Goal: Transaction & Acquisition: Purchase product/service

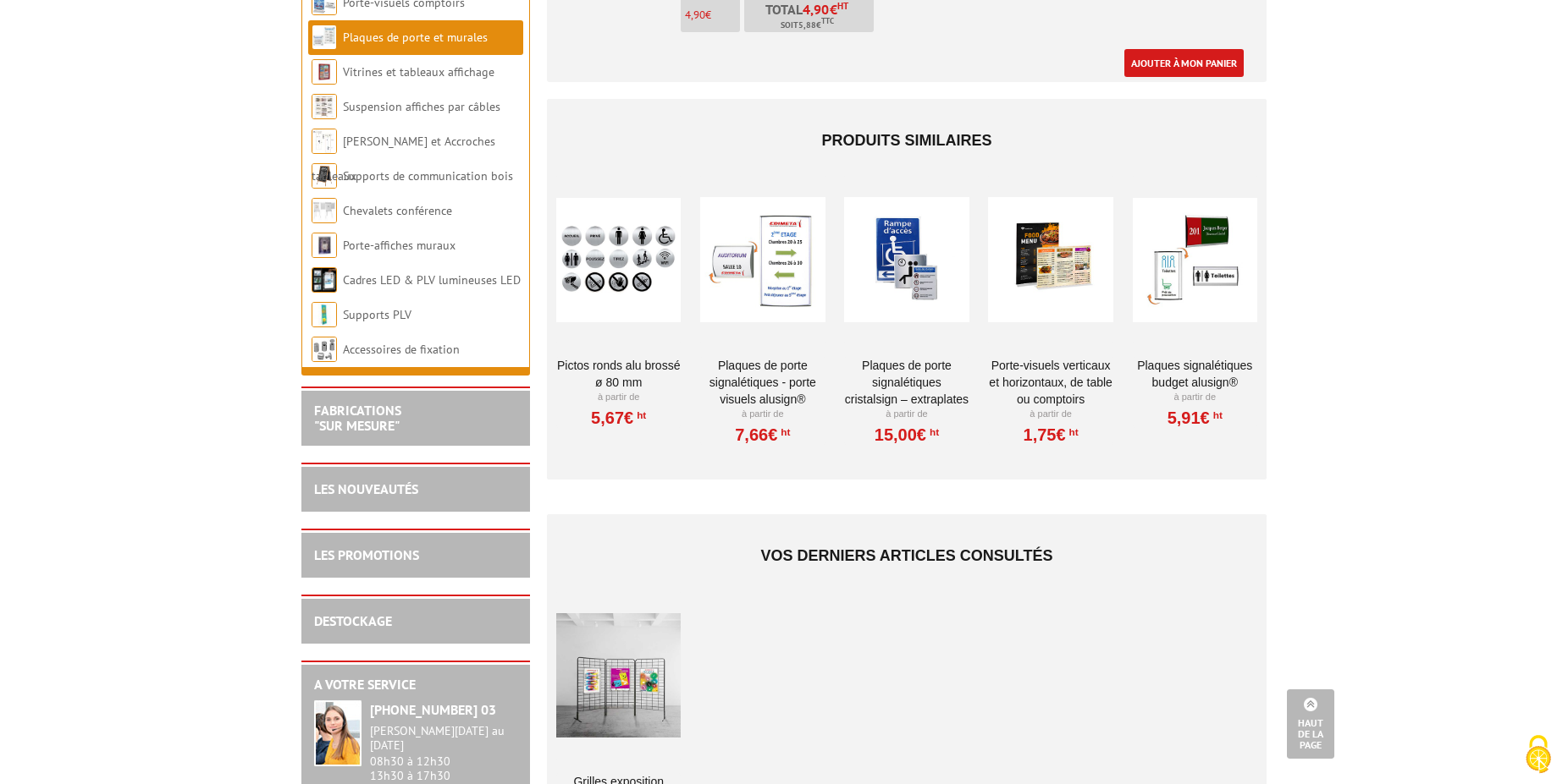
scroll to position [3797, 0]
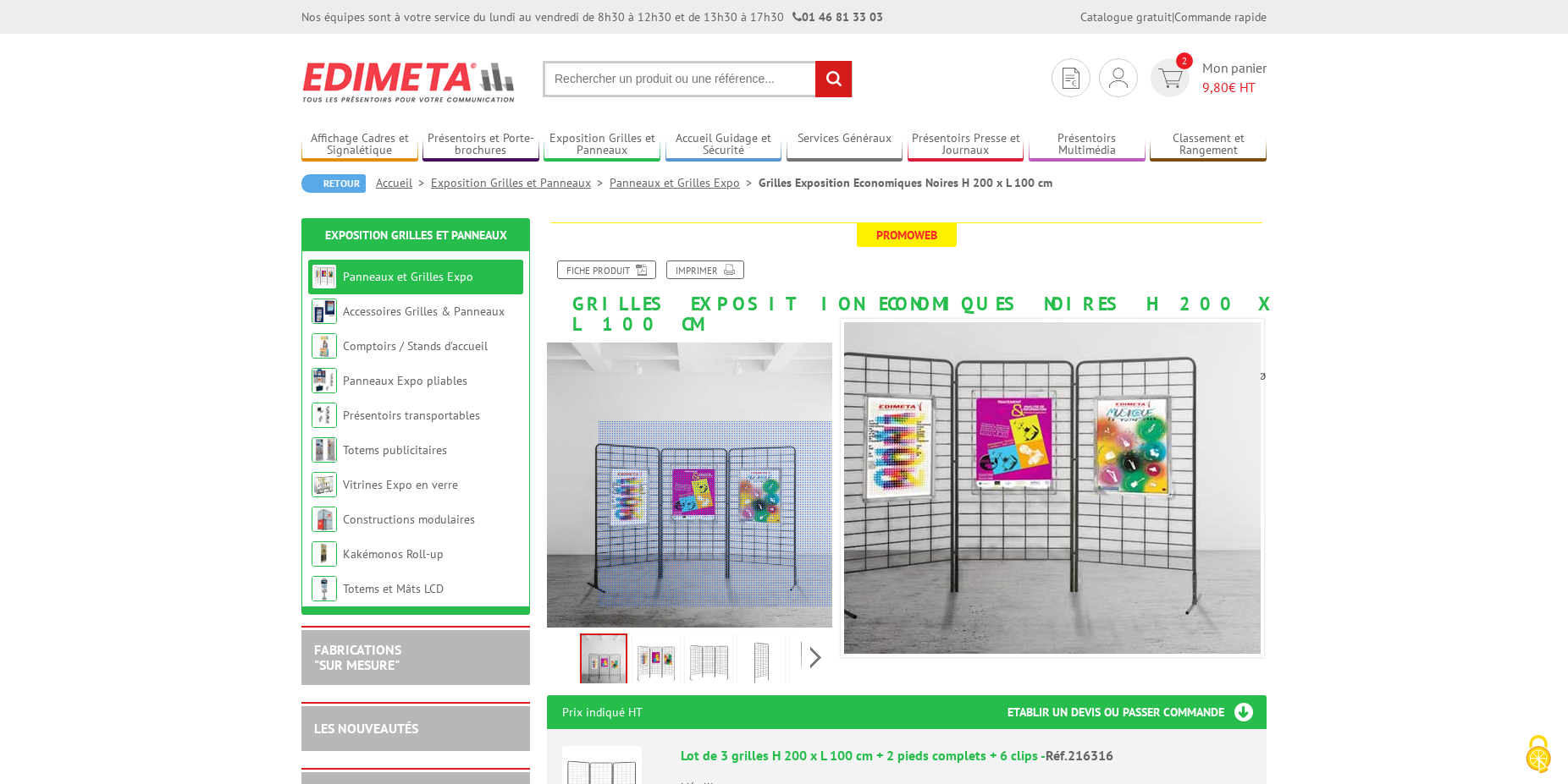
drag, startPoint x: 704, startPoint y: 572, endPoint x: 695, endPoint y: 592, distance: 21.9
click at [705, 579] on div at bounding box center [716, 514] width 234 height 186
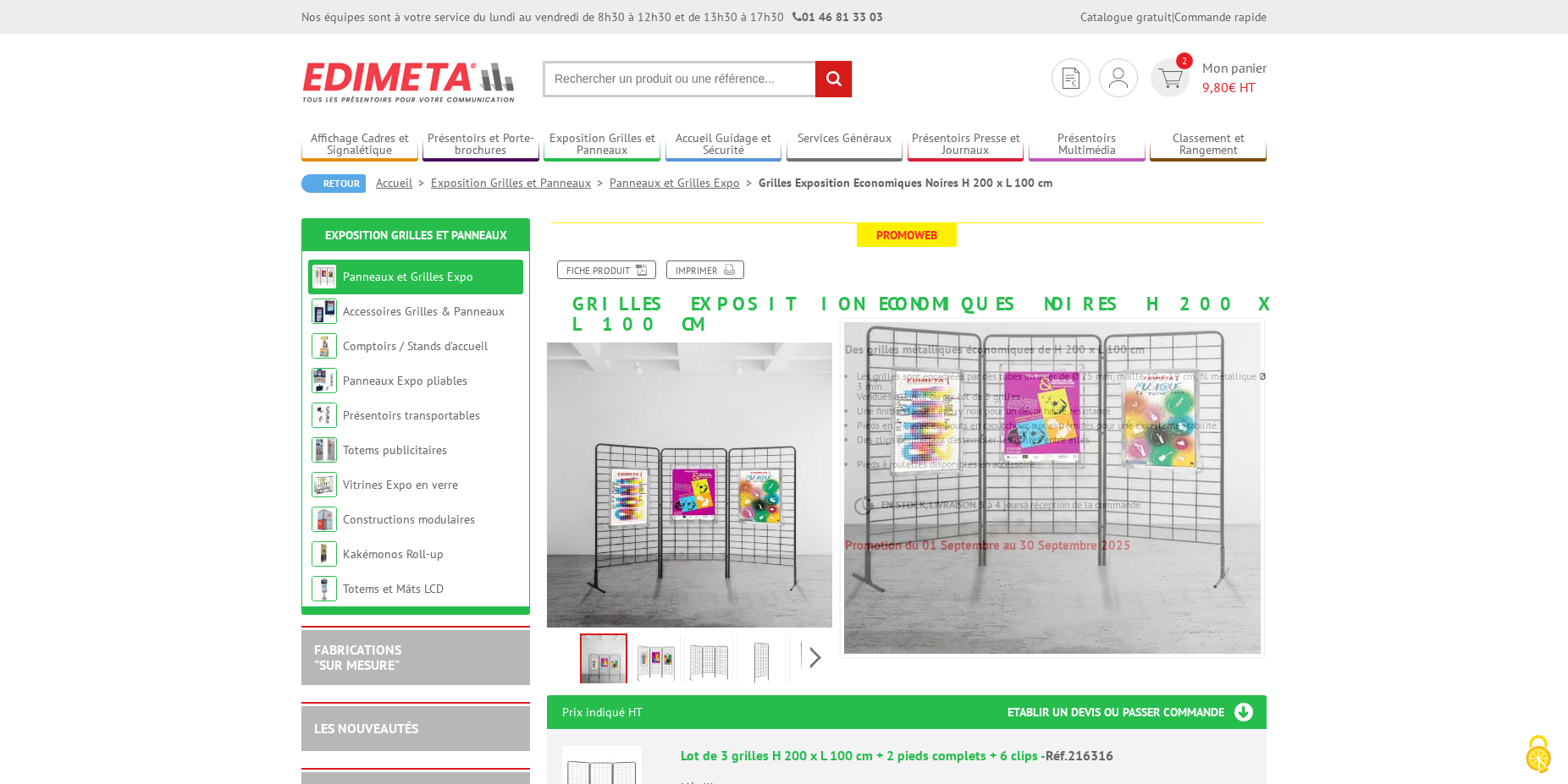
click at [671, 650] on img at bounding box center [656, 663] width 40 height 52
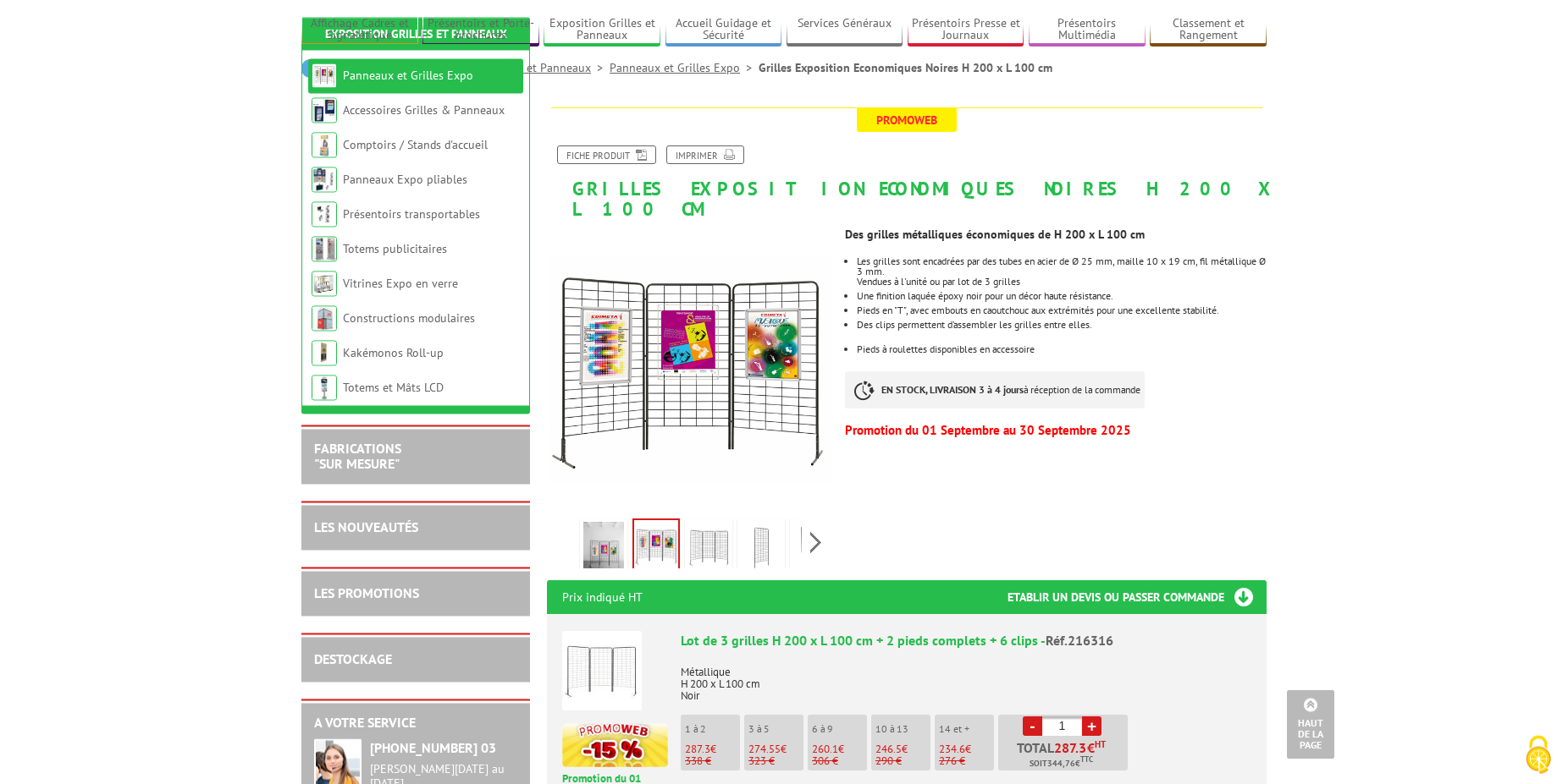
scroll to position [87, 0]
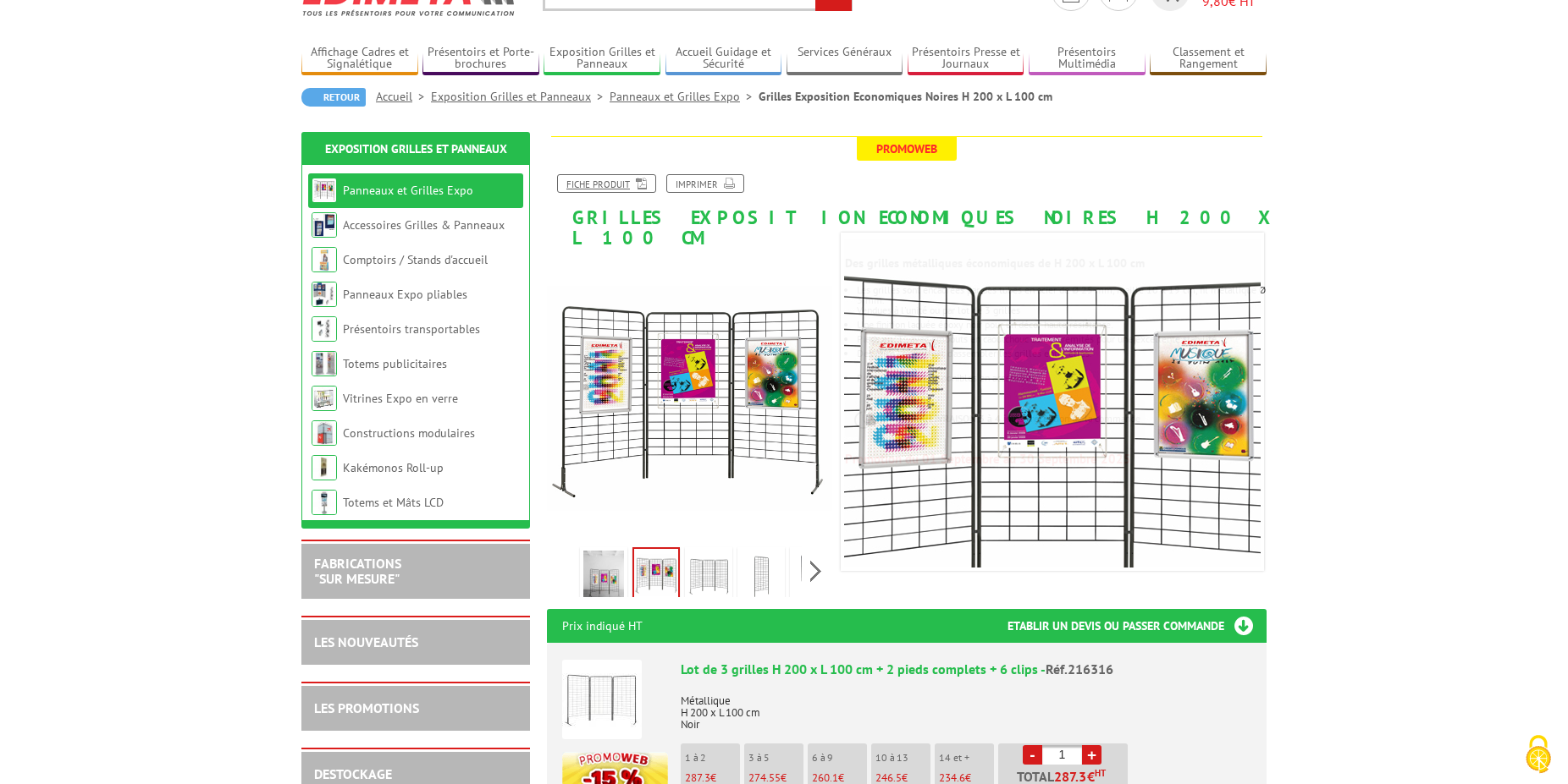
click at [615, 178] on link "Fiche produit" at bounding box center [606, 184] width 99 height 19
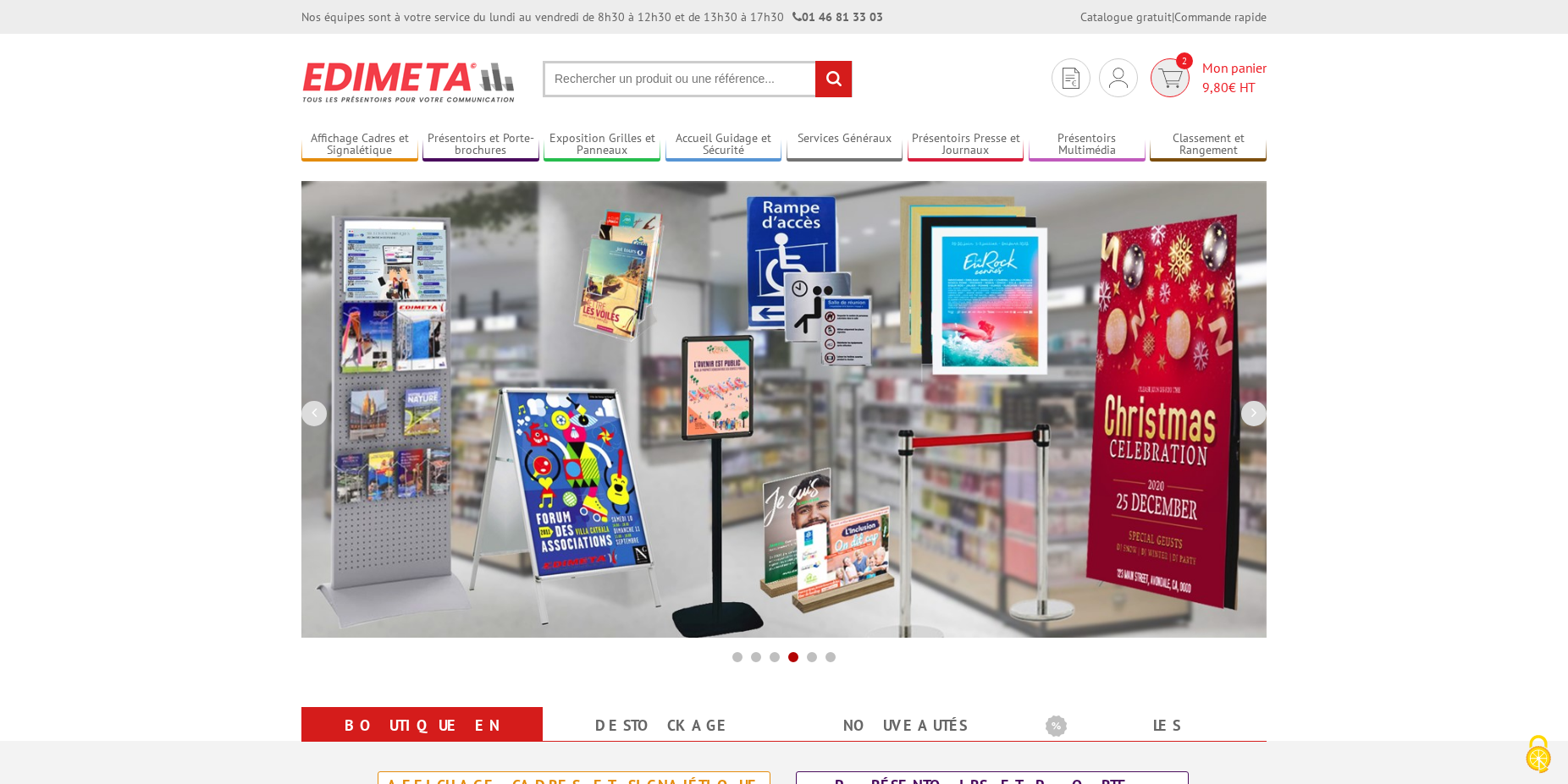
click at [1178, 89] on span "2" at bounding box center [1169, 77] width 39 height 39
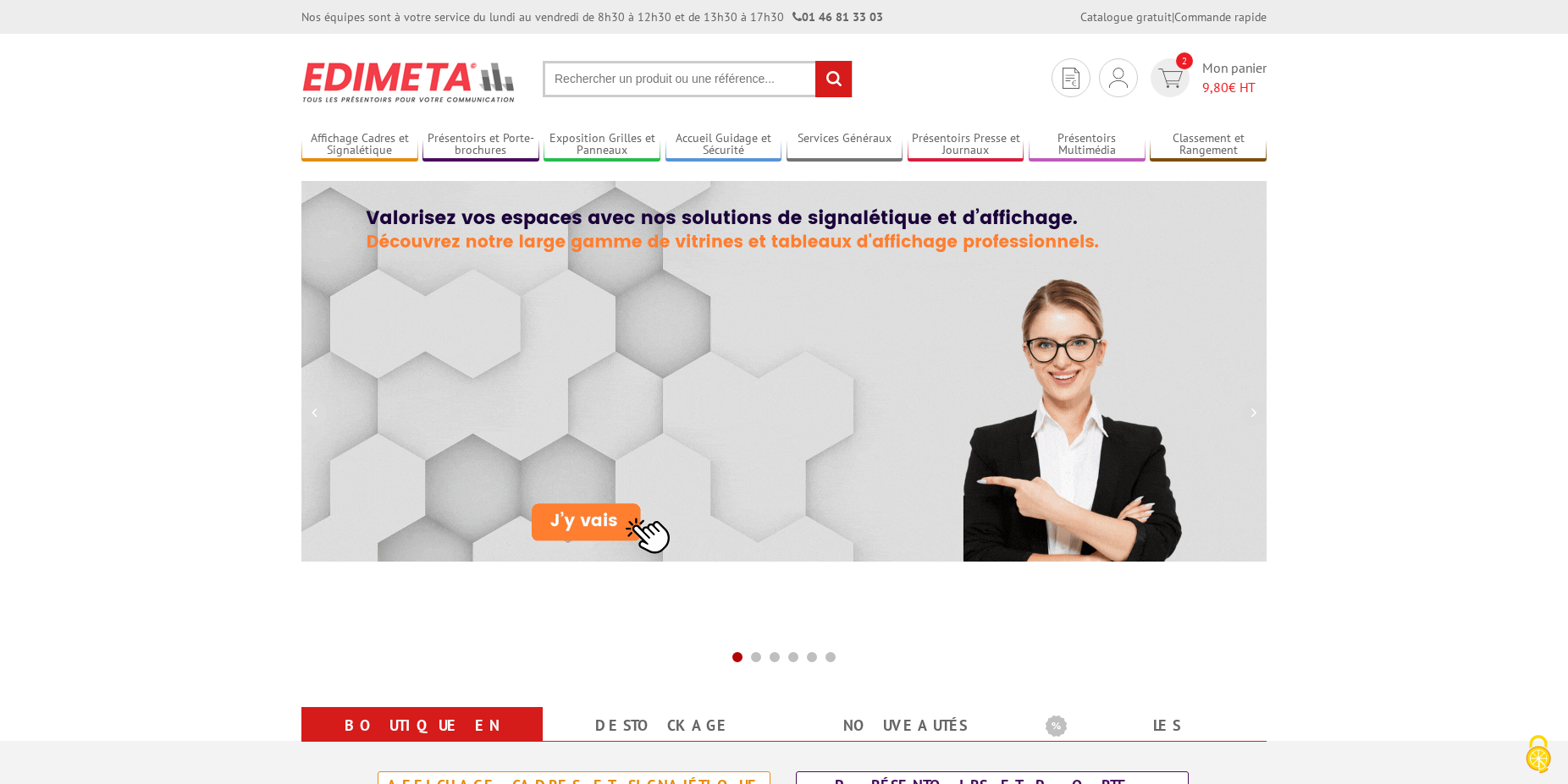
click at [598, 86] on input "text" at bounding box center [698, 79] width 310 height 36
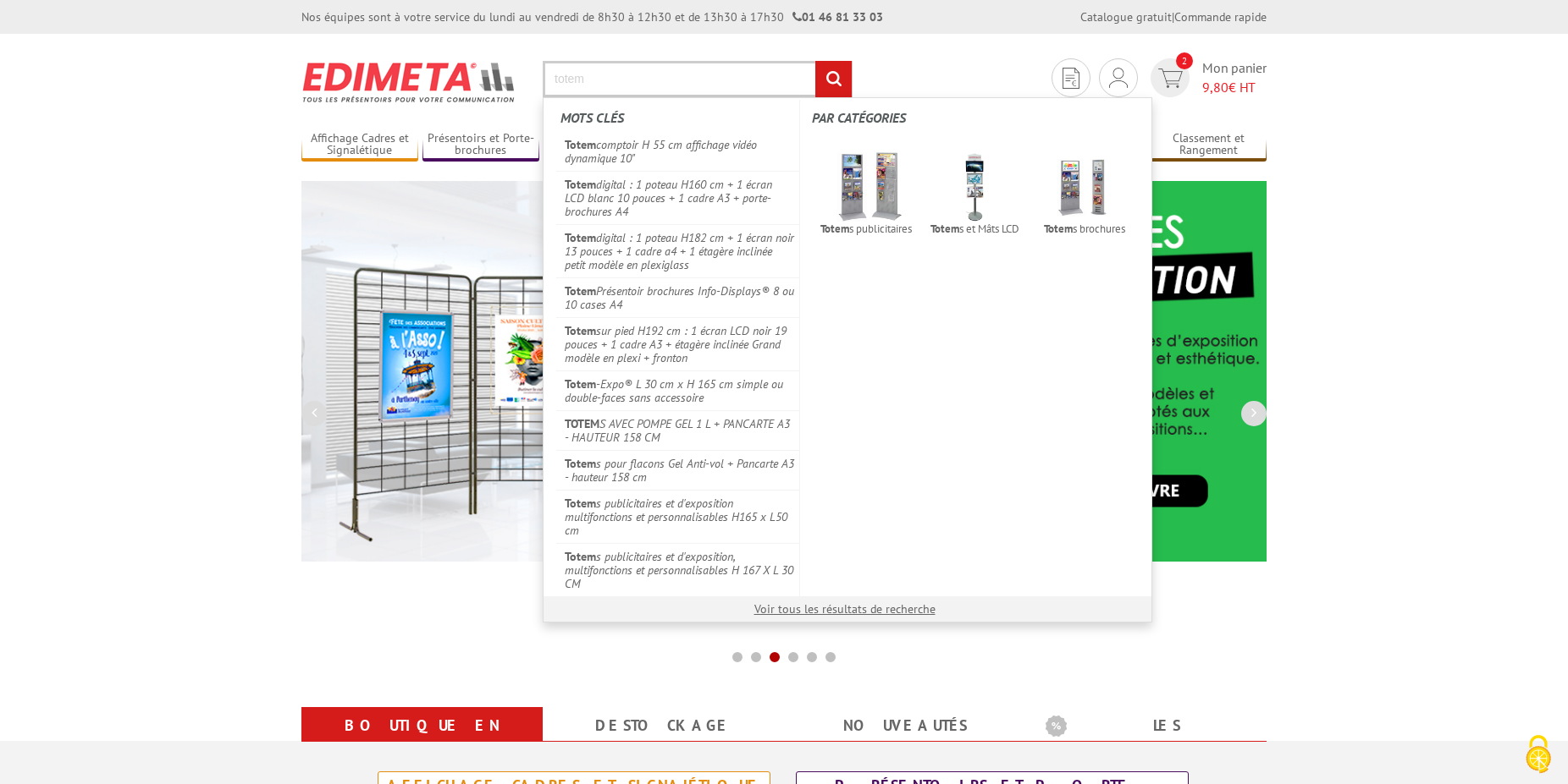
type input "totem"
click at [833, 72] on input "rechercher" at bounding box center [833, 79] width 36 height 36
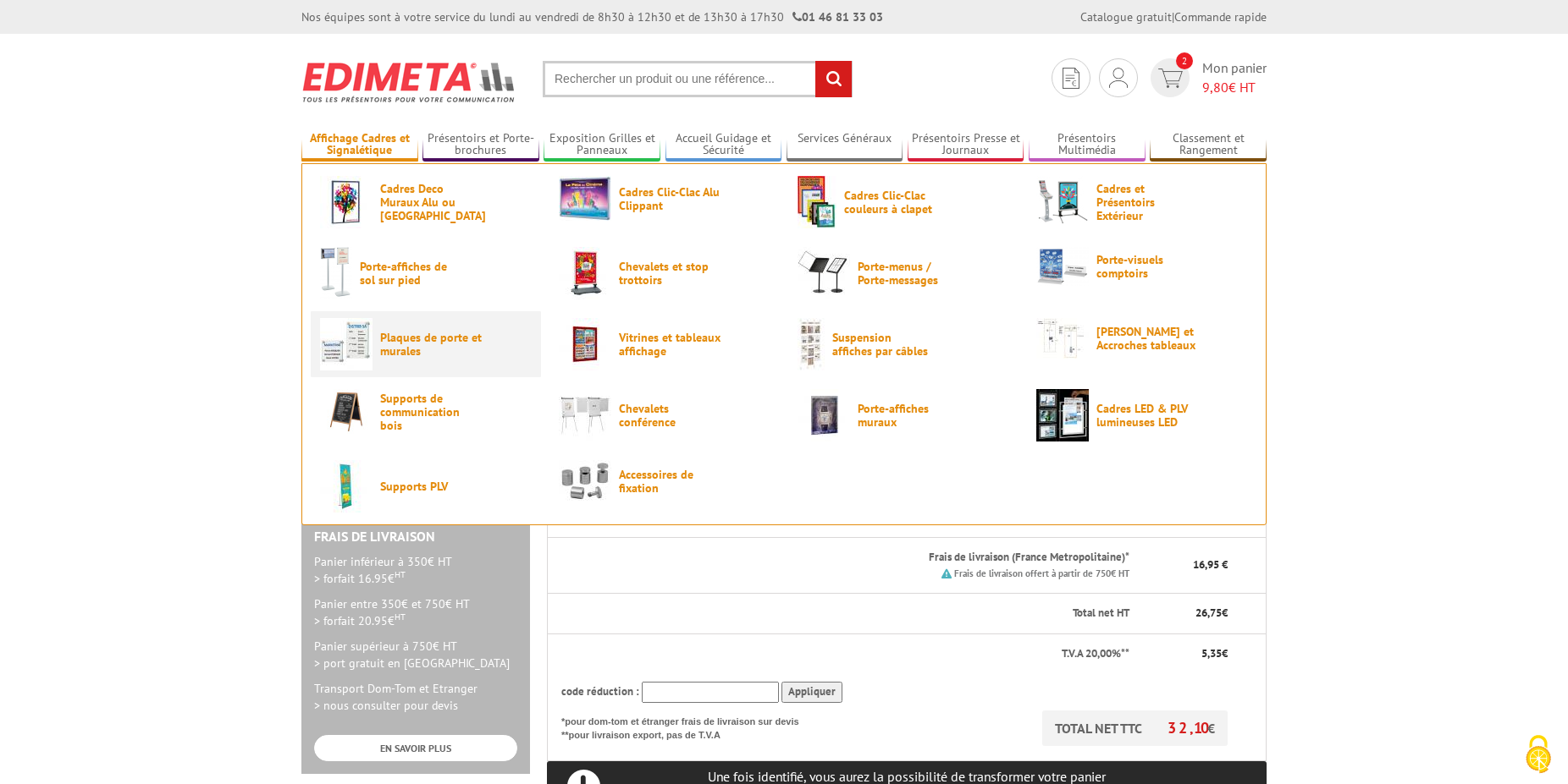
click at [421, 352] on span "Plaques de porte et murales" at bounding box center [430, 344] width 101 height 27
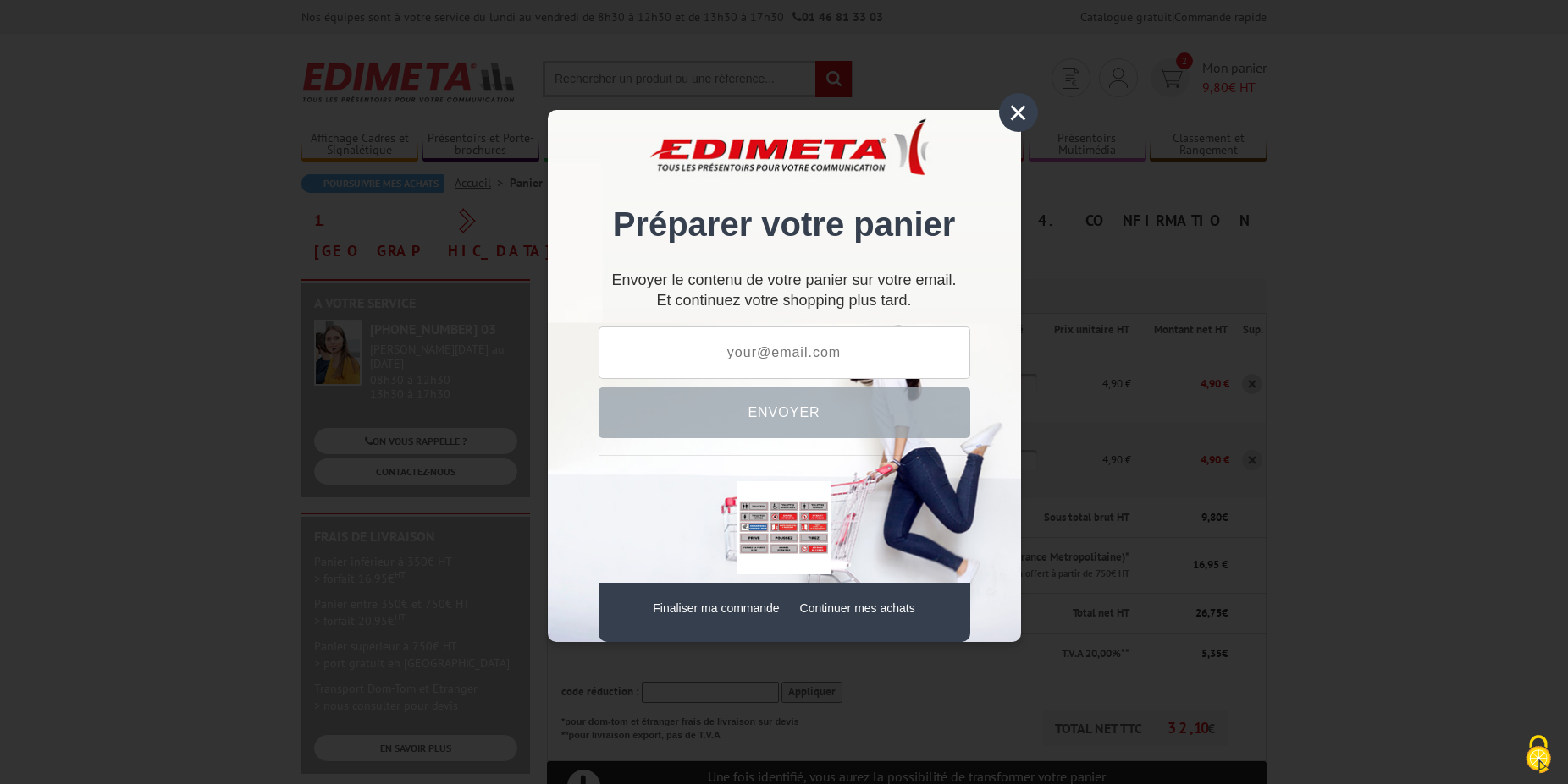
click at [1023, 105] on div "×" at bounding box center [1018, 112] width 39 height 39
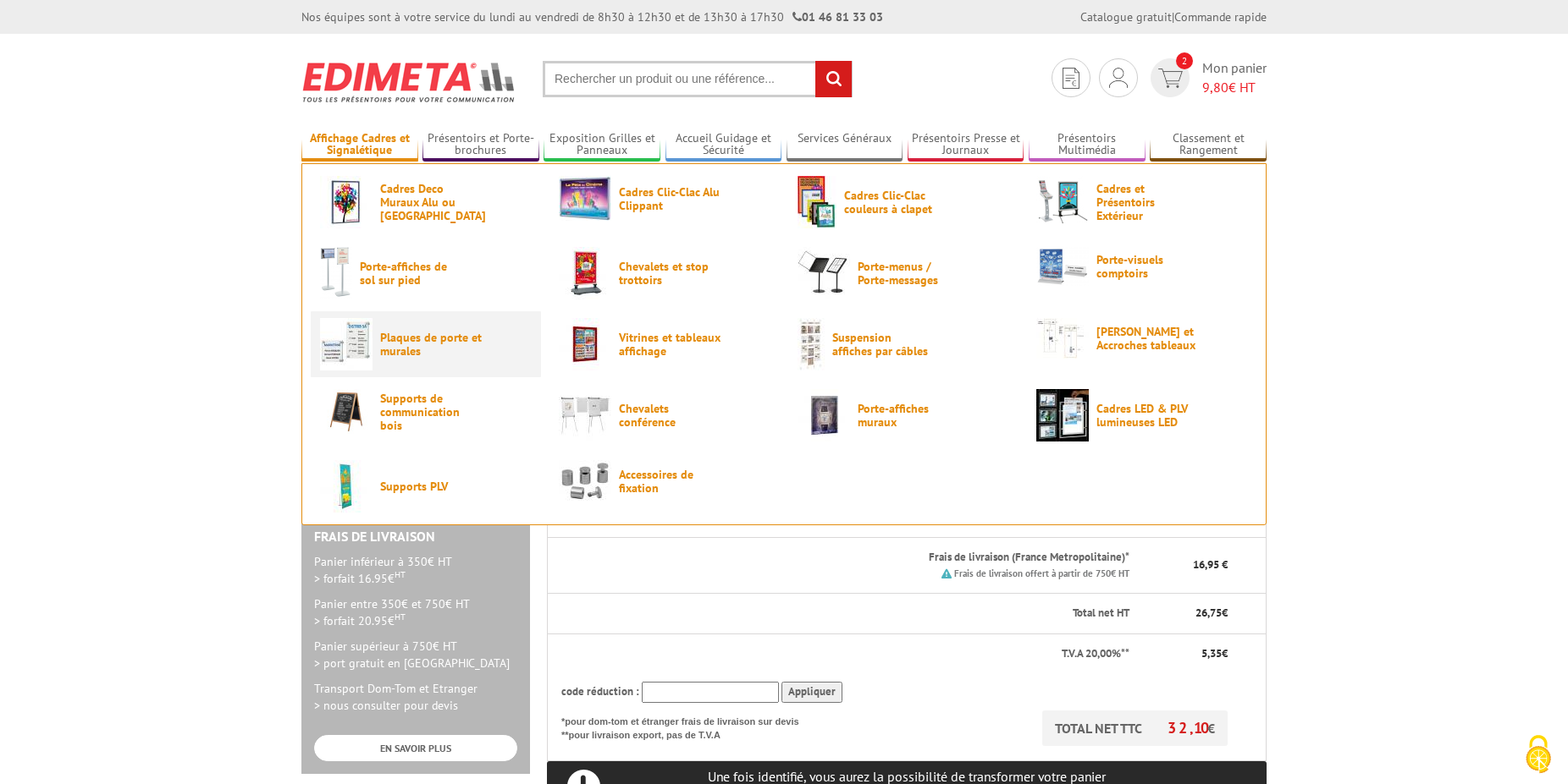
click at [448, 336] on span "Plaques de porte et murales" at bounding box center [430, 344] width 101 height 27
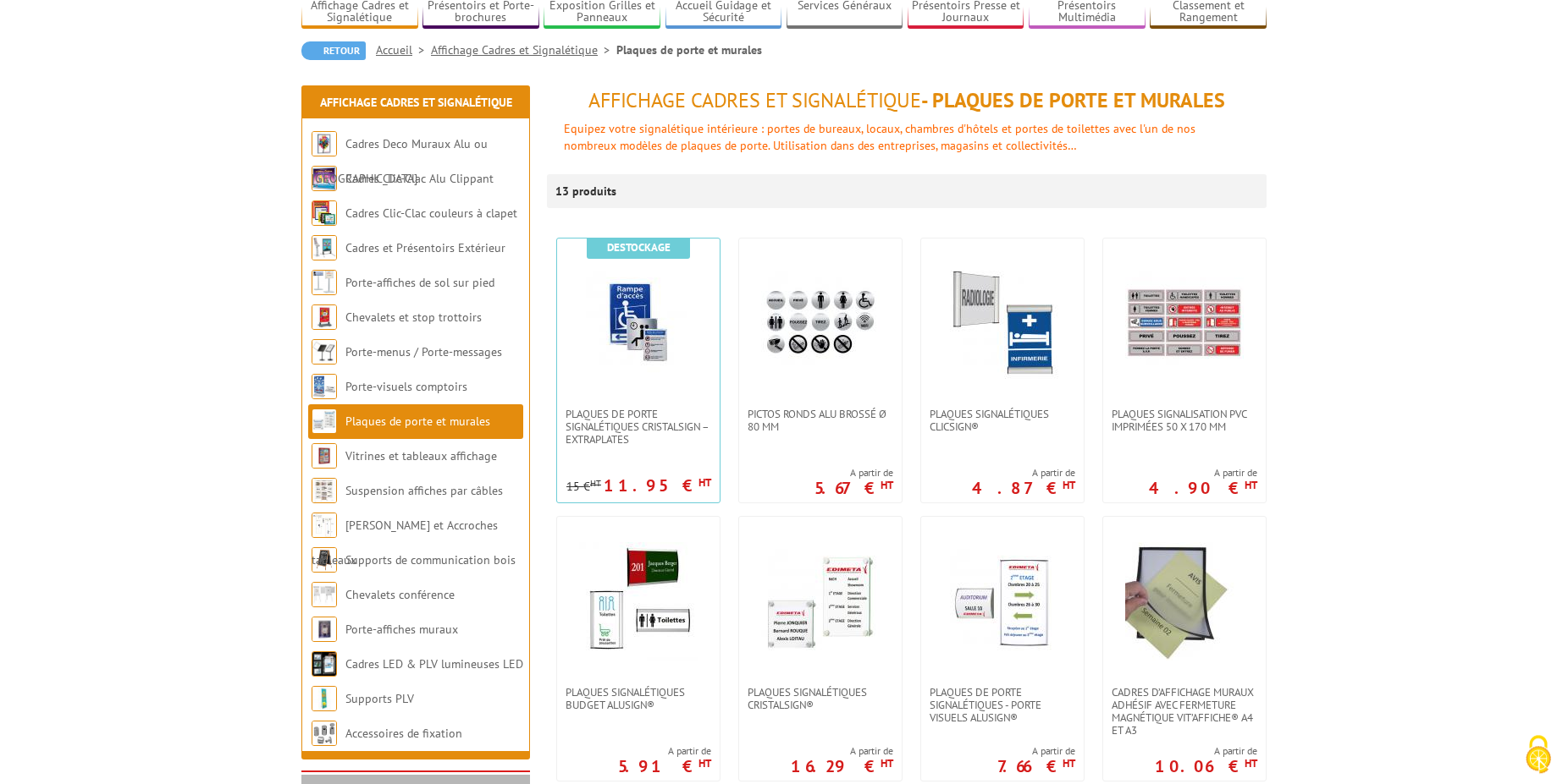
scroll to position [173, 0]
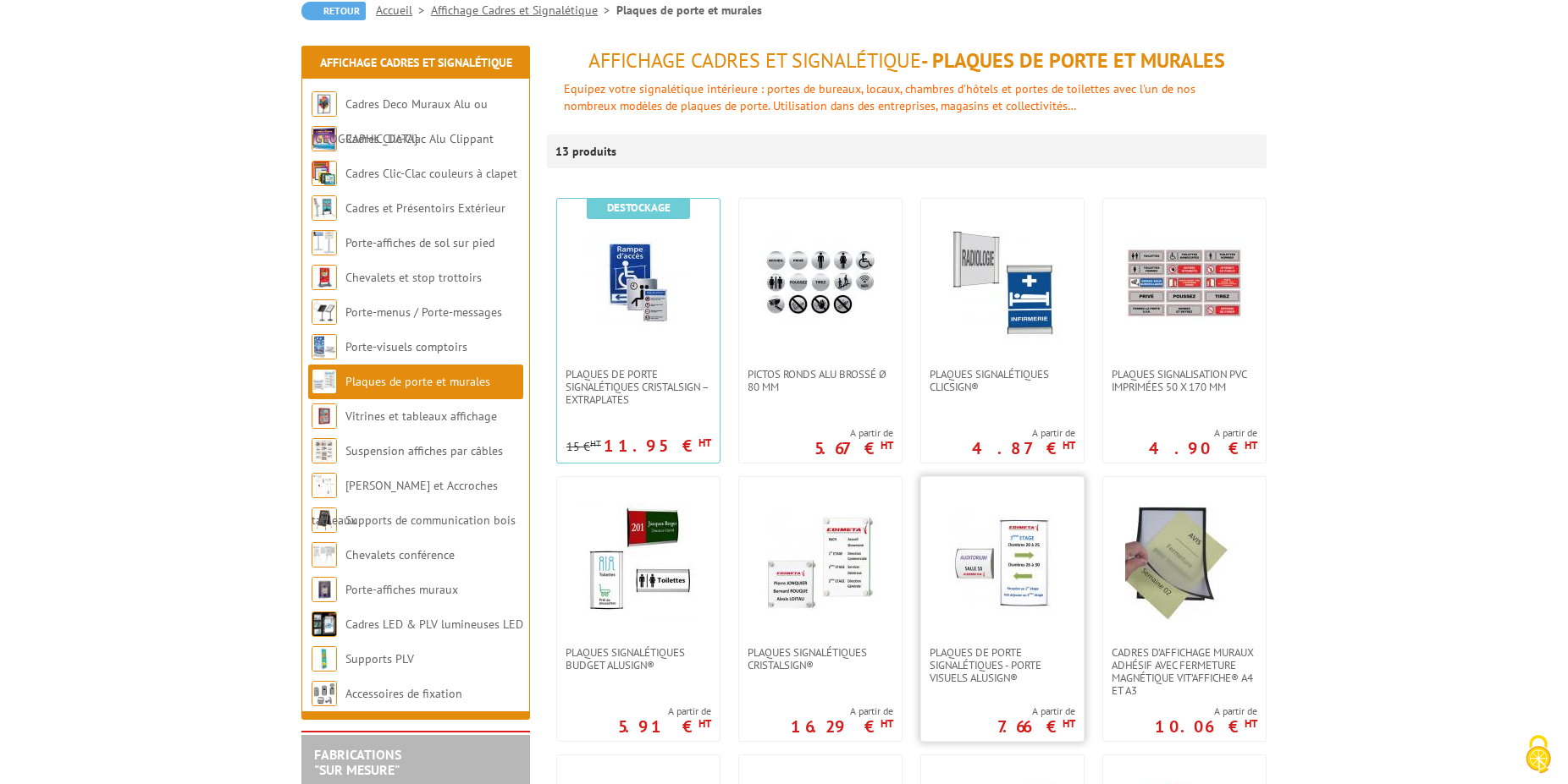
click at [1018, 642] on link at bounding box center [1002, 562] width 162 height 169
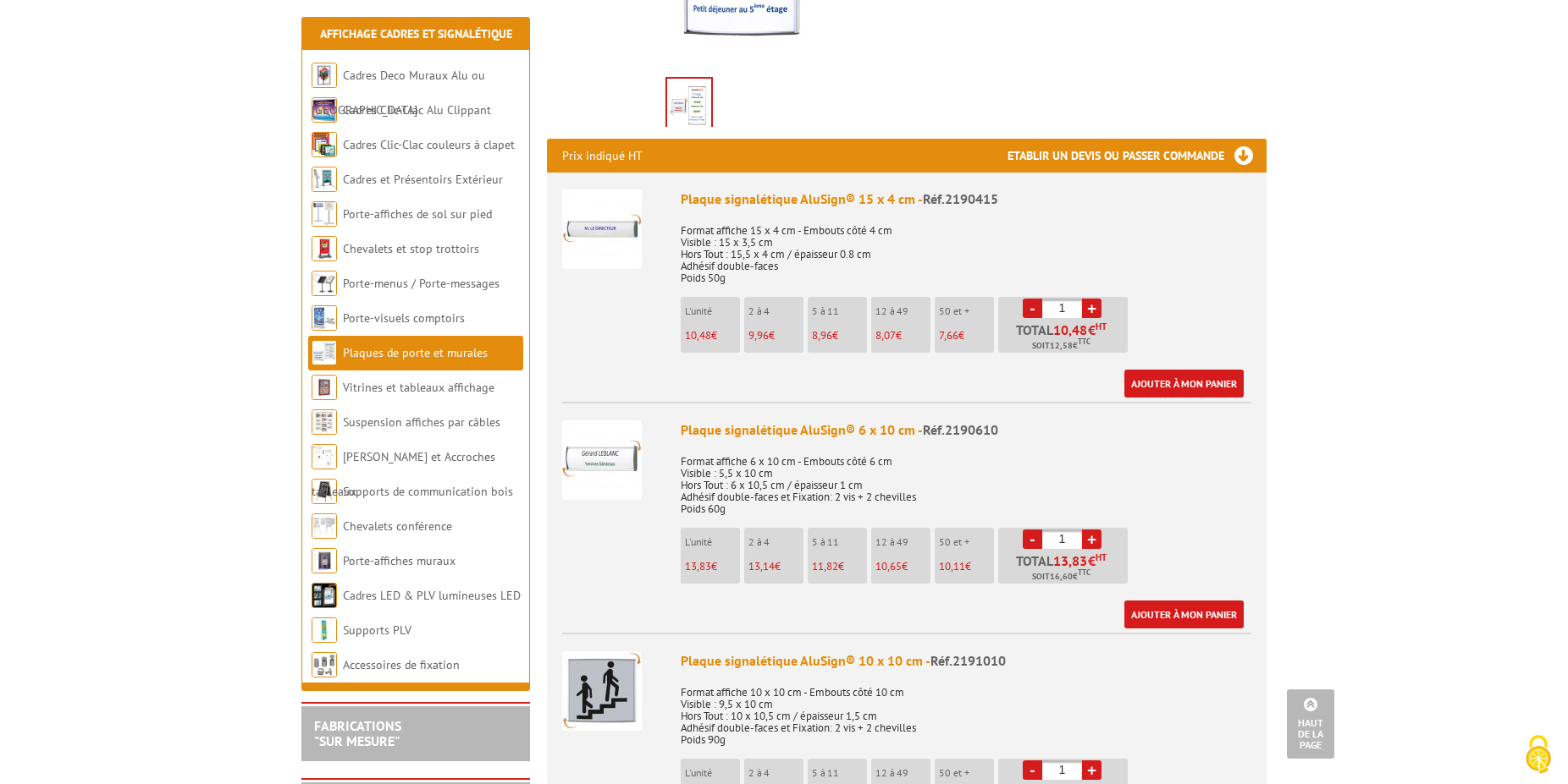
scroll to position [432, 0]
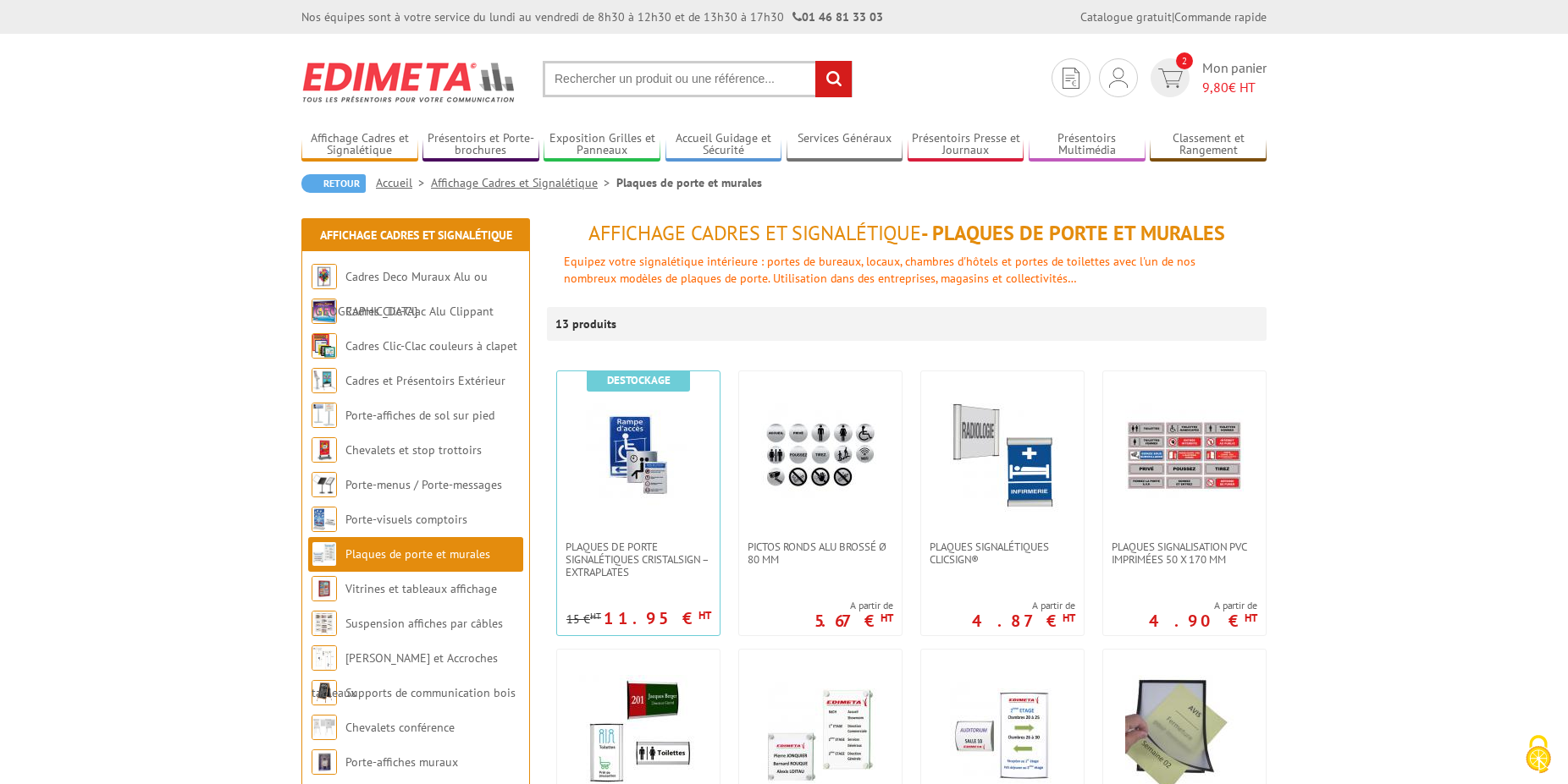
click at [387, 566] on li "Plaques de porte et murales" at bounding box center [416, 555] width 215 height 34
click at [389, 560] on link "Plaques de porte et murales" at bounding box center [418, 555] width 144 height 15
click at [1059, 475] on img at bounding box center [1003, 456] width 119 height 119
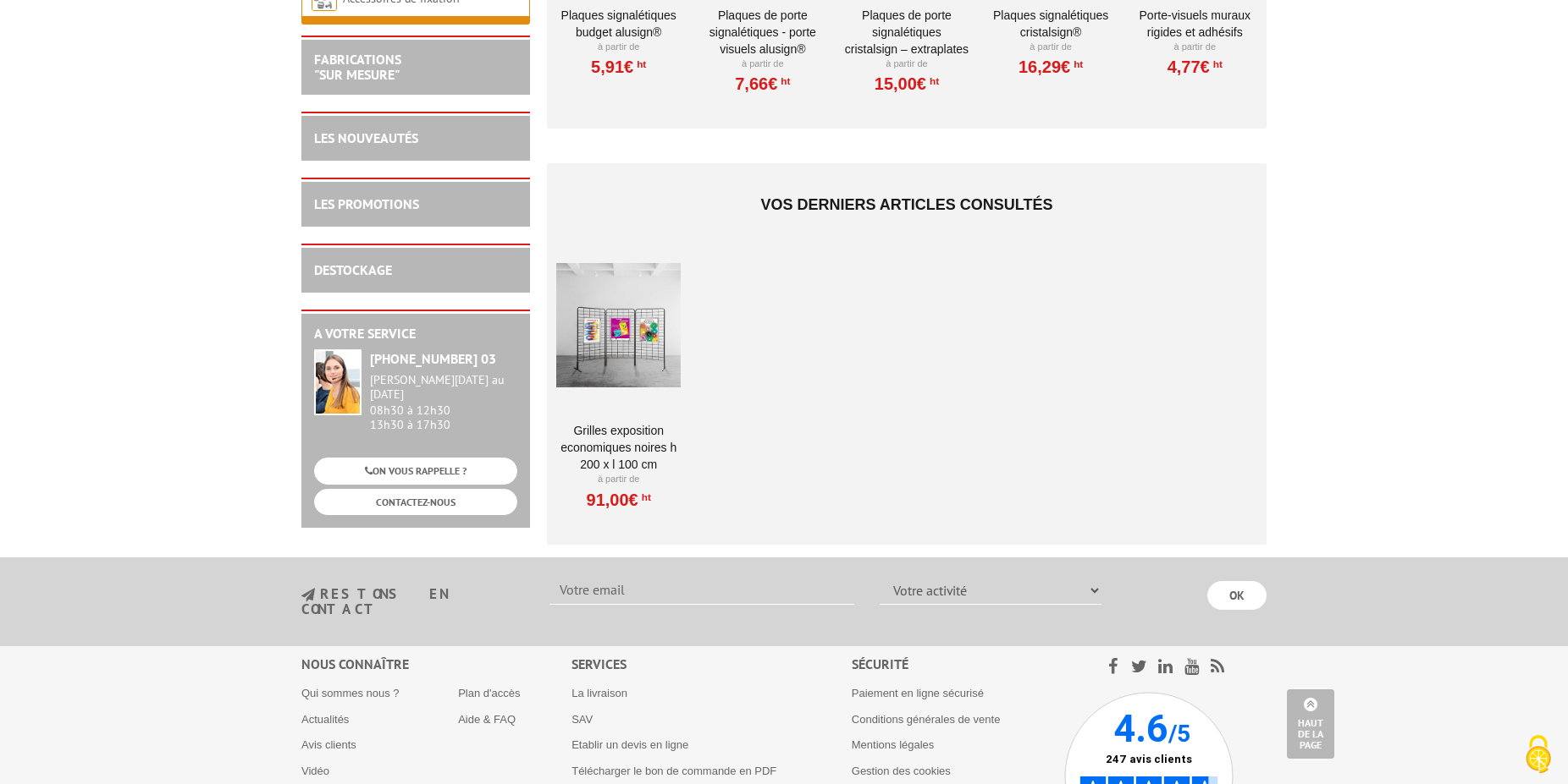
scroll to position [1813, 0]
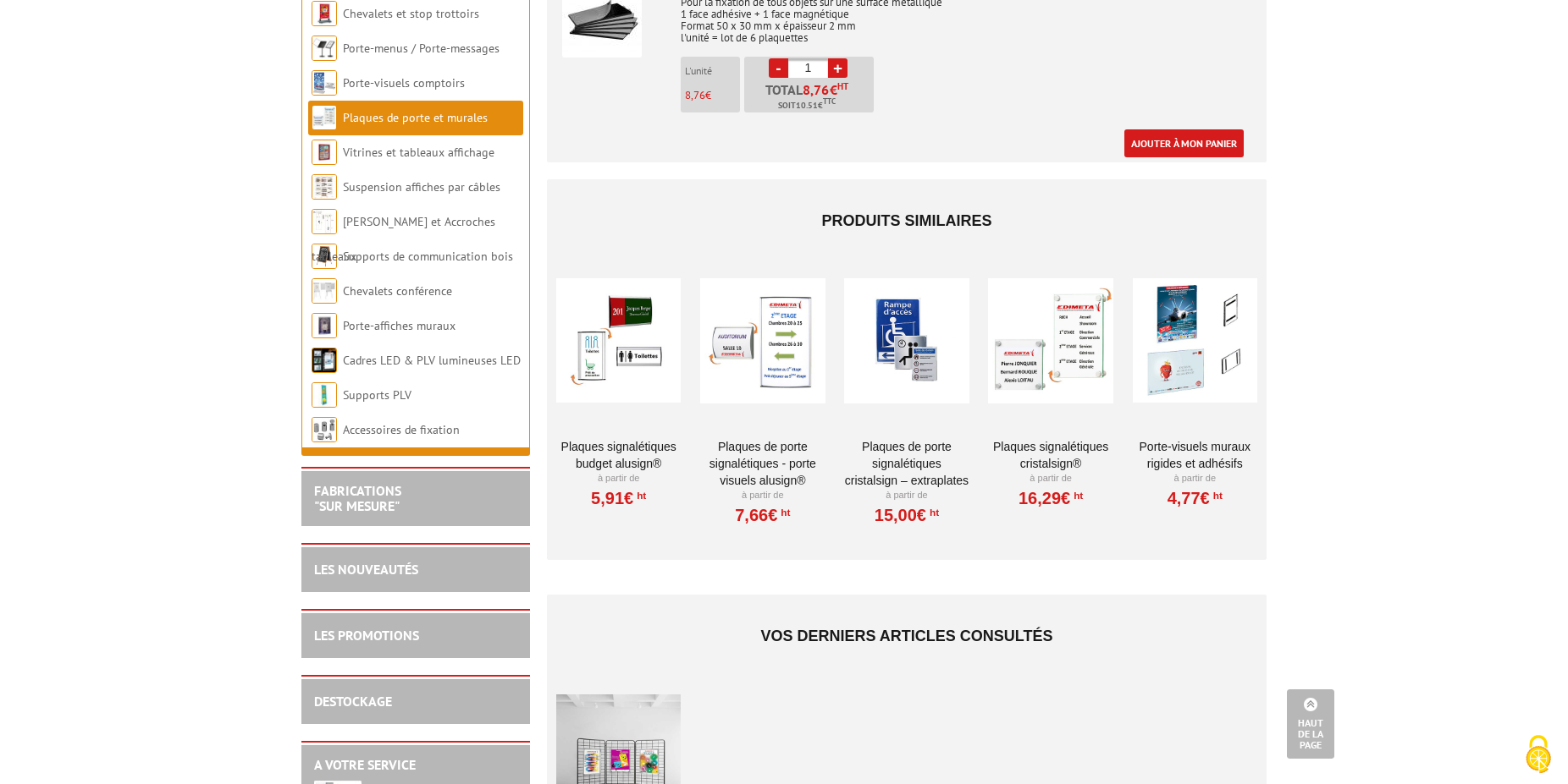
click at [601, 380] on div at bounding box center [618, 341] width 125 height 169
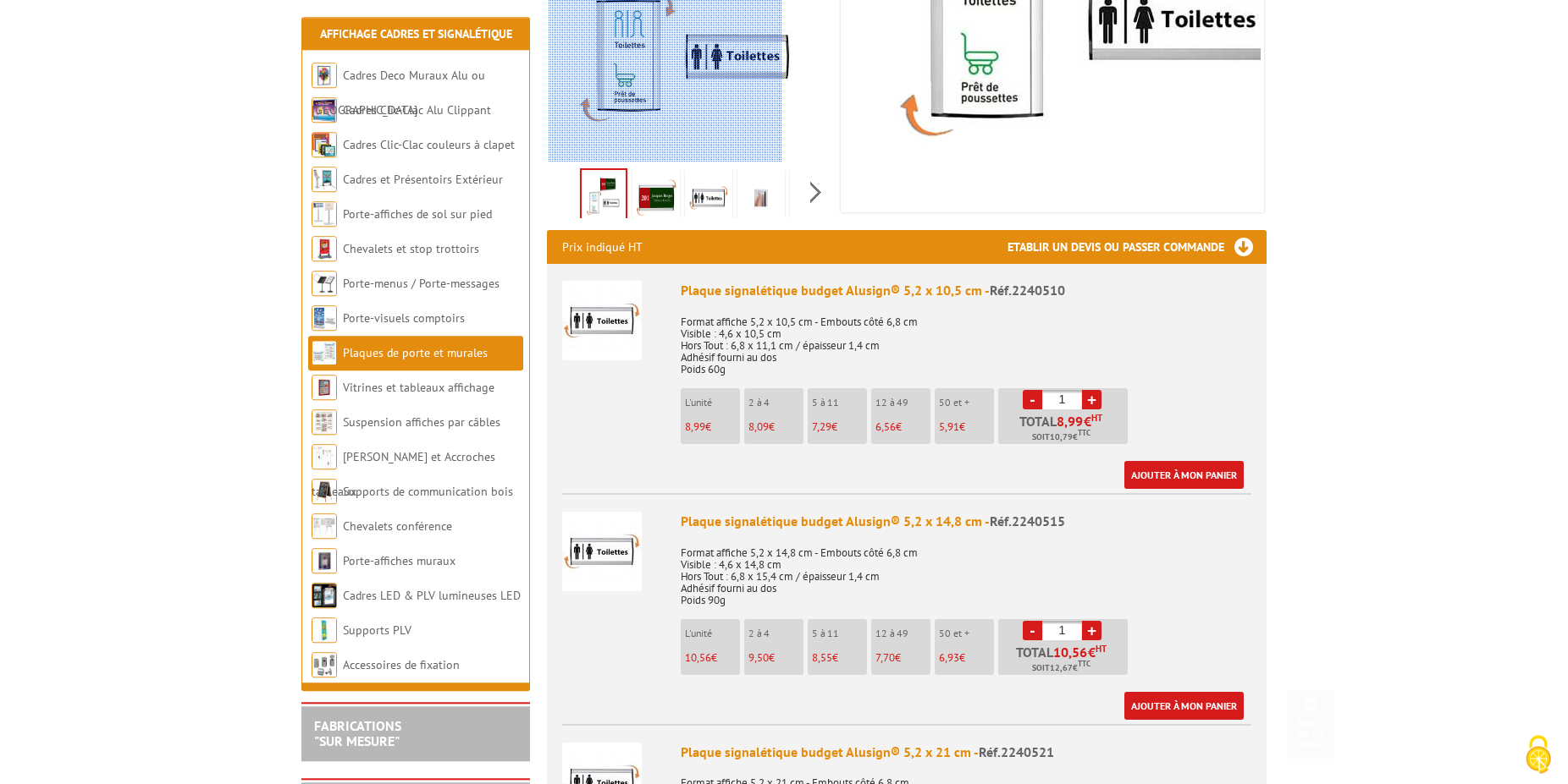
scroll to position [432, 0]
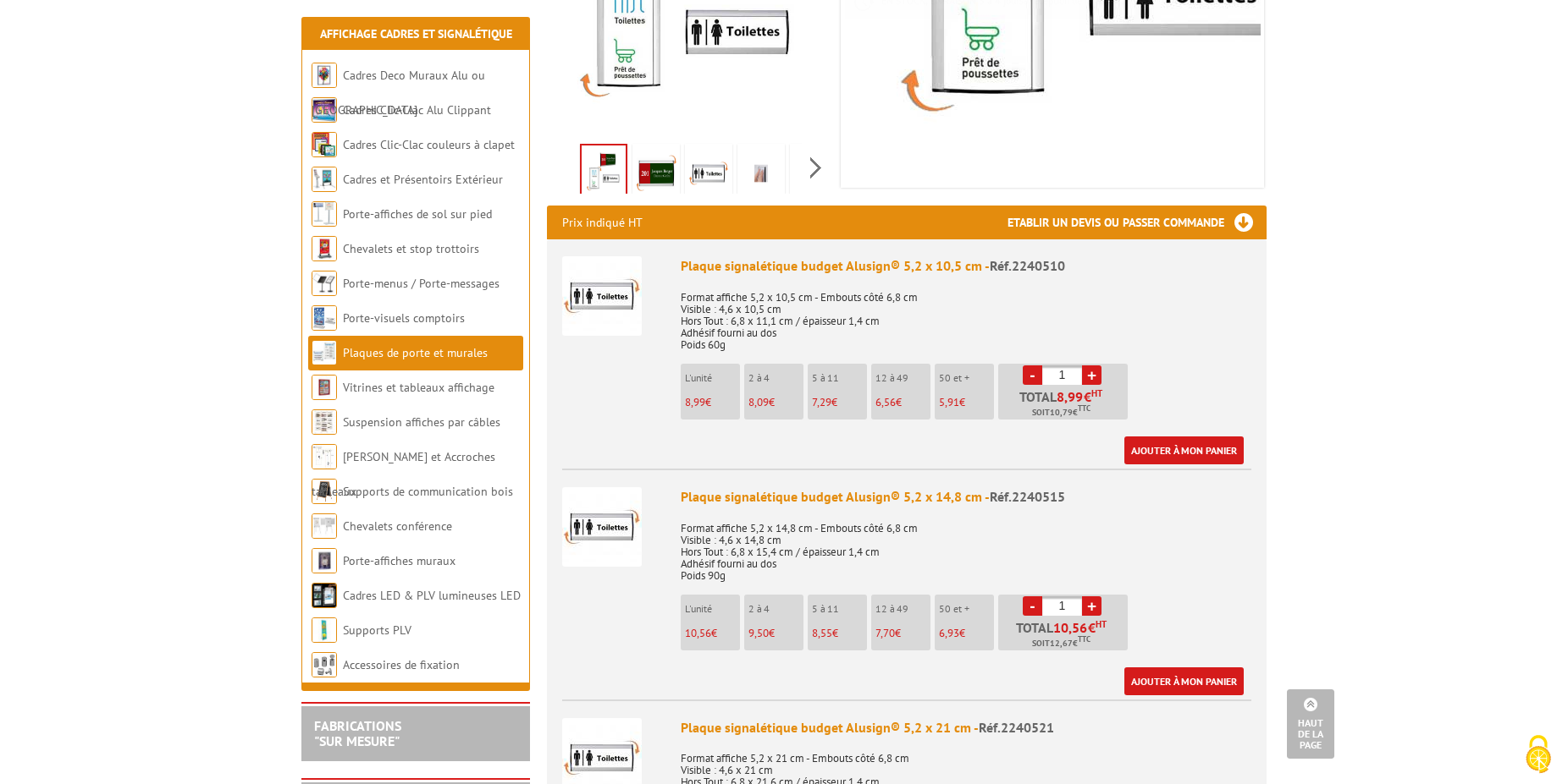
click at [650, 175] on img at bounding box center [656, 173] width 40 height 52
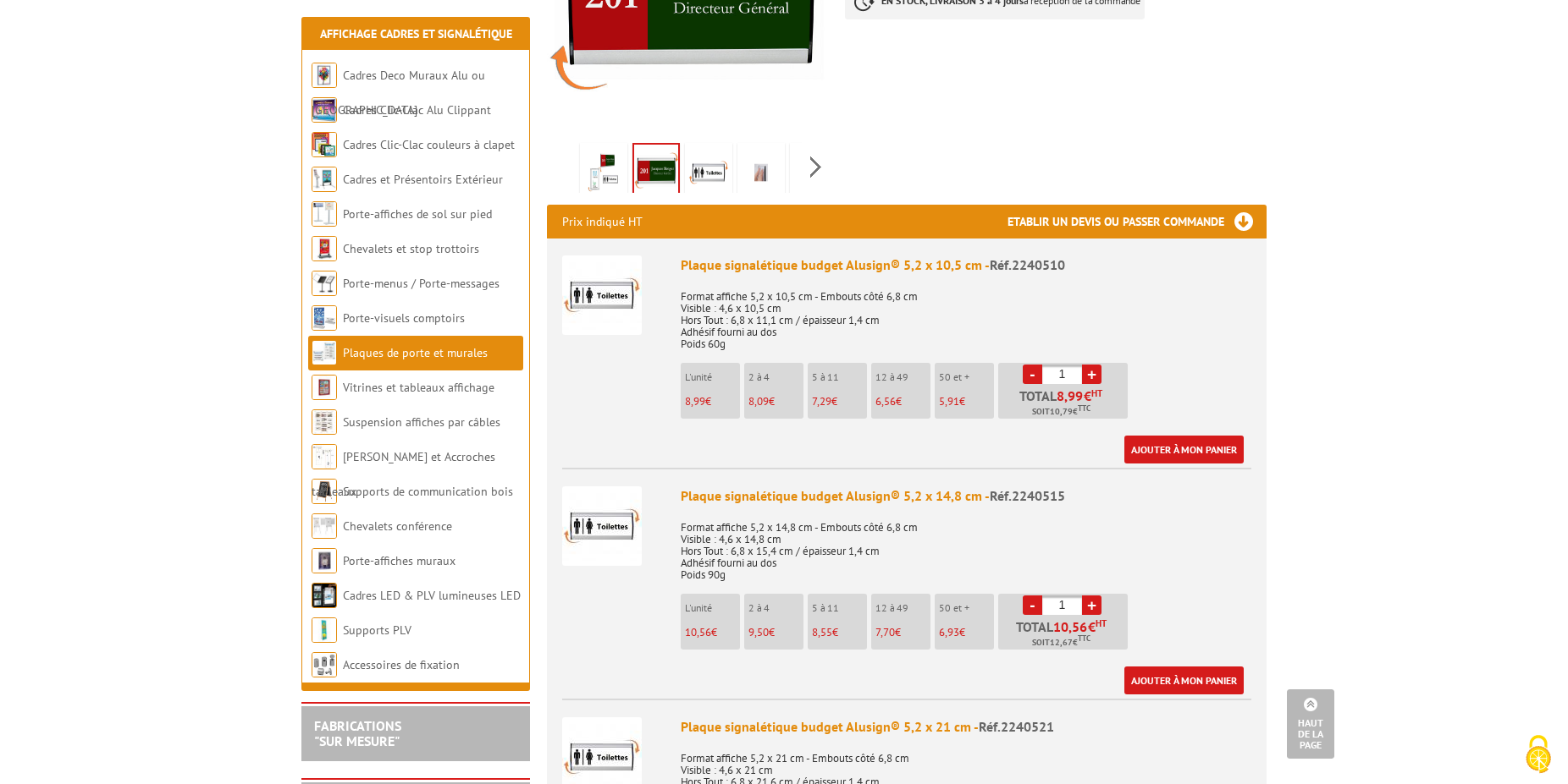
scroll to position [87, 0]
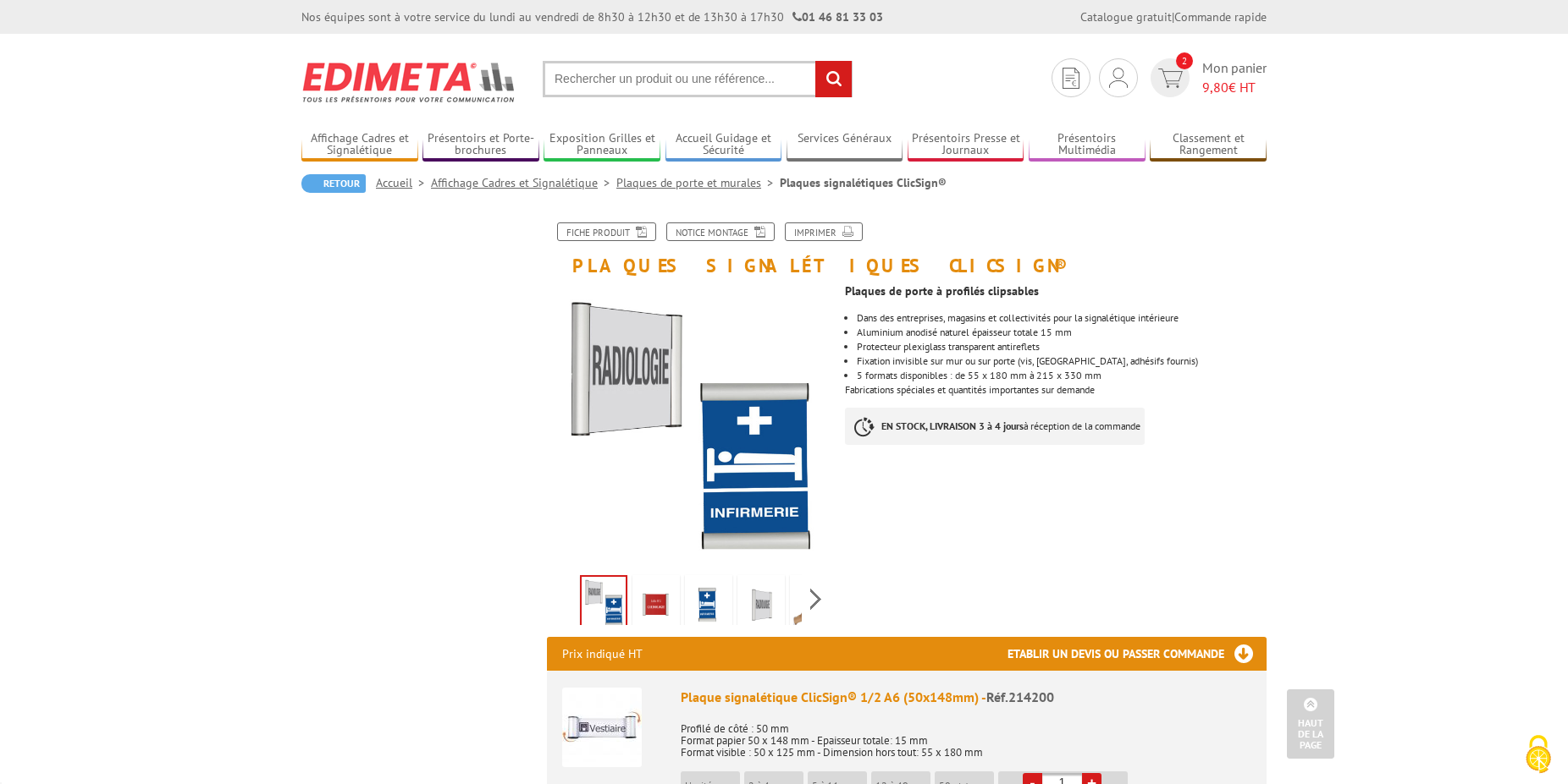
scroll to position [1609, 0]
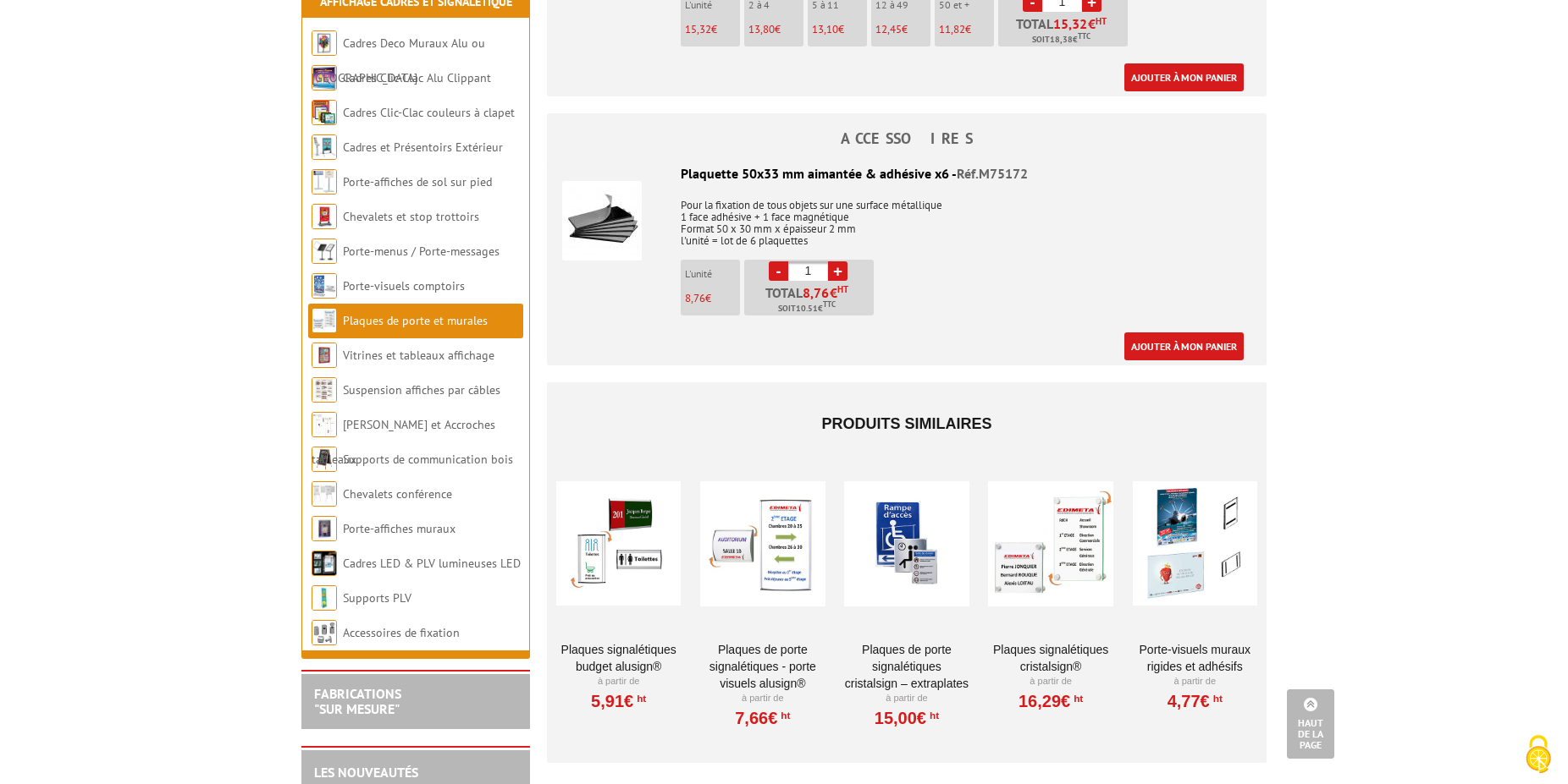
click at [815, 562] on div at bounding box center [762, 544] width 125 height 169
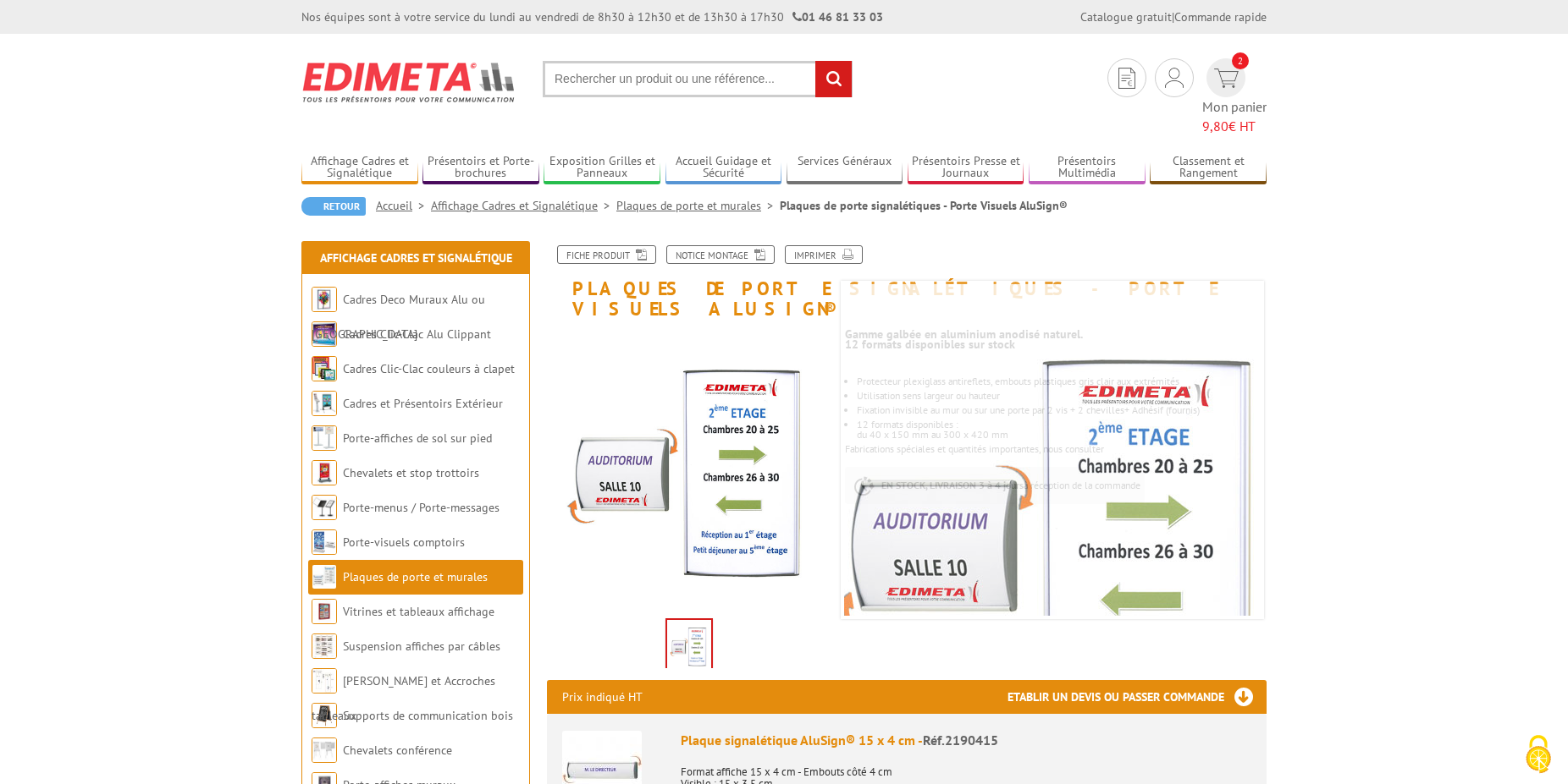
click at [621, 82] on input "text" at bounding box center [698, 79] width 310 height 36
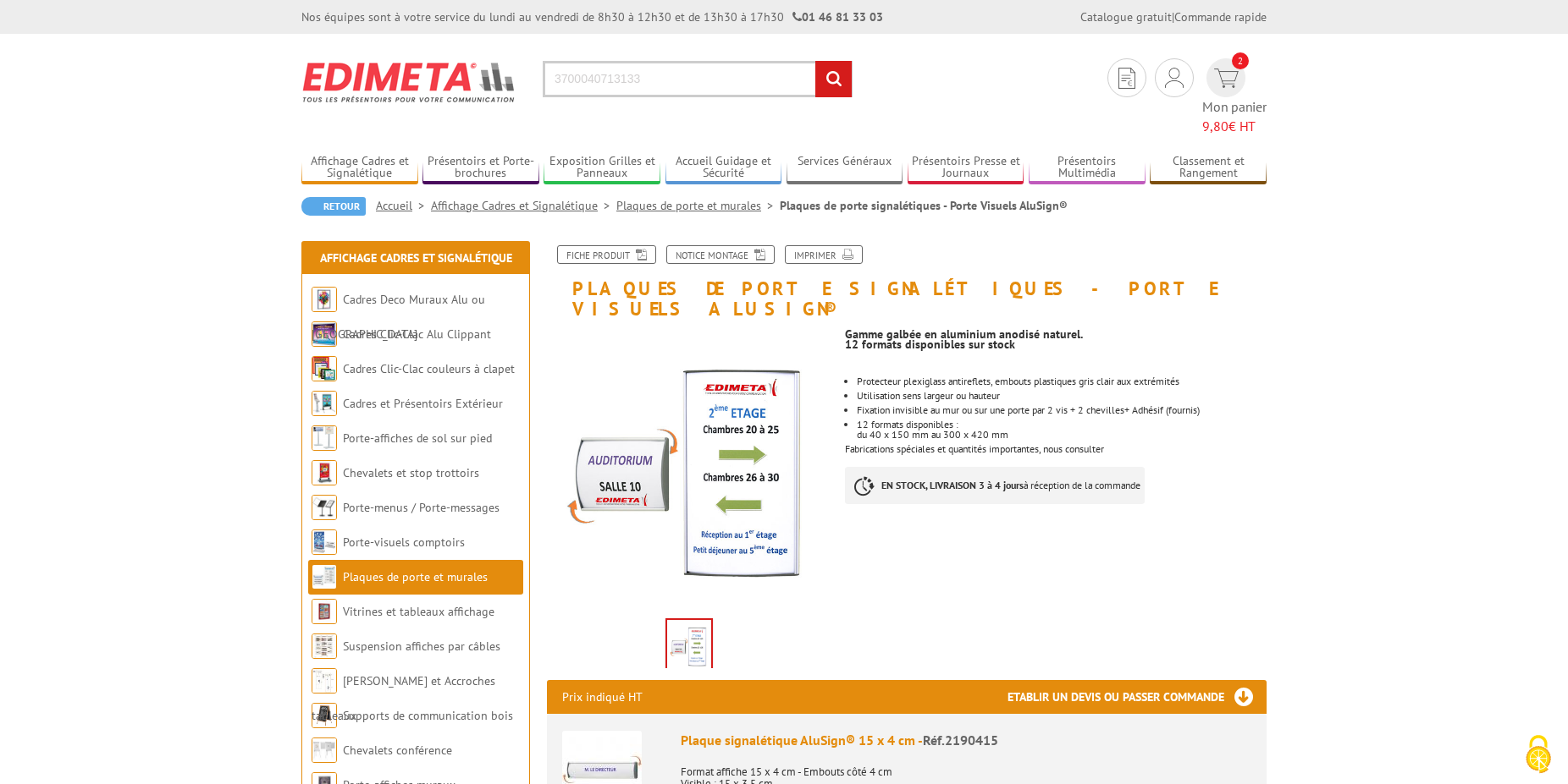
type input "3700040713133"
click at [815, 61] on input "rechercher" at bounding box center [833, 79] width 36 height 36
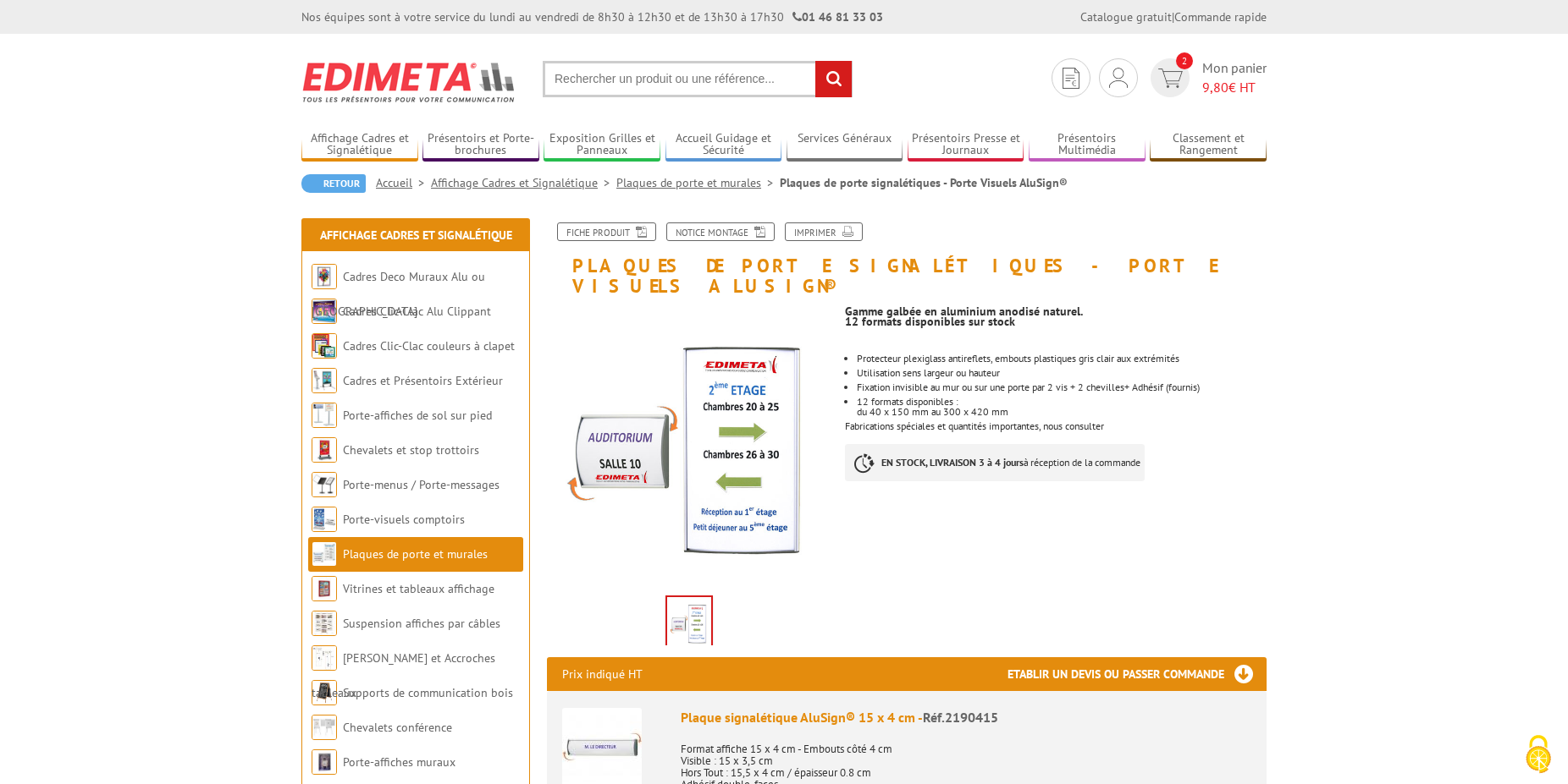
click at [721, 189] on link "Plaques de porte et murales" at bounding box center [698, 183] width 163 height 15
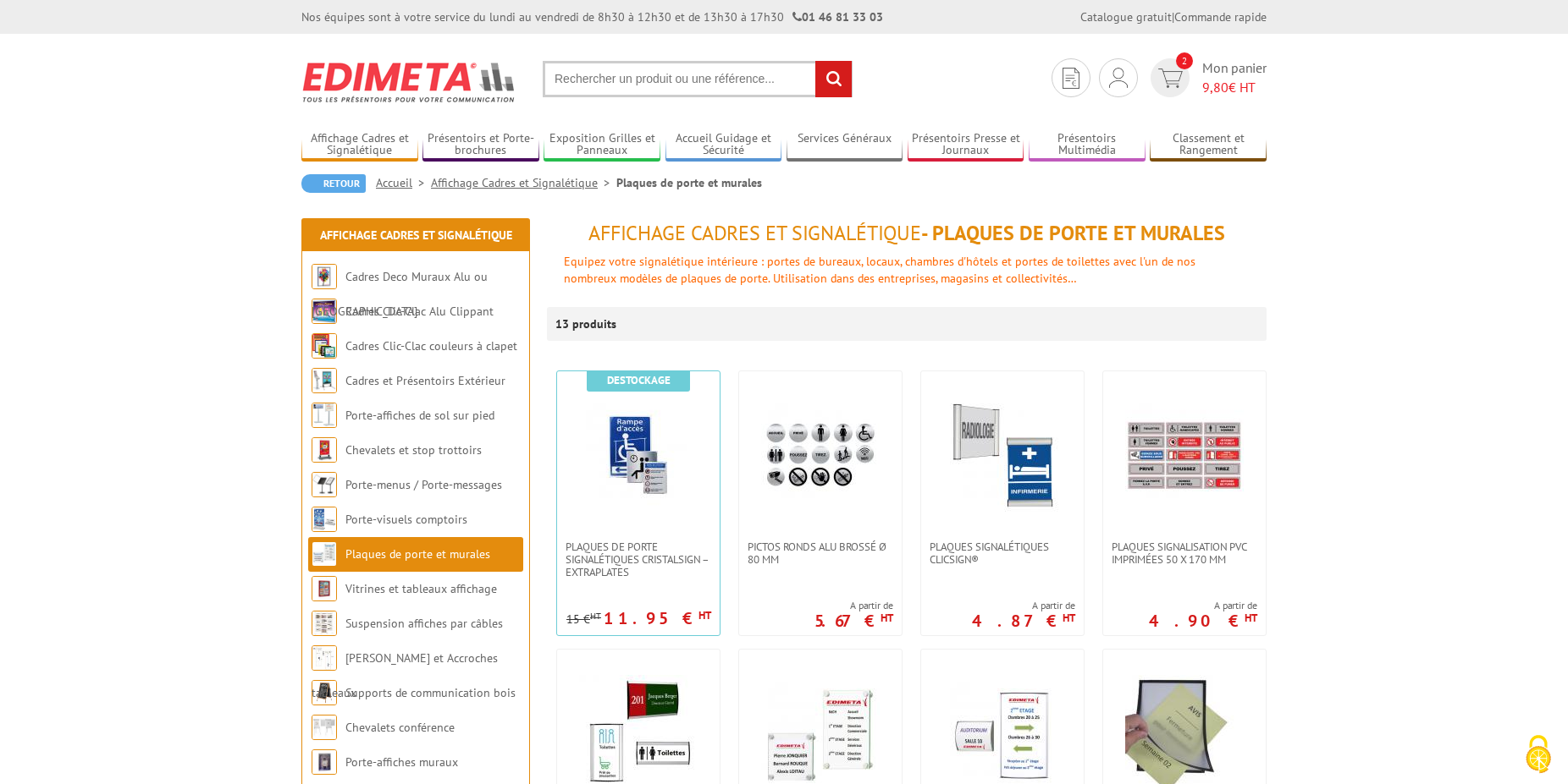
click at [617, 83] on input "text" at bounding box center [698, 79] width 310 height 36
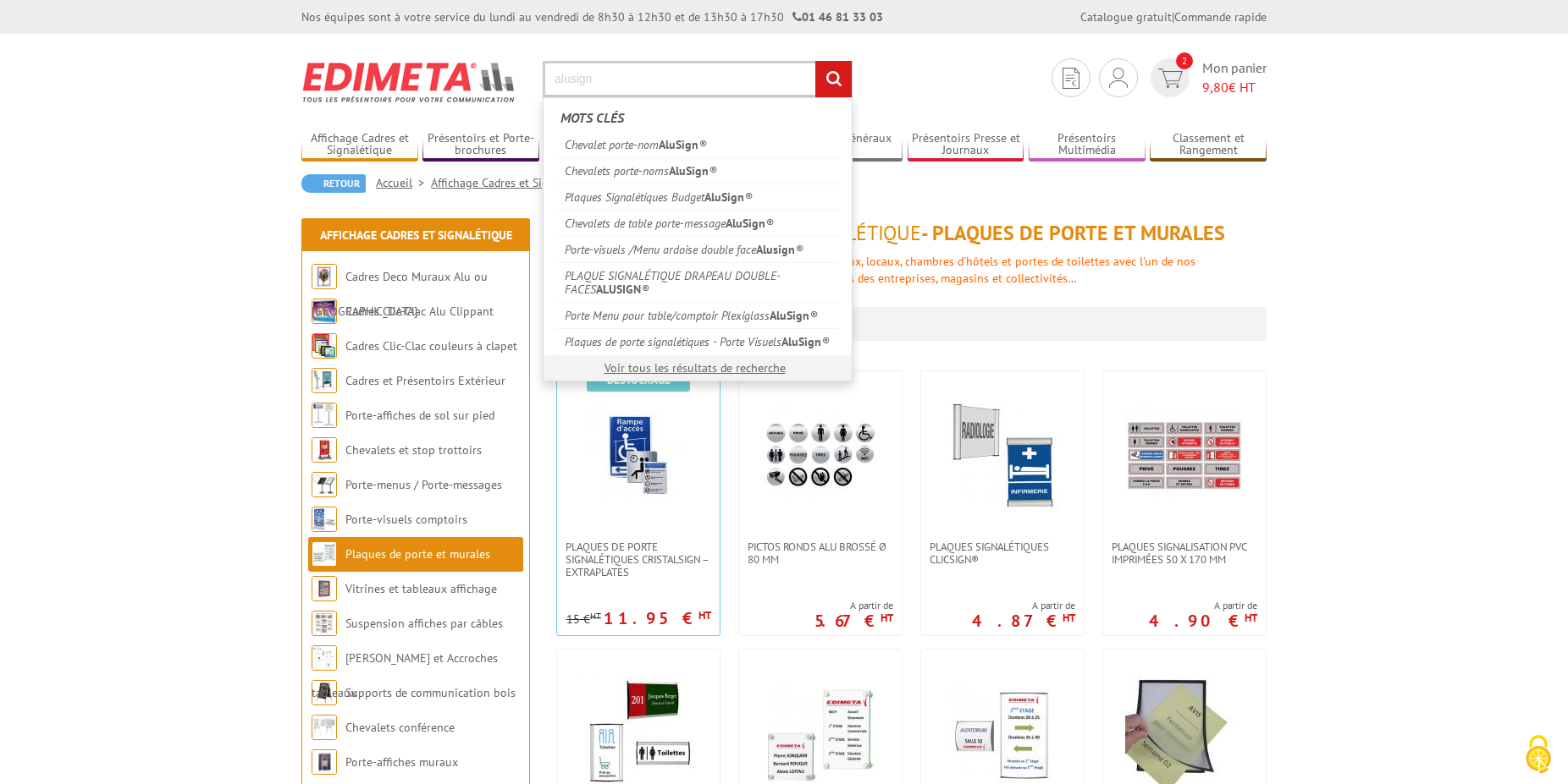
type input "alusign"
click at [815, 61] on input "rechercher" at bounding box center [833, 79] width 36 height 36
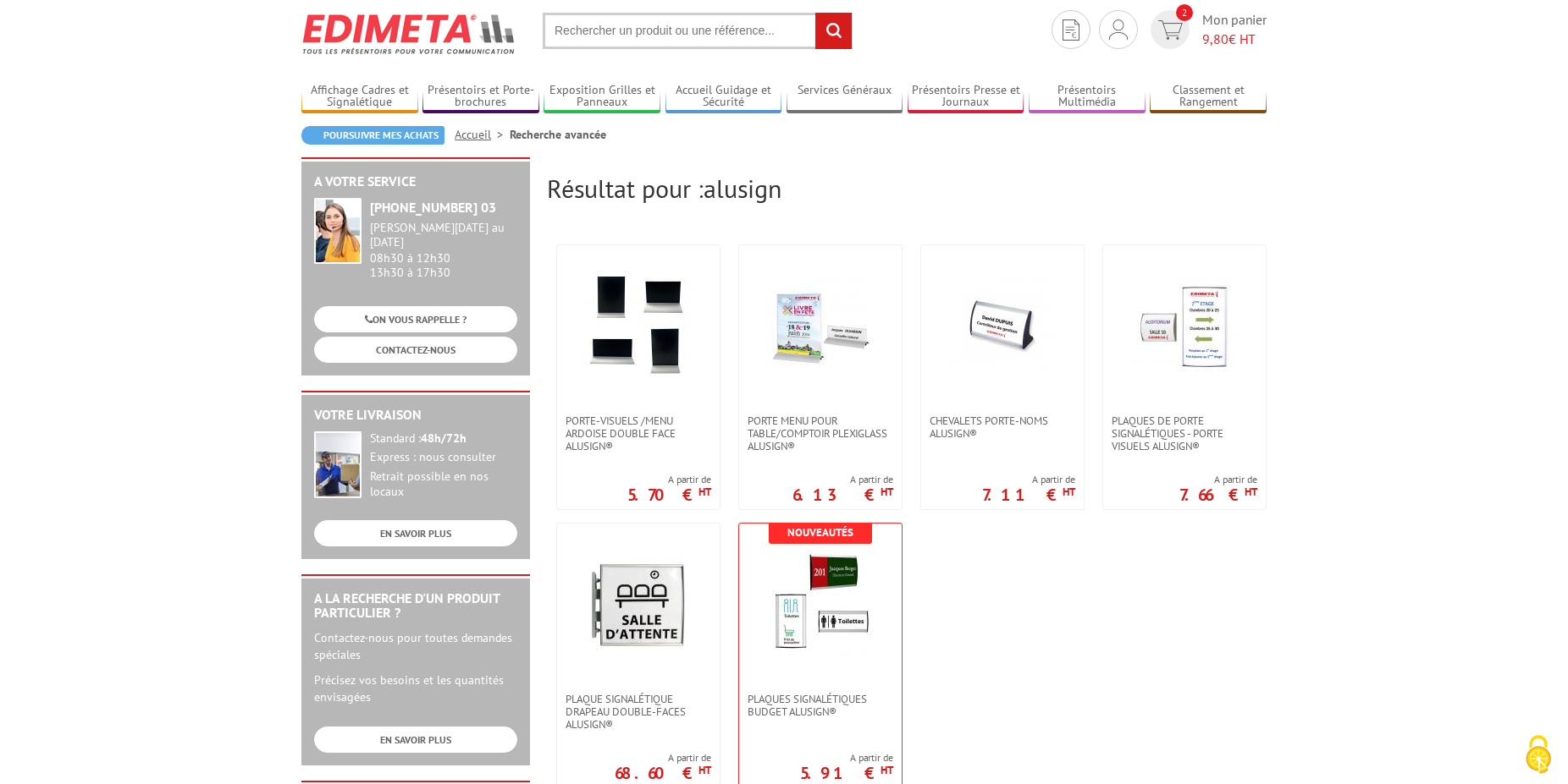
scroll to position [87, 0]
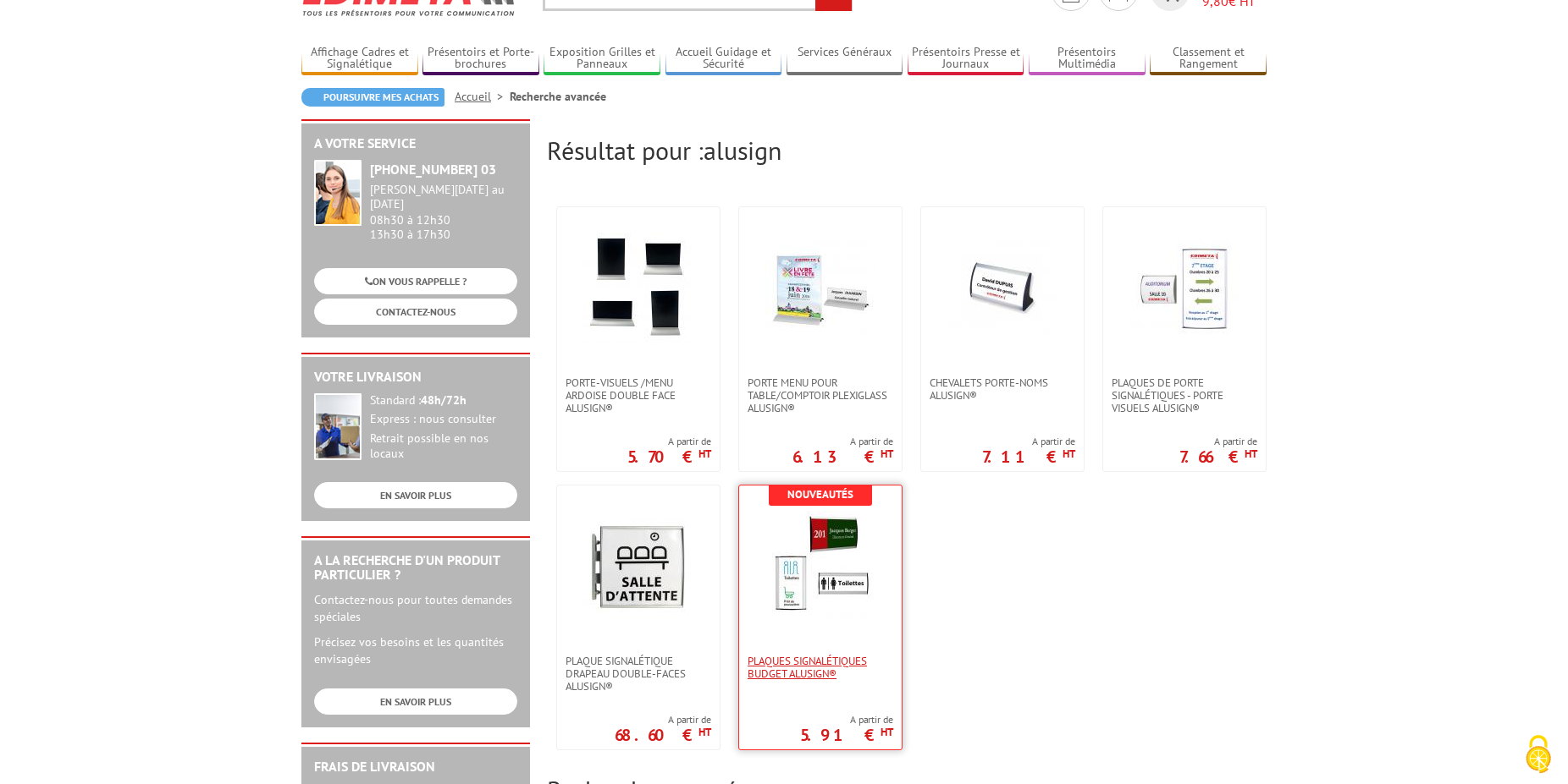
click at [796, 667] on span "Plaques Signalétiques Budget AluSign®" at bounding box center [820, 668] width 145 height 26
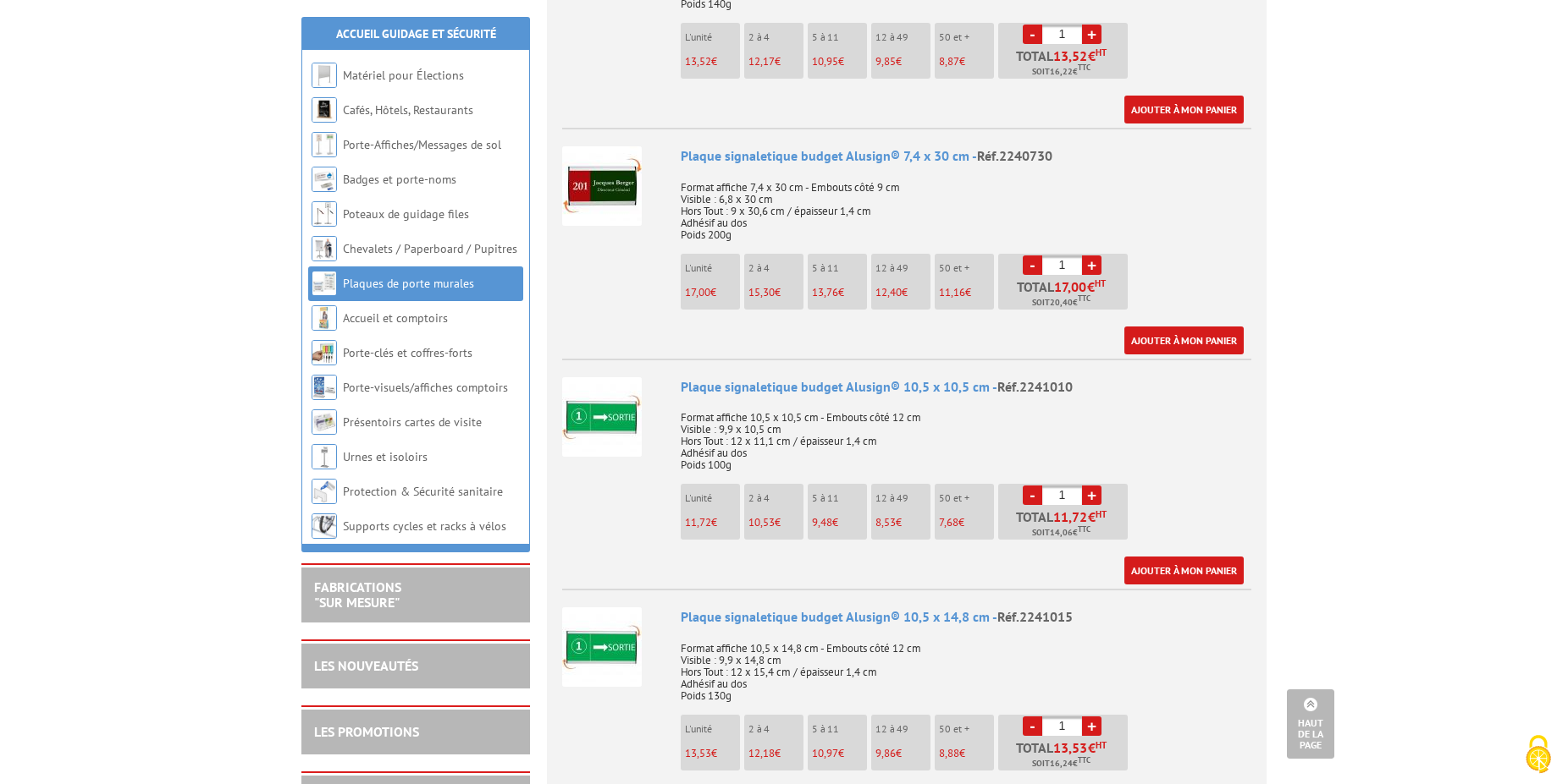
scroll to position [2762, 0]
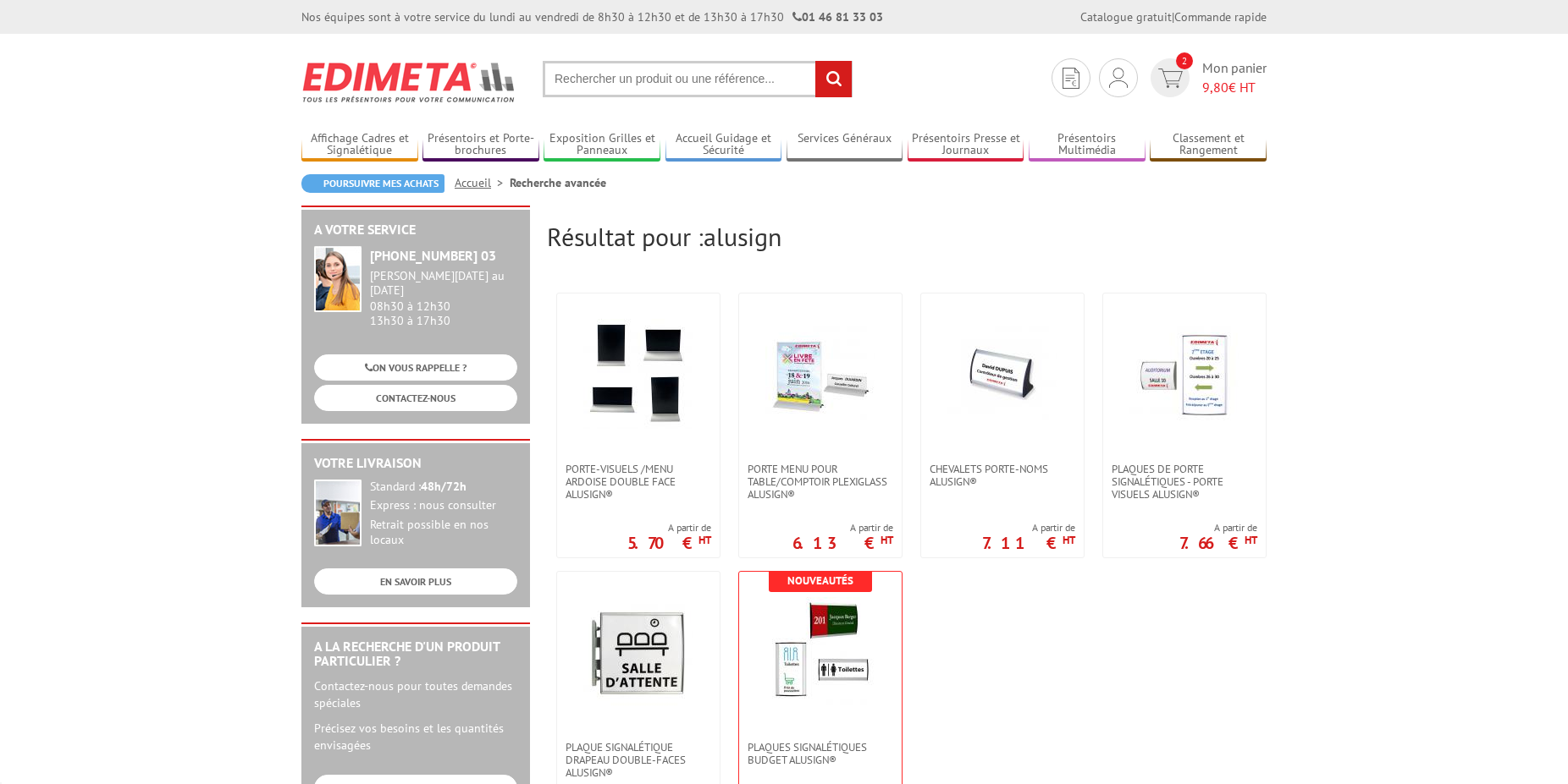
scroll to position [87, 0]
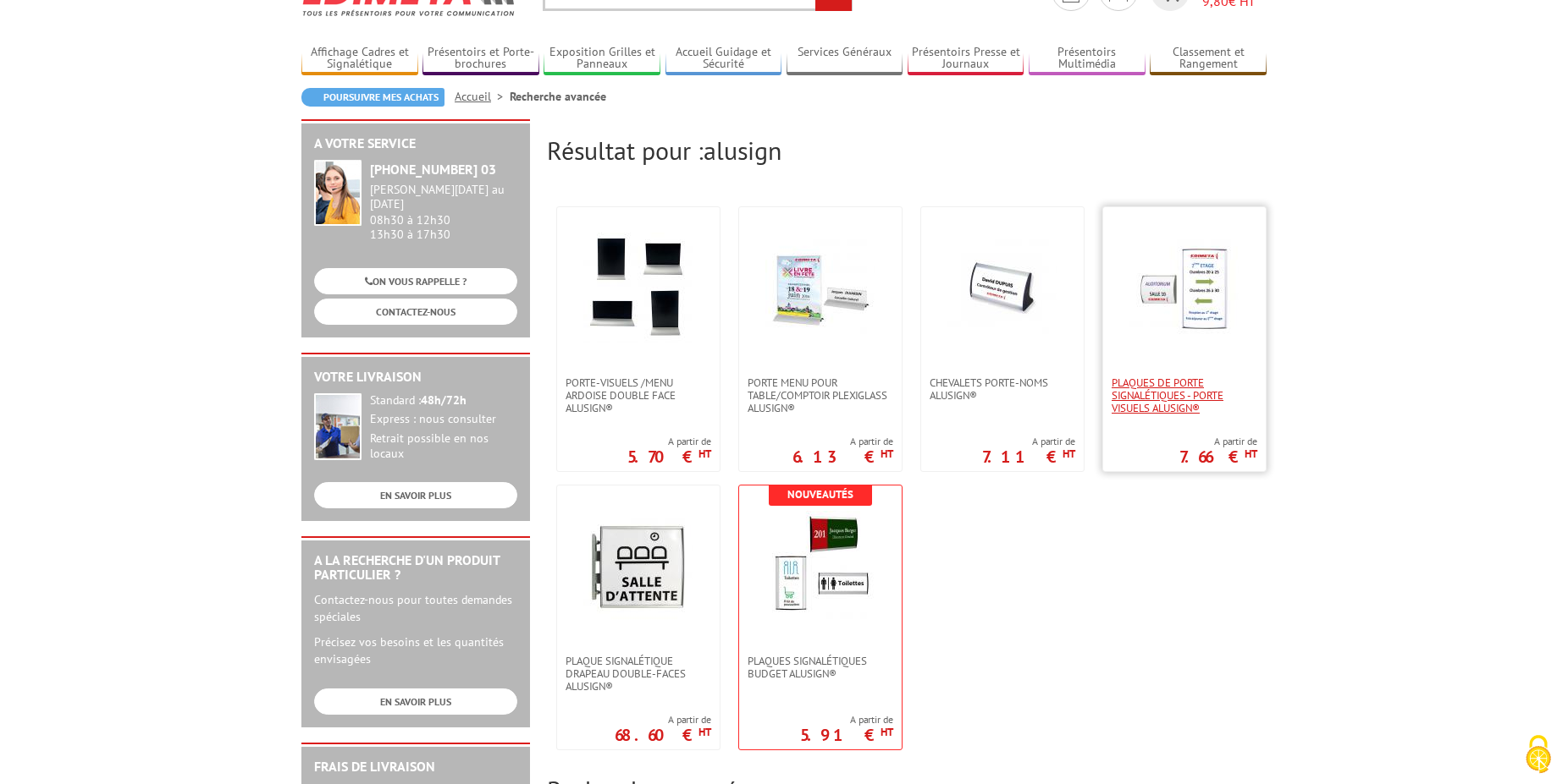
click at [1217, 381] on span "Plaques de porte signalétiques - Porte Visuels AluSign®" at bounding box center [1184, 395] width 145 height 38
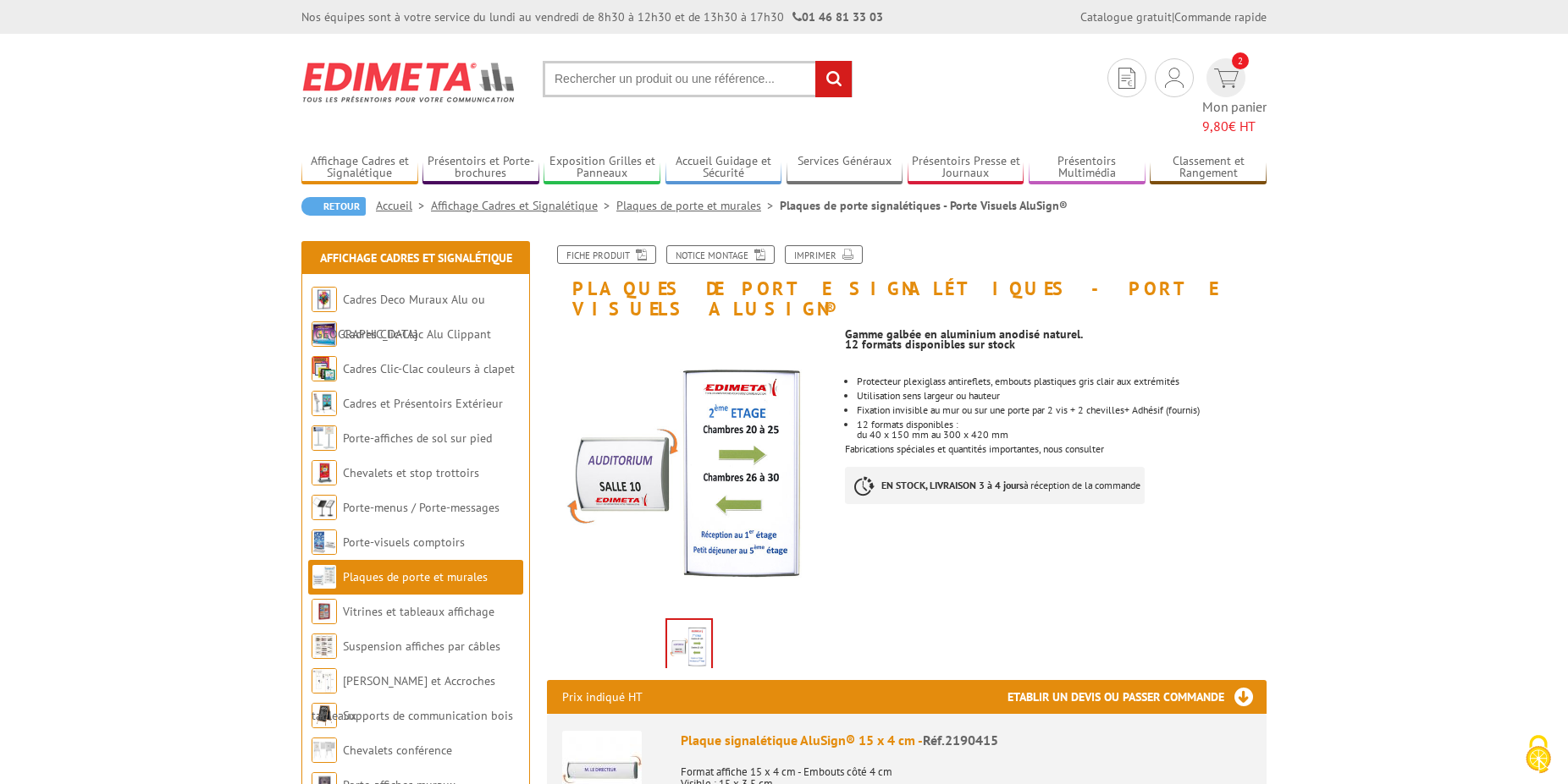
click at [661, 88] on input "text" at bounding box center [698, 79] width 310 height 36
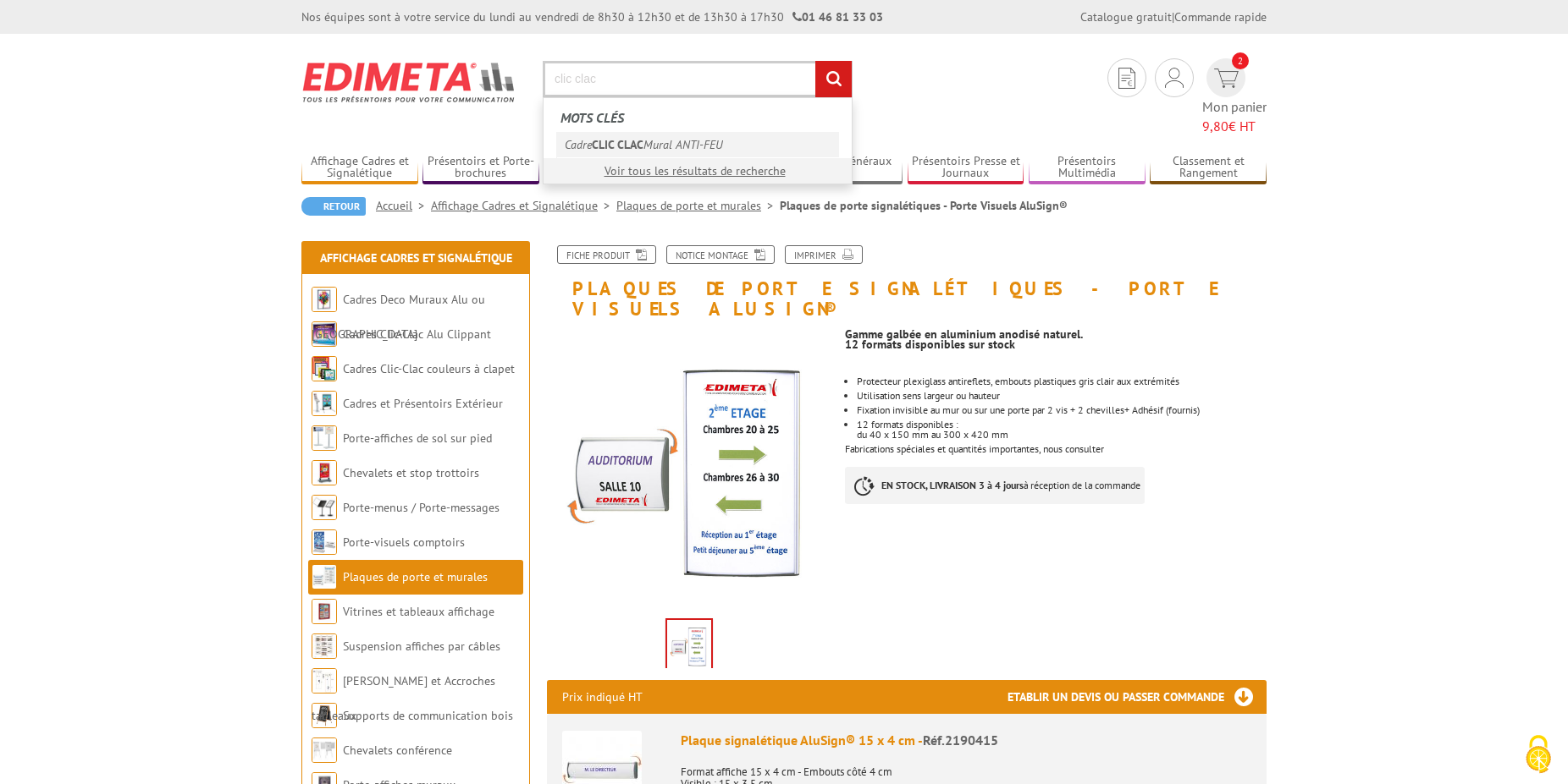
type input "clic clac"
click at [714, 143] on link "Cadre CLIC CLAC Mural ANTI-FEU" at bounding box center [697, 145] width 283 height 26
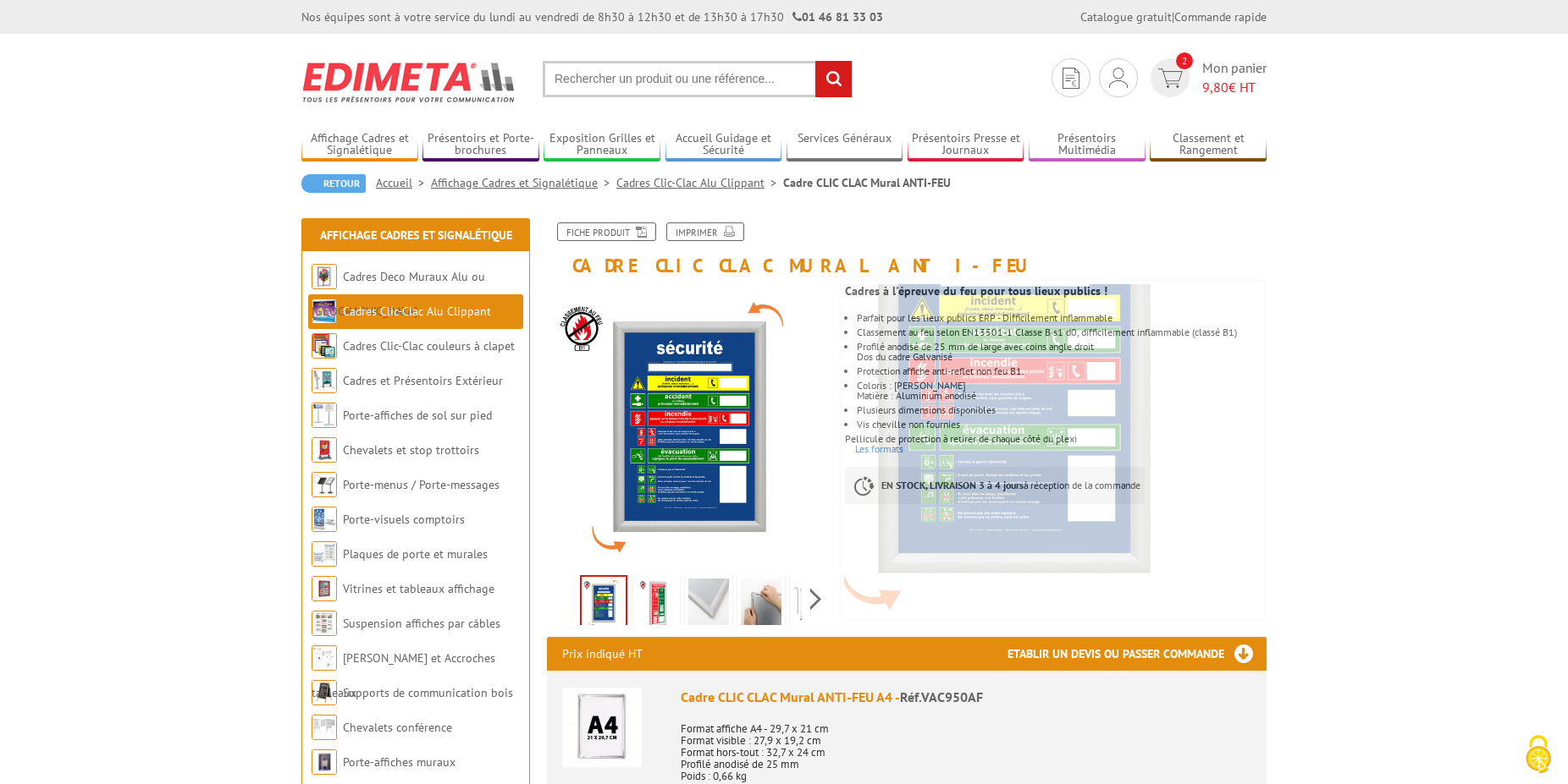
click at [652, 613] on img at bounding box center [656, 605] width 40 height 52
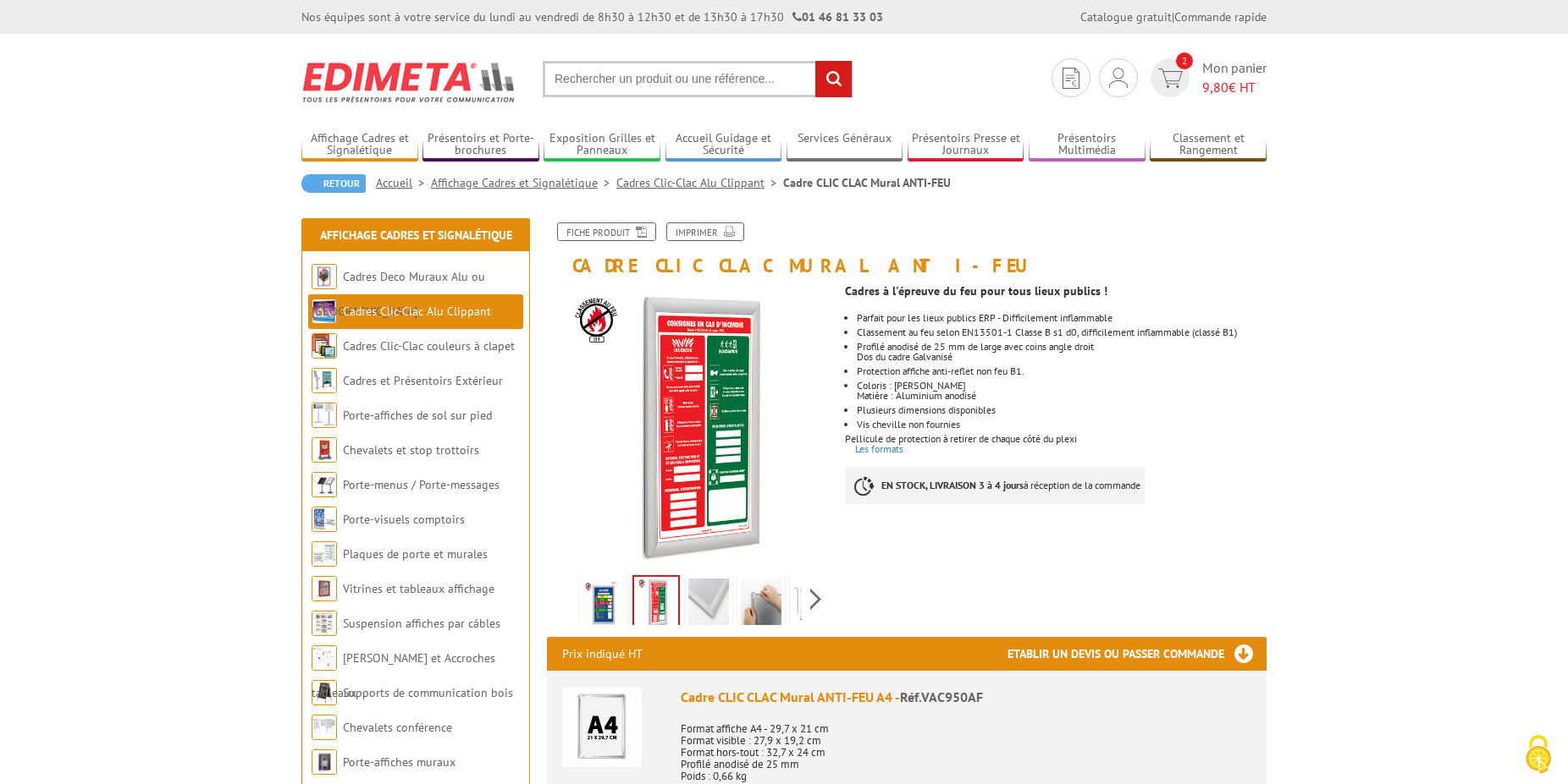
click at [700, 597] on img at bounding box center [708, 605] width 40 height 52
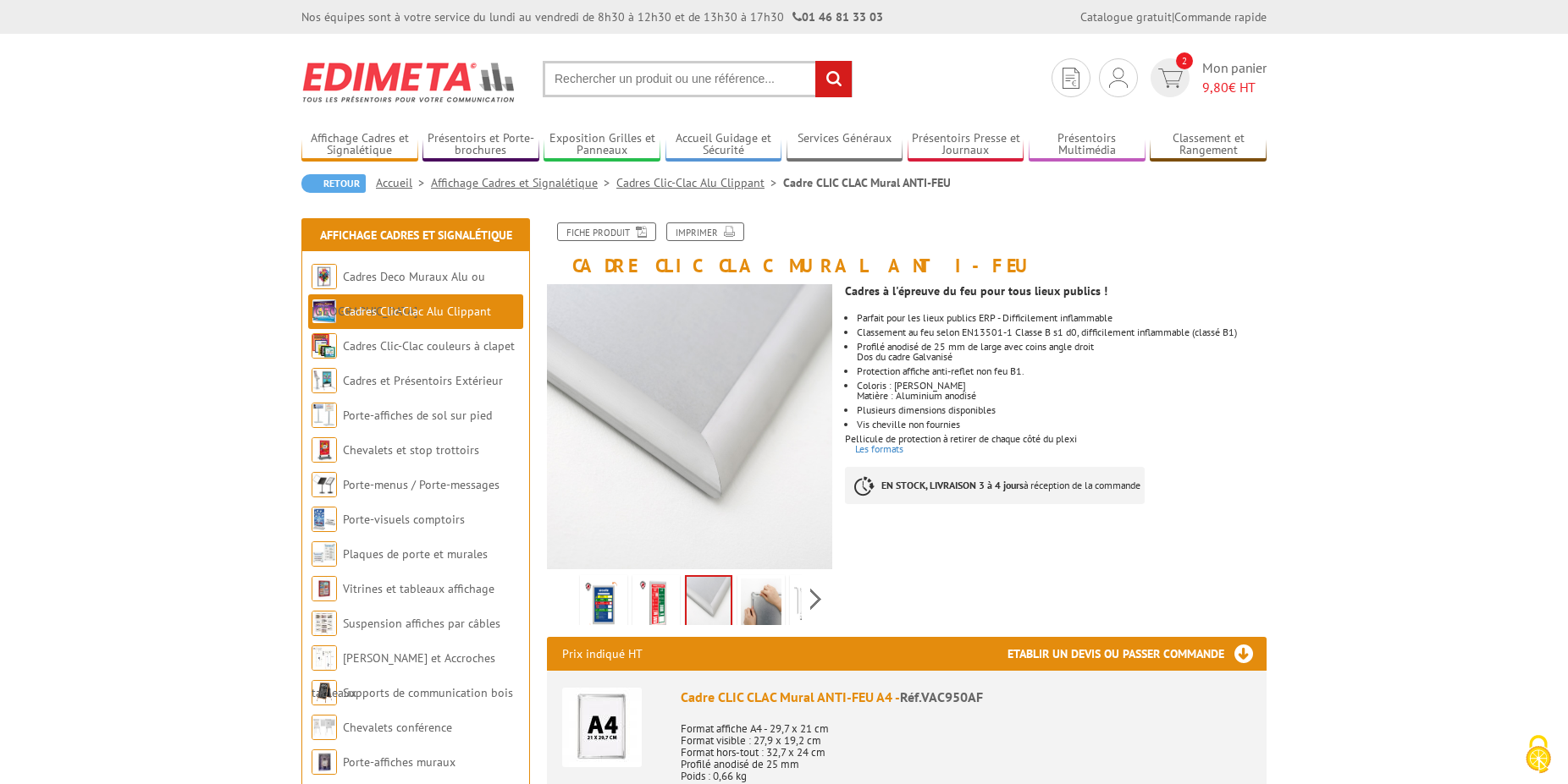
click at [747, 609] on img at bounding box center [760, 605] width 40 height 52
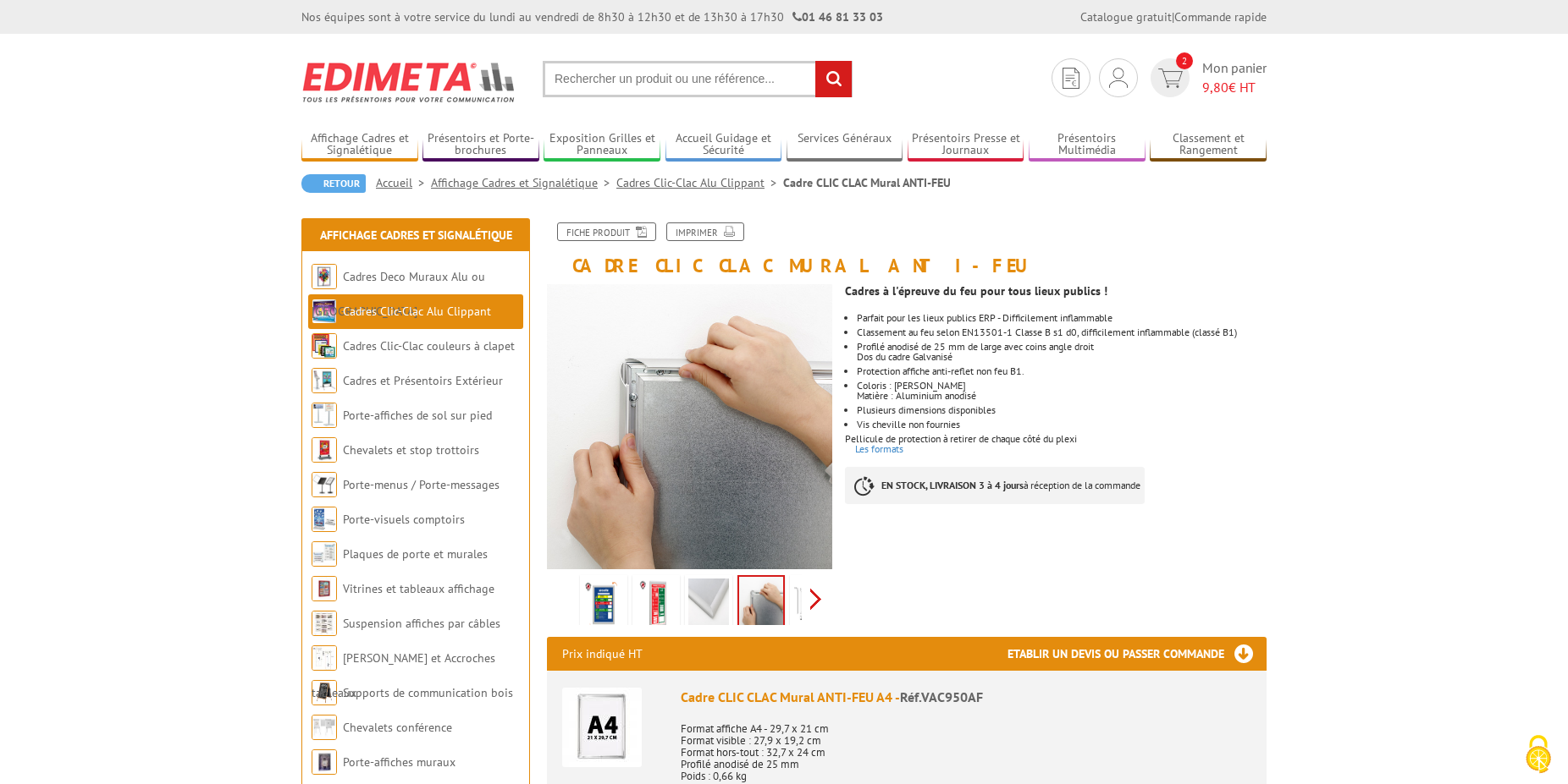
click at [813, 607] on div "Previous Next" at bounding box center [690, 599] width 285 height 59
click at [784, 597] on img at bounding box center [775, 605] width 40 height 52
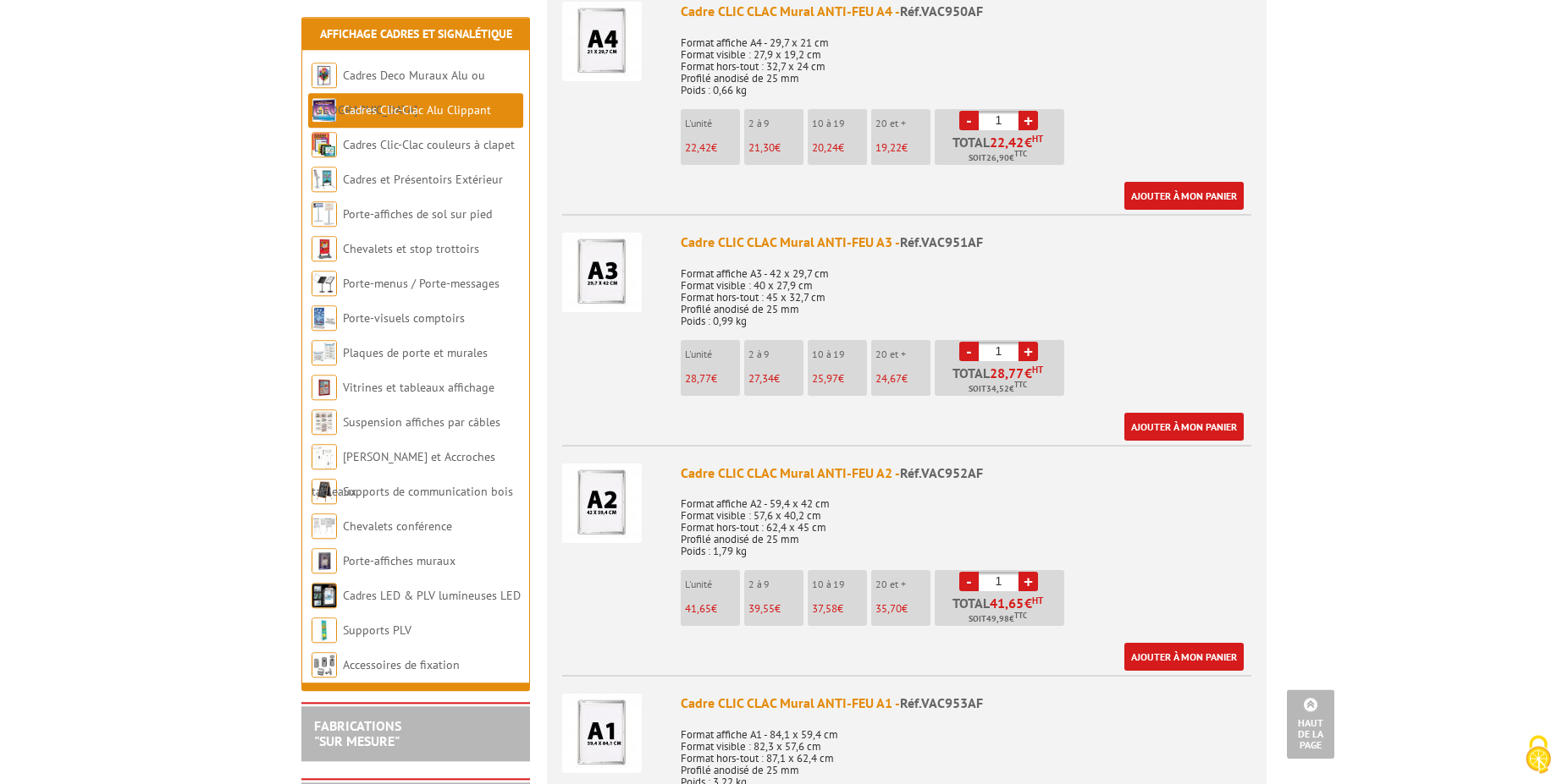
scroll to position [87, 0]
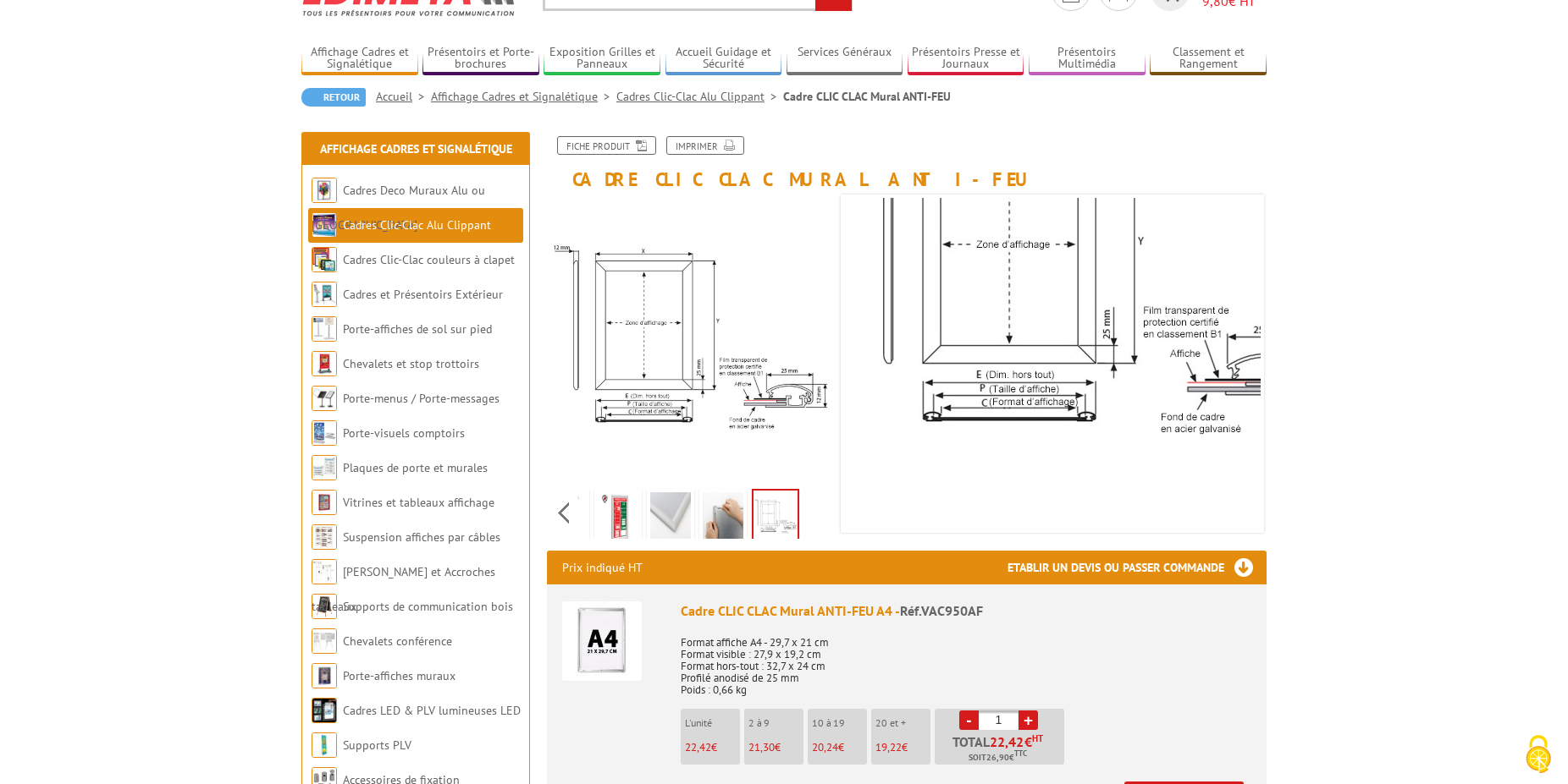
click at [657, 517] on img at bounding box center [670, 518] width 40 height 52
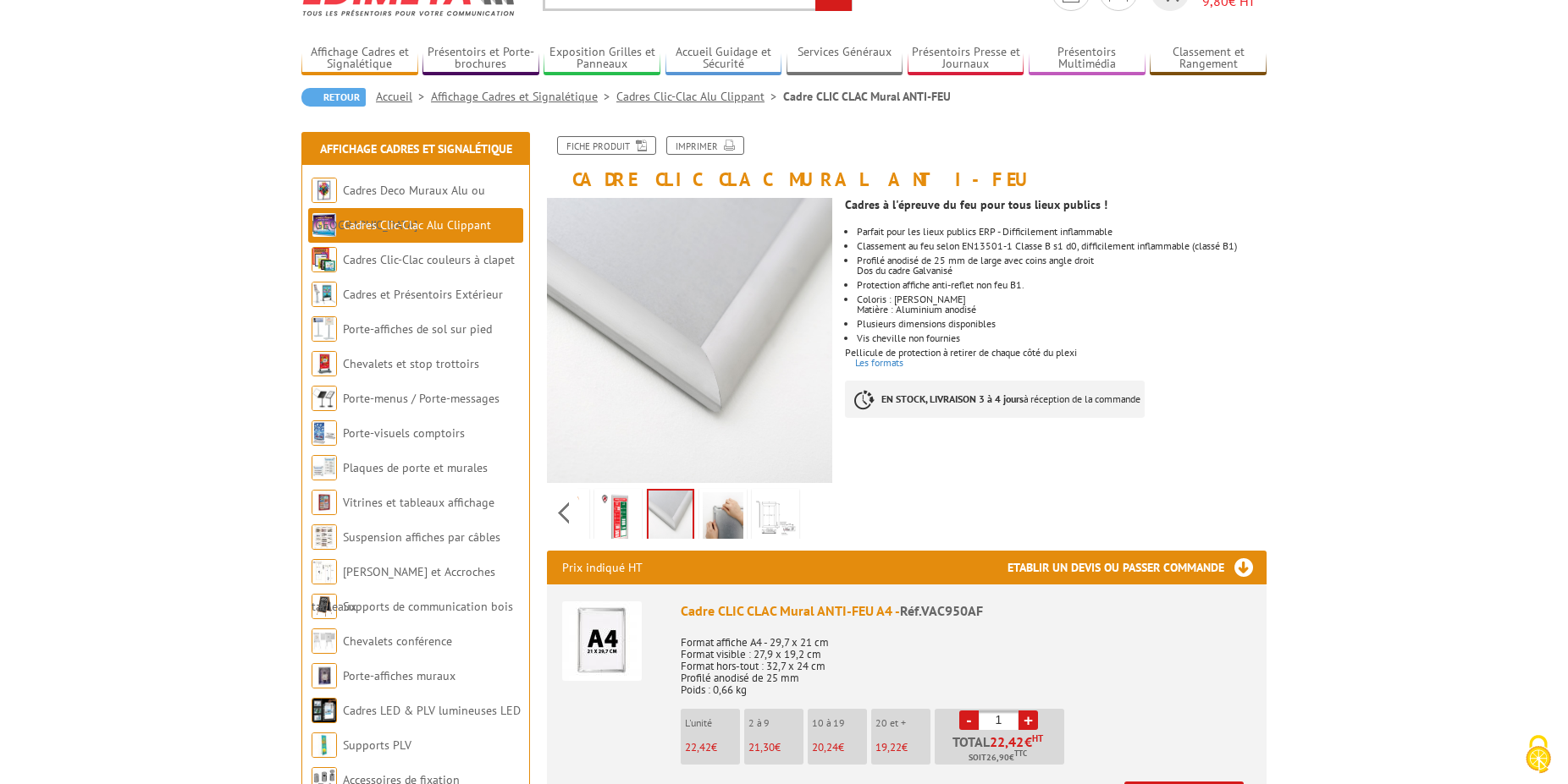
click at [625, 526] on img at bounding box center [618, 518] width 40 height 52
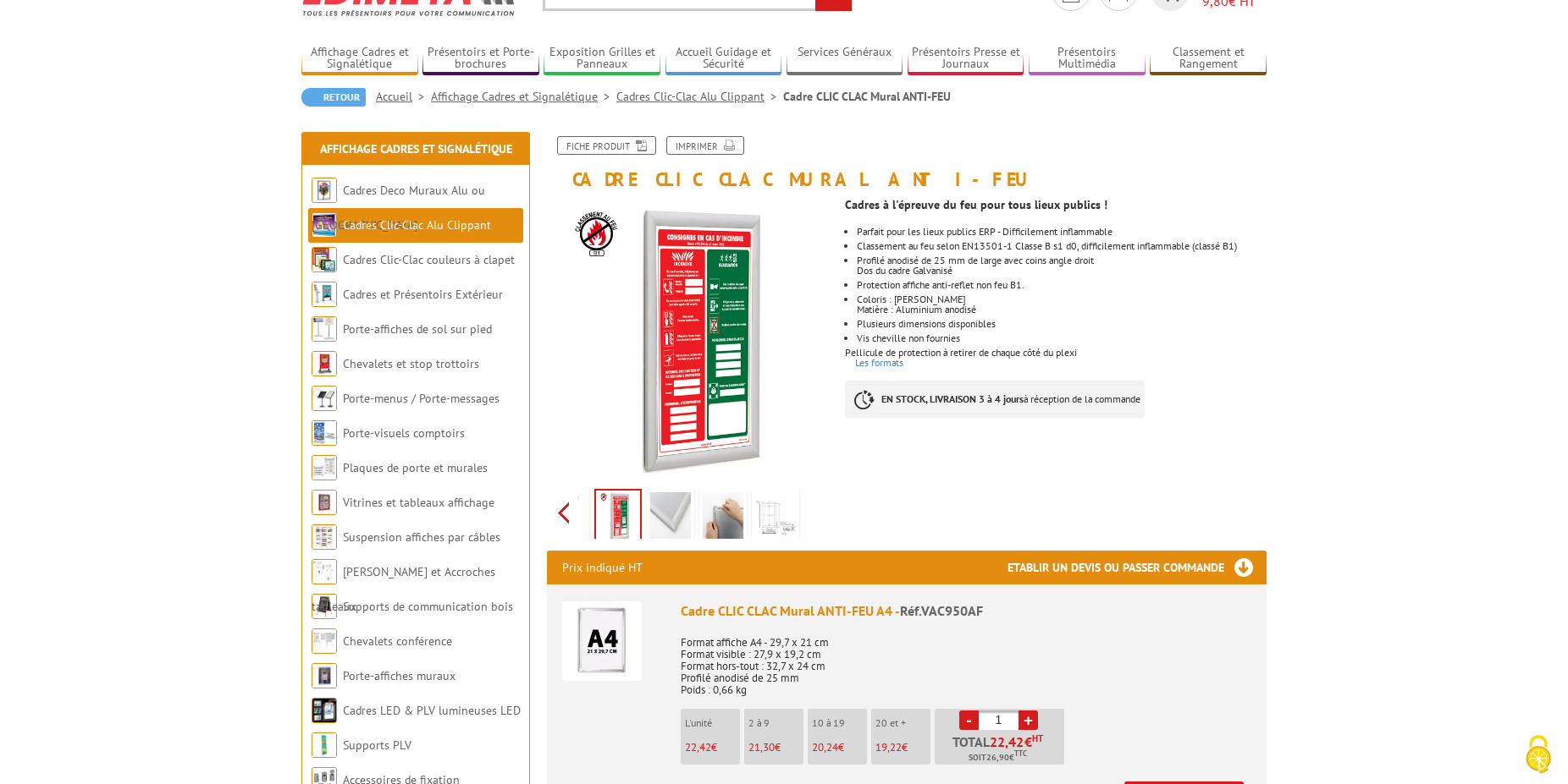
click at [569, 526] on div "Previous Next" at bounding box center [690, 513] width 285 height 59
click at [569, 526] on div "Previous Next" at bounding box center [690, 513] width 285 height 59
click at [620, 507] on img at bounding box center [603, 518] width 40 height 52
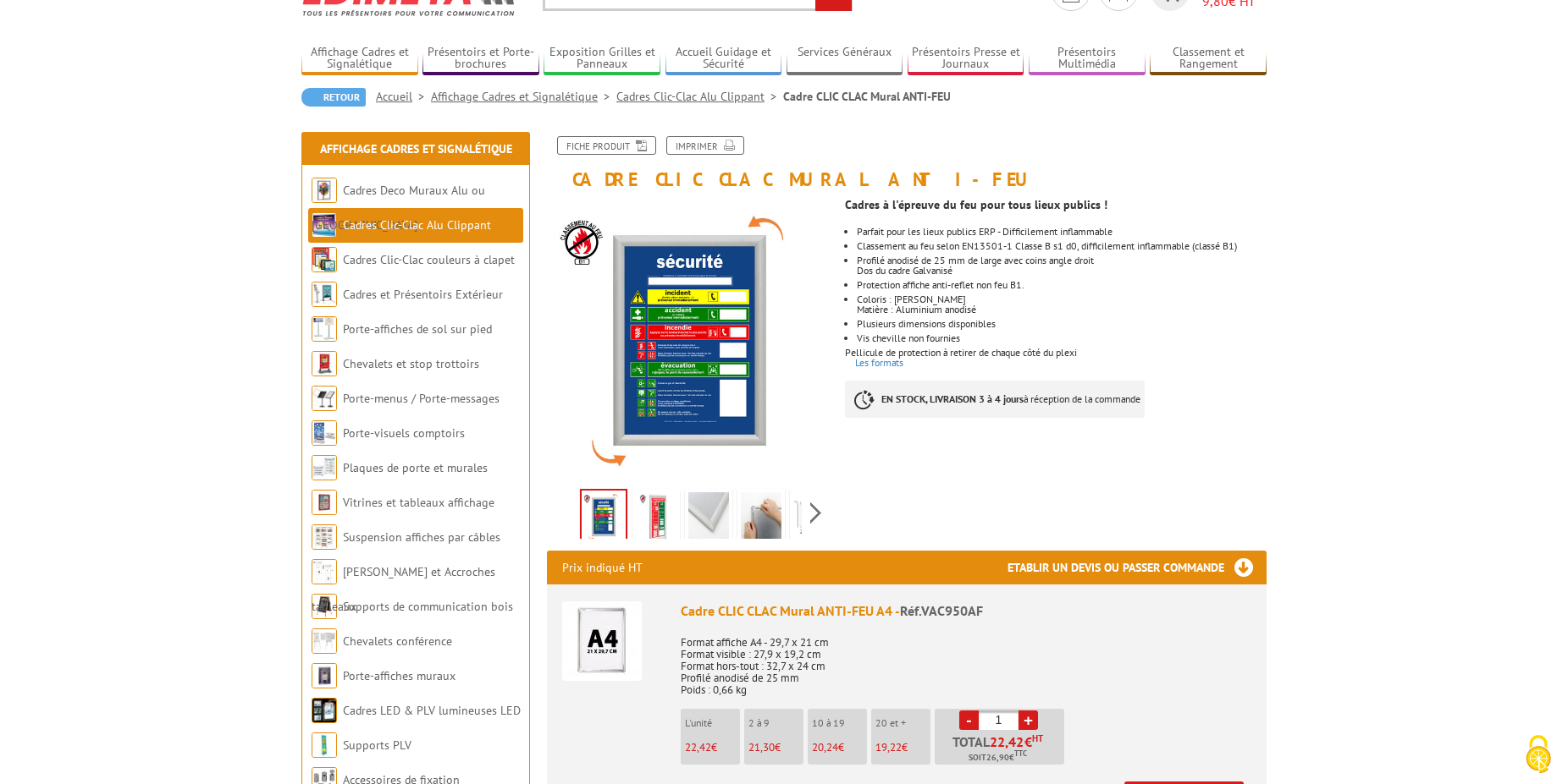
click at [709, 507] on img at bounding box center [708, 518] width 40 height 52
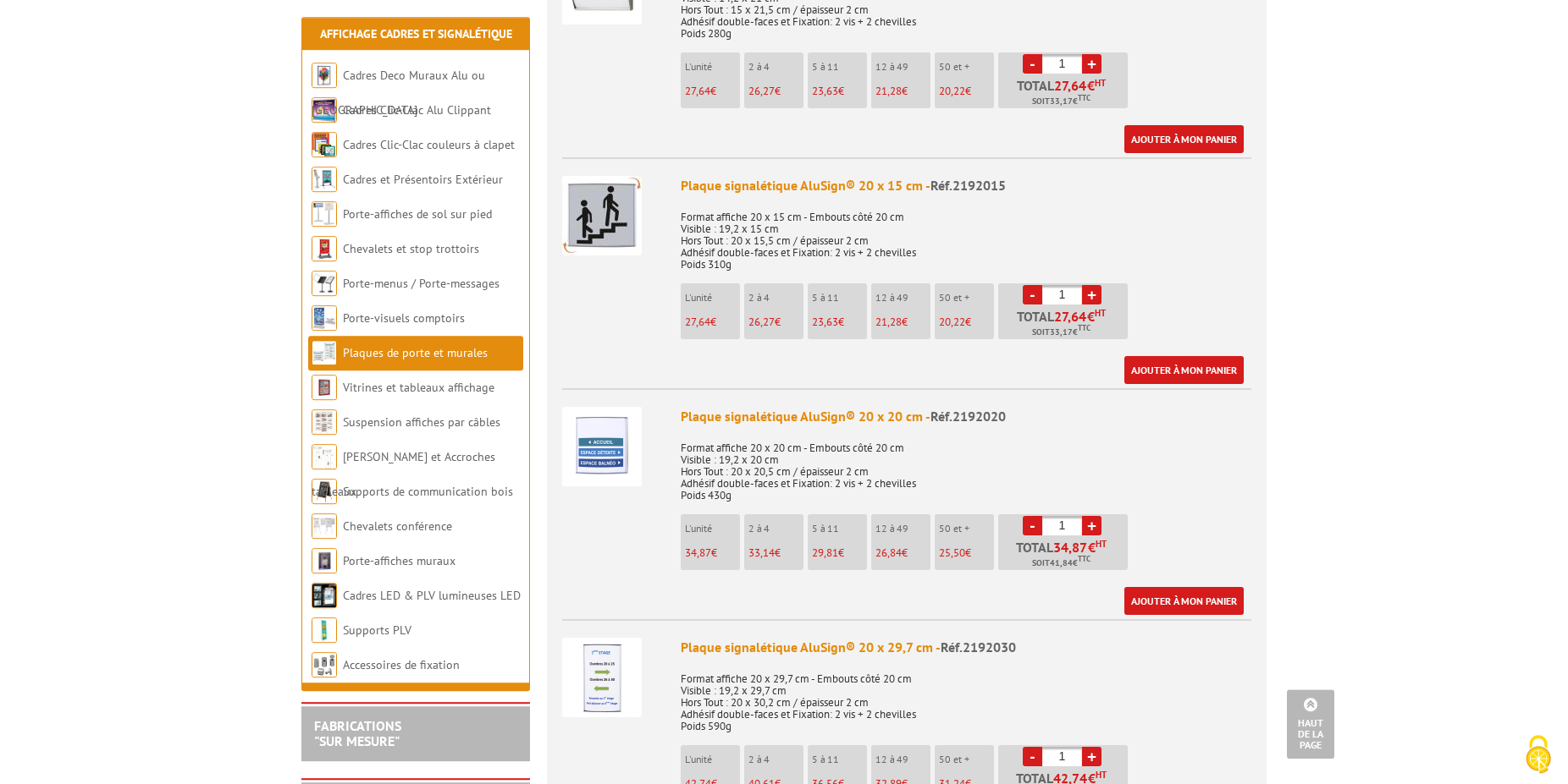
scroll to position [1899, 0]
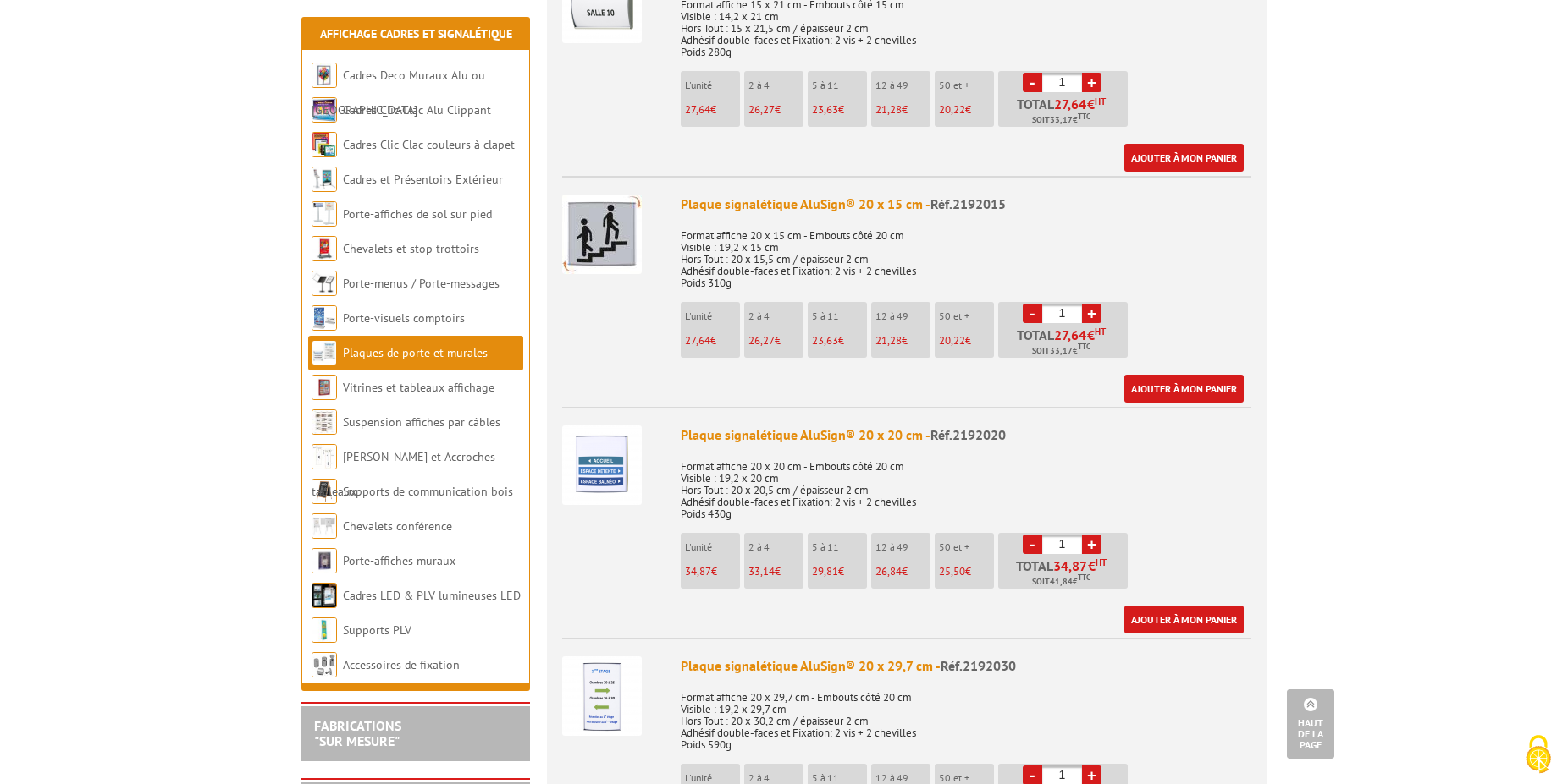
click at [1087, 535] on link "+" at bounding box center [1091, 544] width 20 height 20
click at [1034, 535] on link "-" at bounding box center [1032, 544] width 20 height 20
click at [1091, 535] on link "+" at bounding box center [1091, 544] width 20 height 20
type input "2"
click at [1162, 605] on link "Ajouter à mon panier" at bounding box center [1184, 619] width 119 height 28
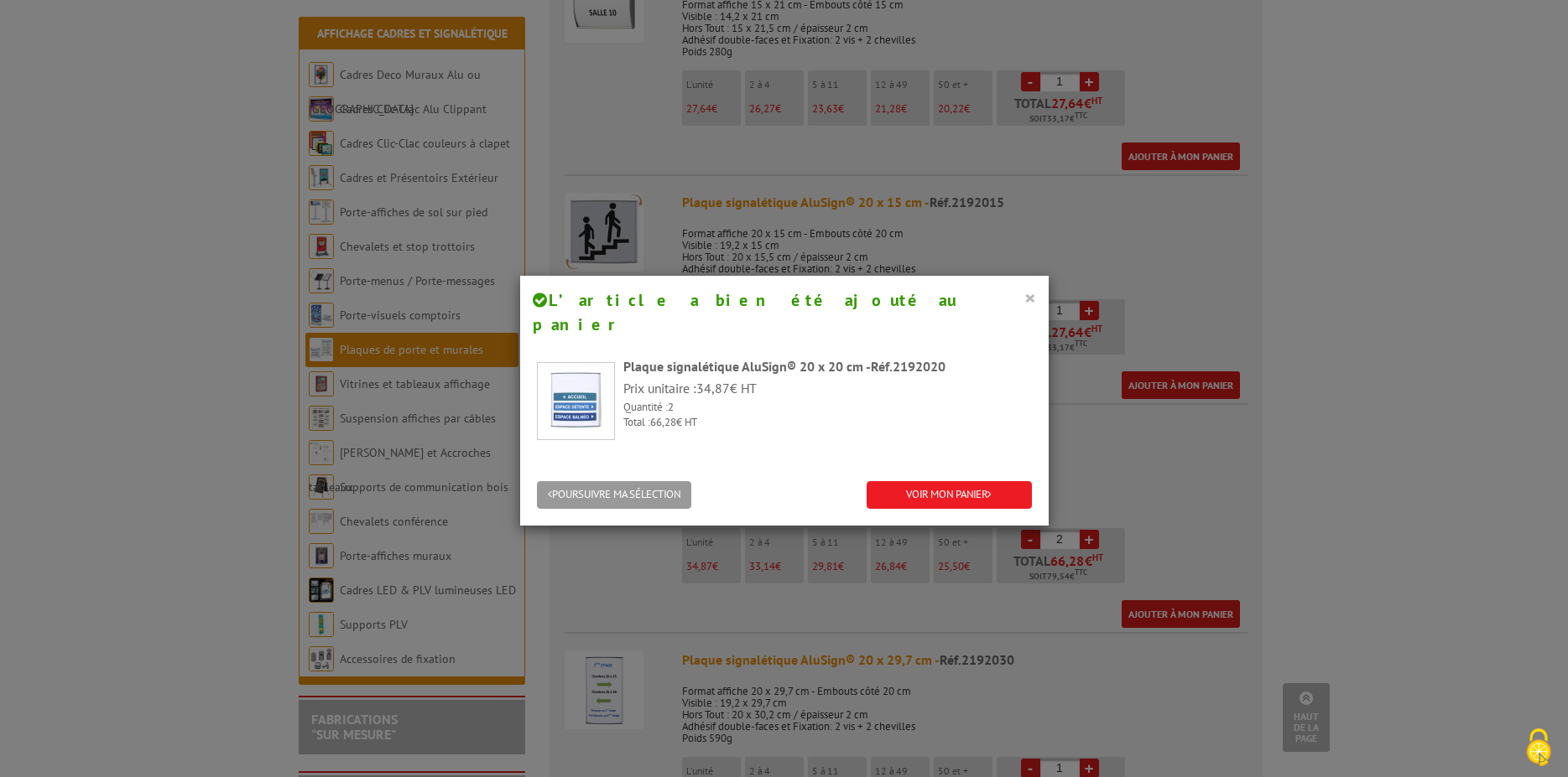
click at [1025, 304] on button "×" at bounding box center [1030, 298] width 12 height 22
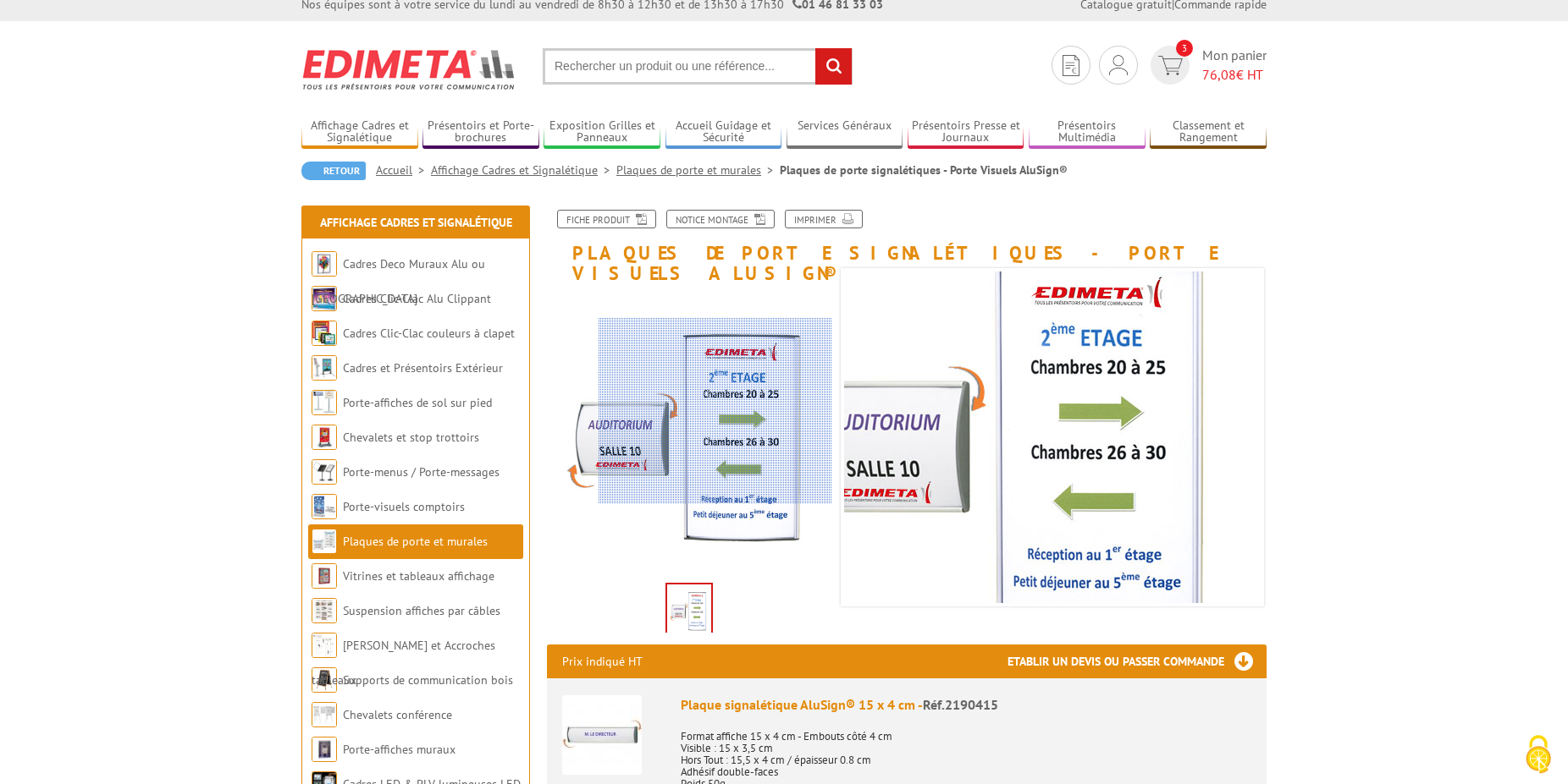
scroll to position [0, 0]
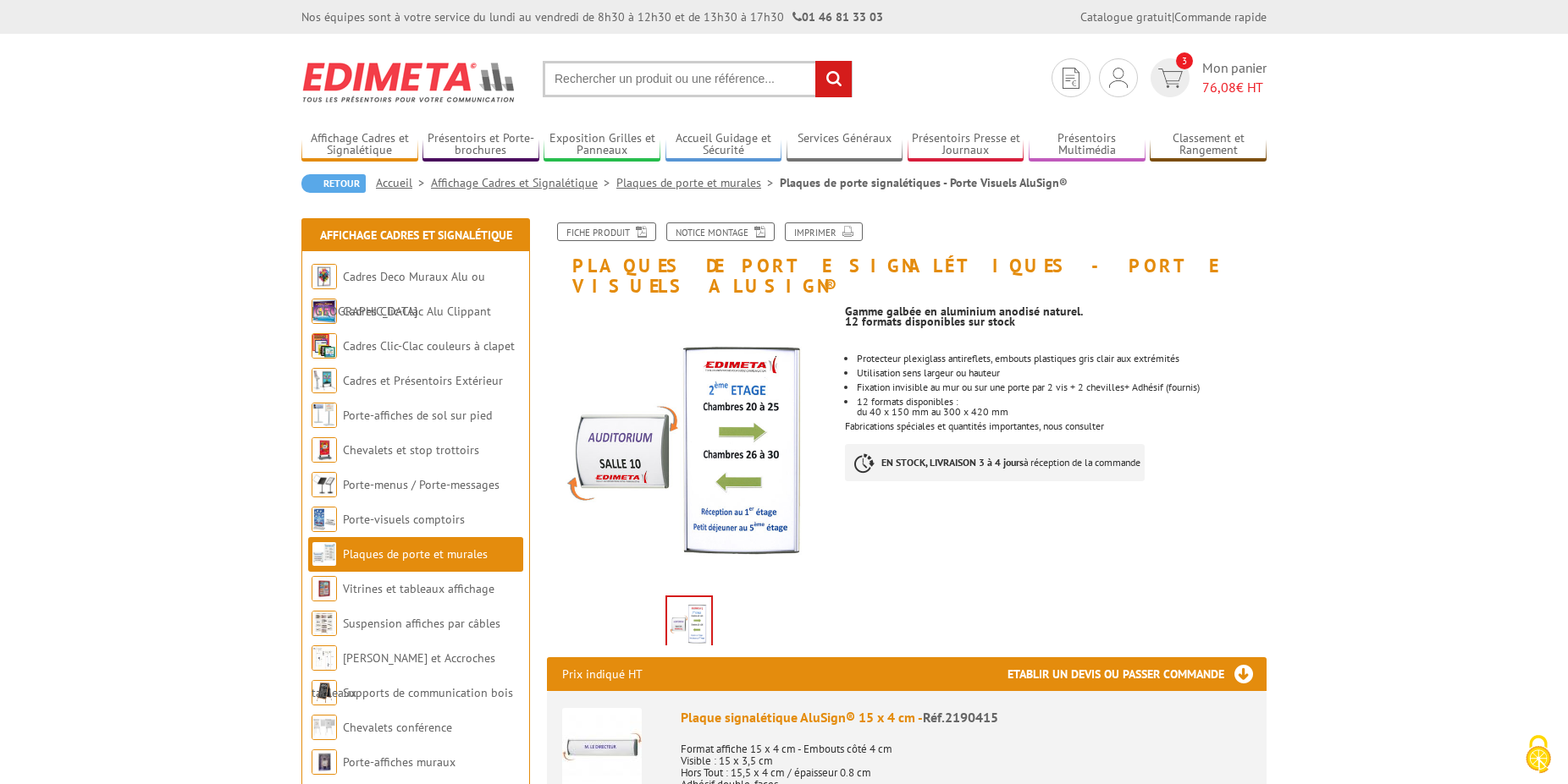
click at [714, 183] on link "Plaques de porte et murales" at bounding box center [698, 183] width 163 height 15
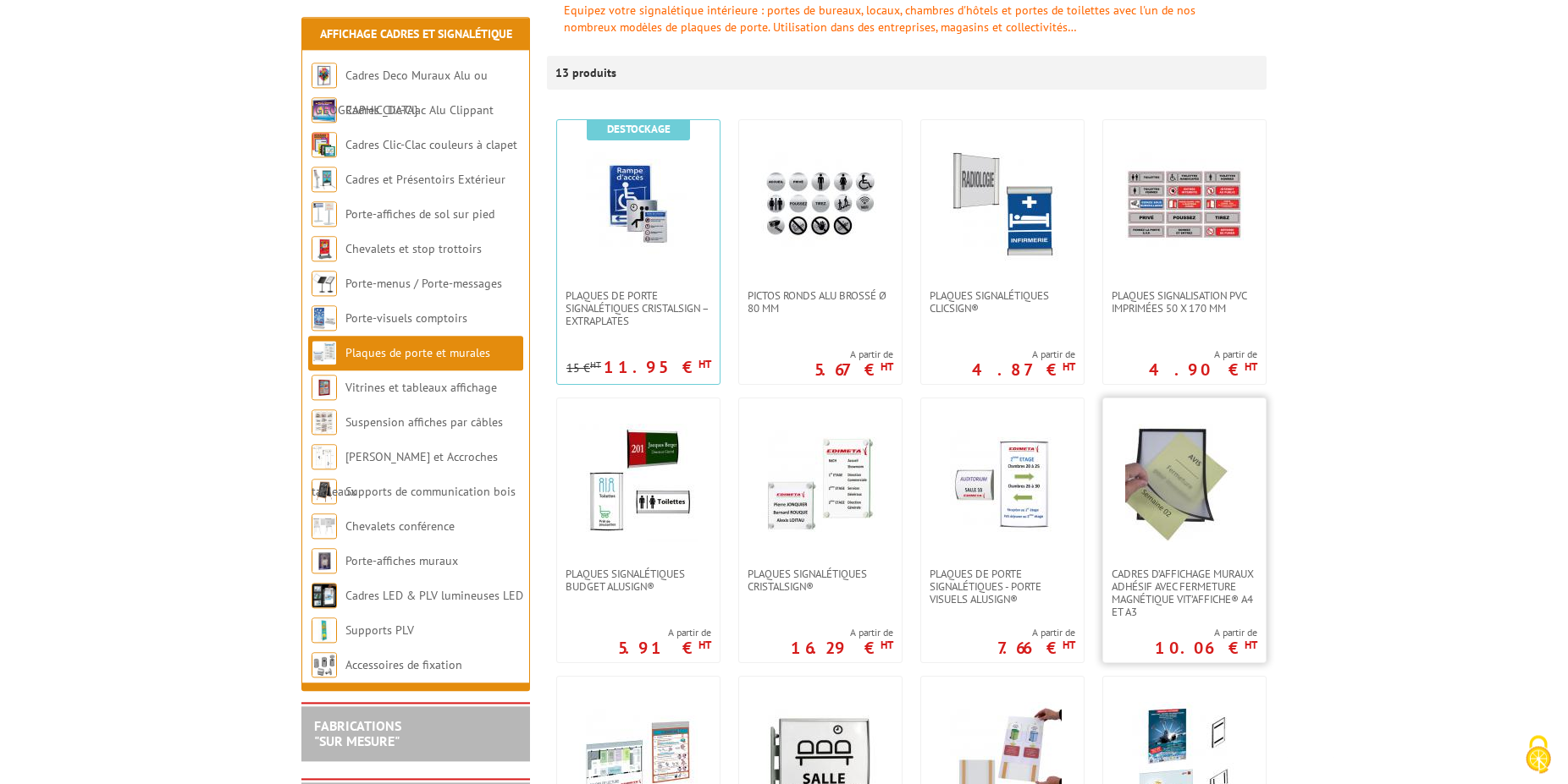
scroll to position [345, 0]
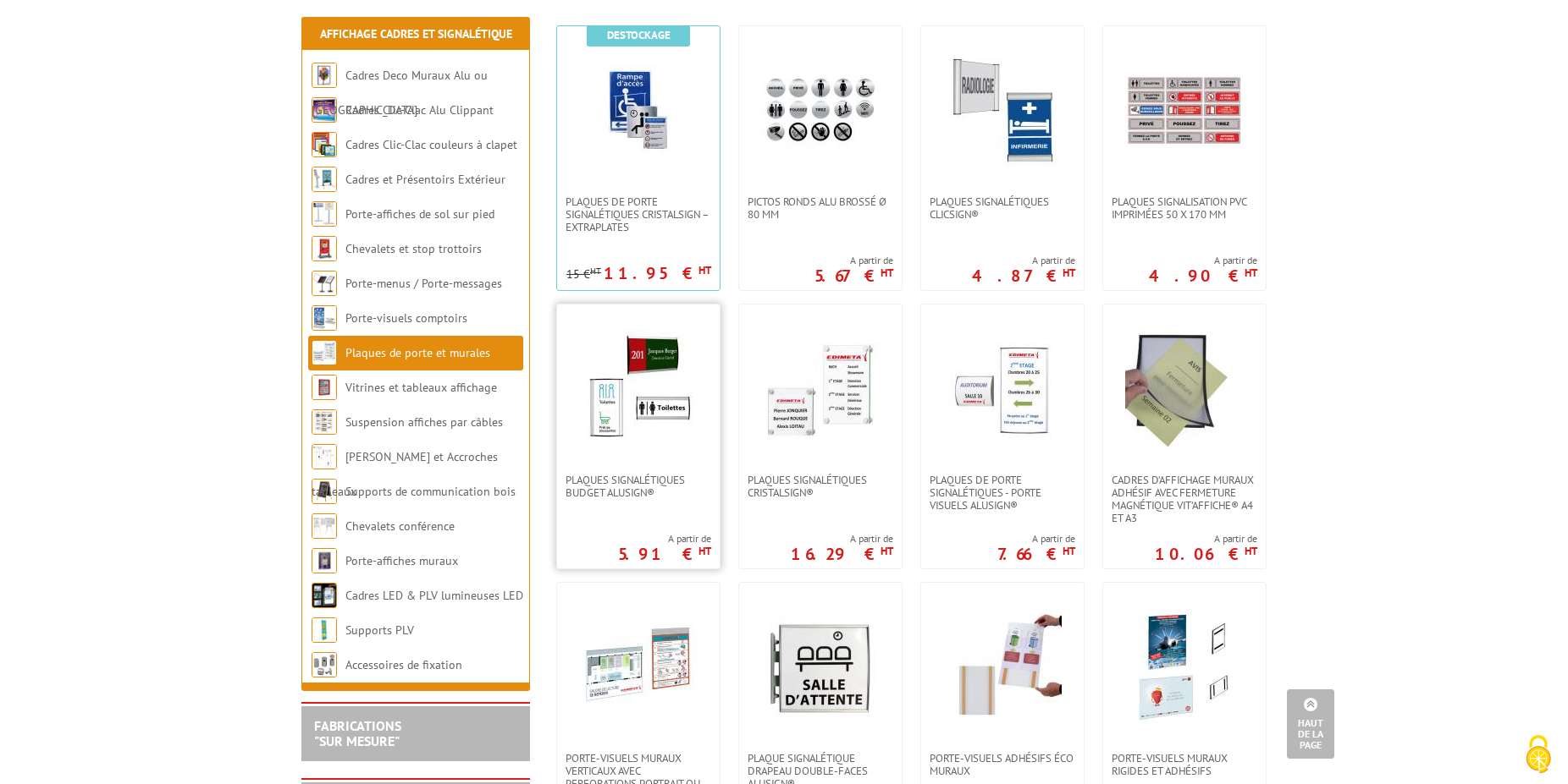
click at [611, 416] on img at bounding box center [638, 389] width 119 height 119
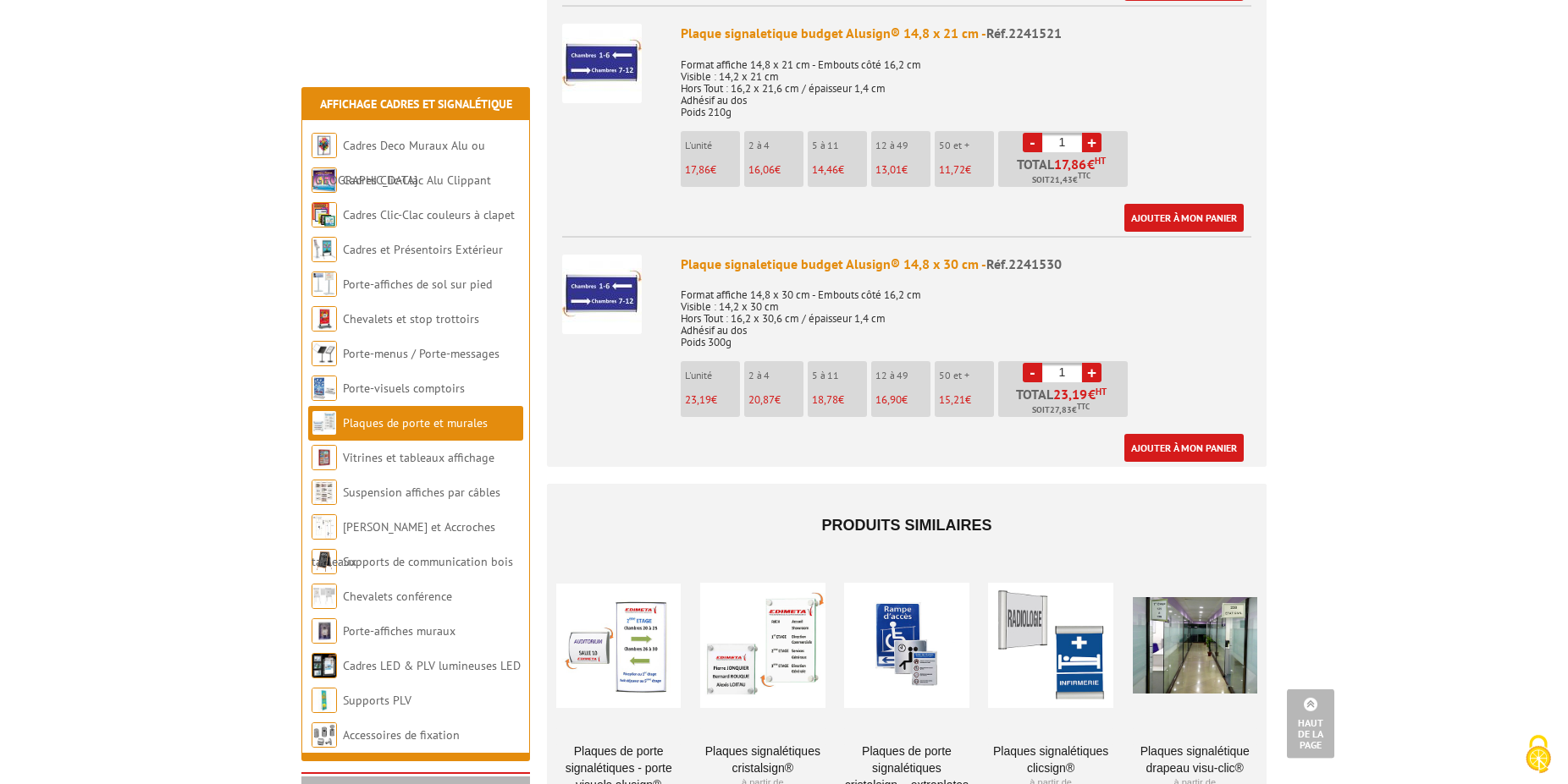
scroll to position [3884, 0]
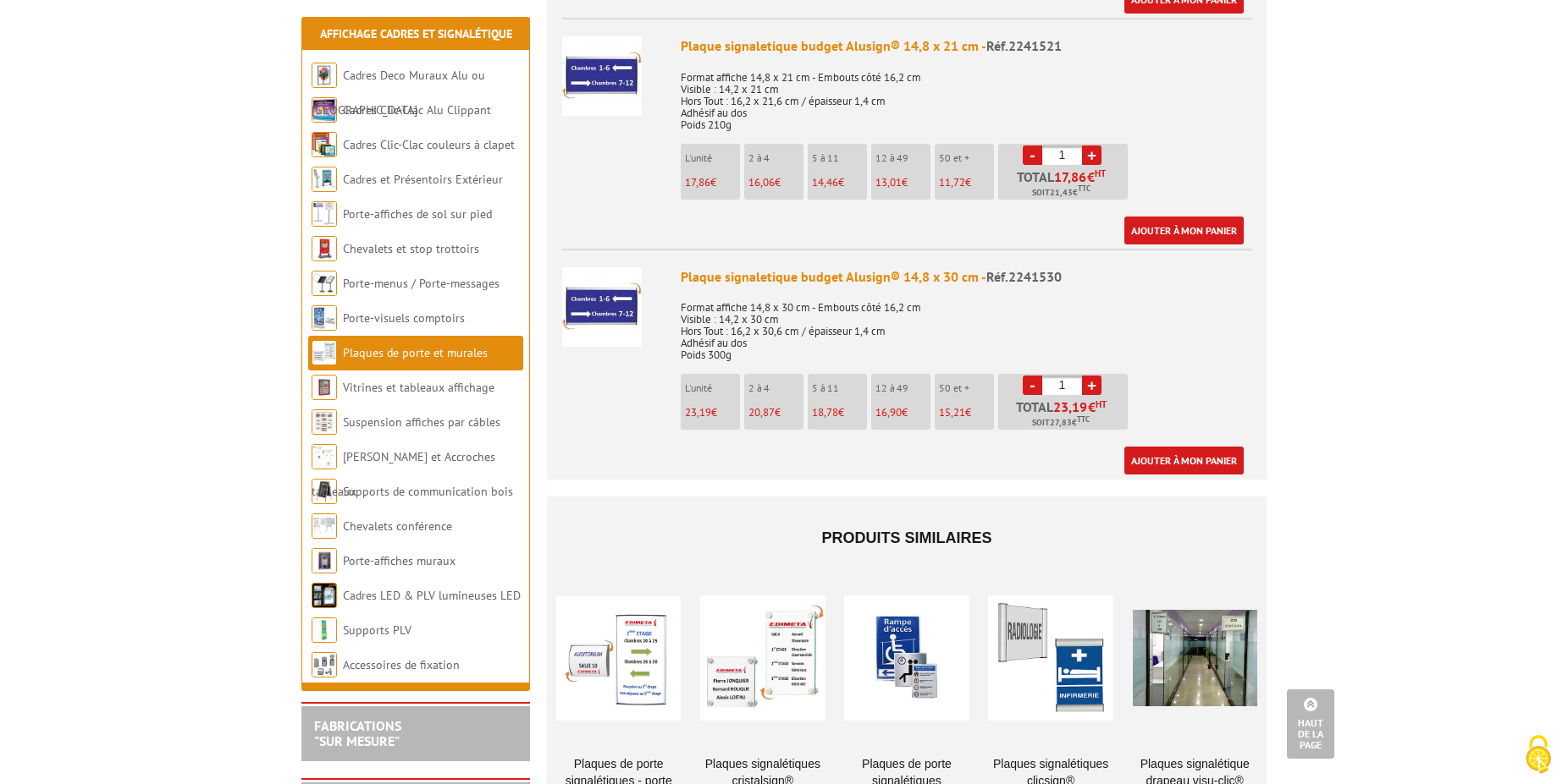
click at [619, 738] on div at bounding box center [618, 658] width 125 height 169
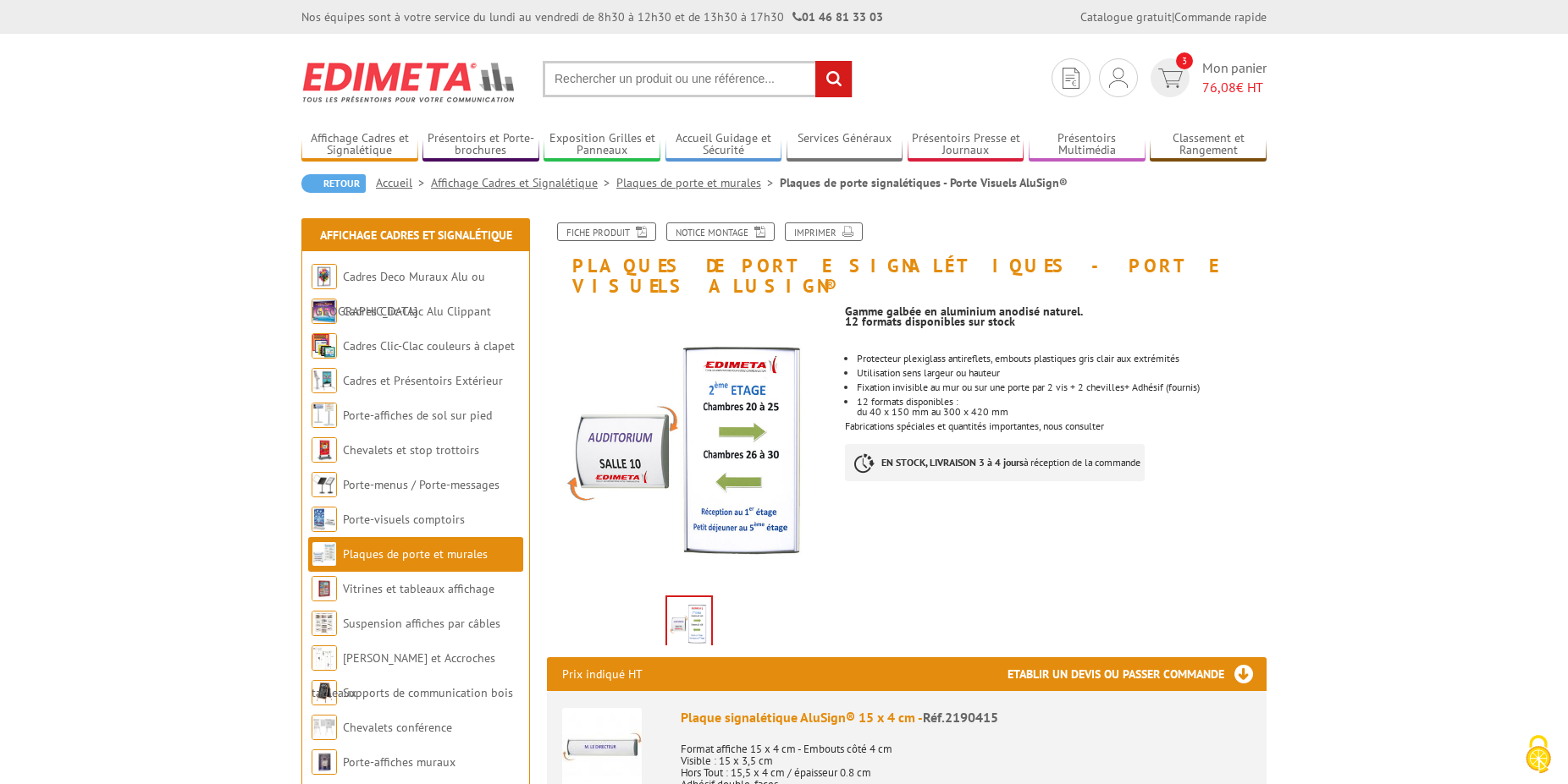
click at [747, 183] on link "Plaques de porte et murales" at bounding box center [698, 183] width 163 height 15
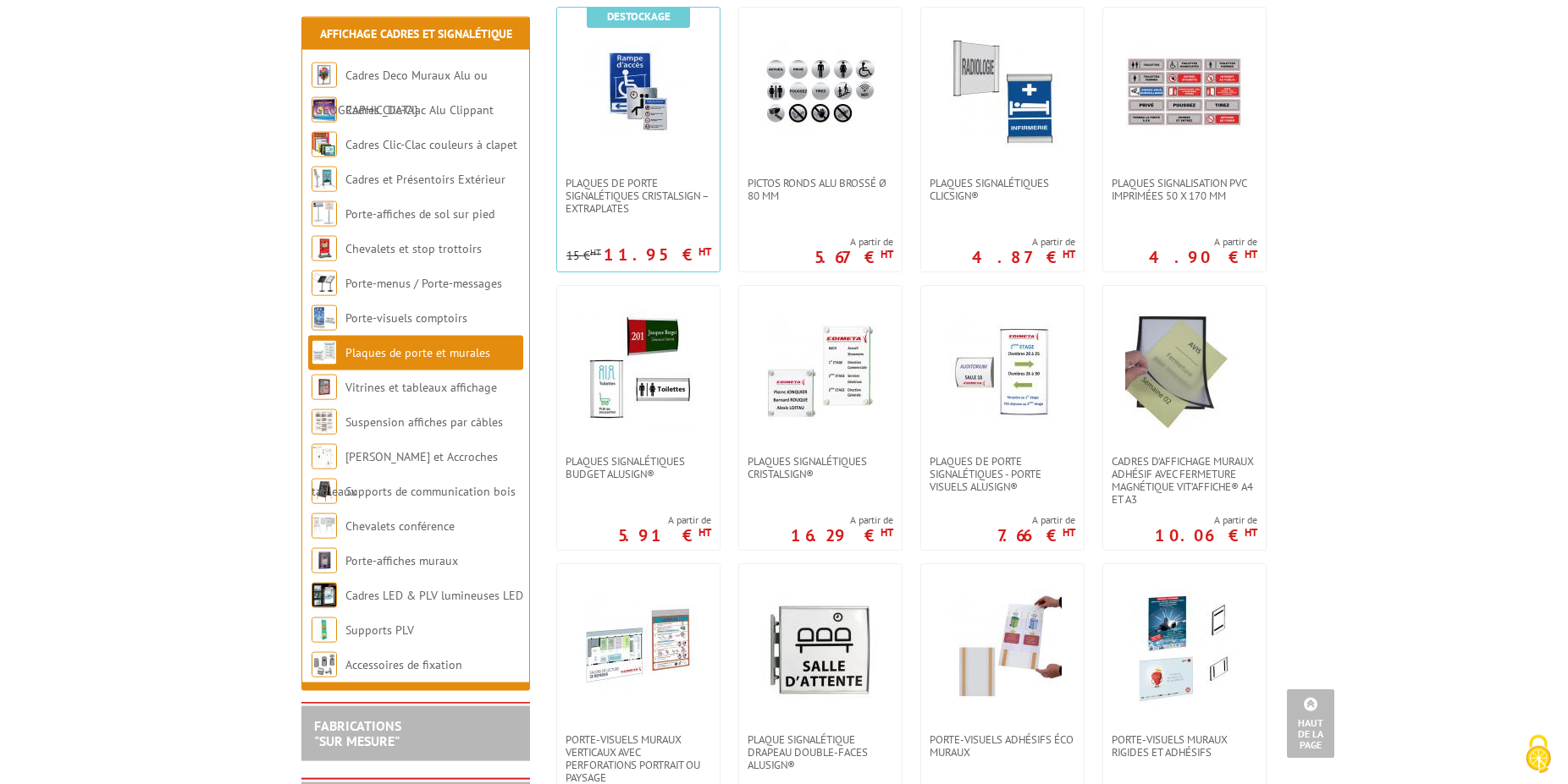
scroll to position [259, 0]
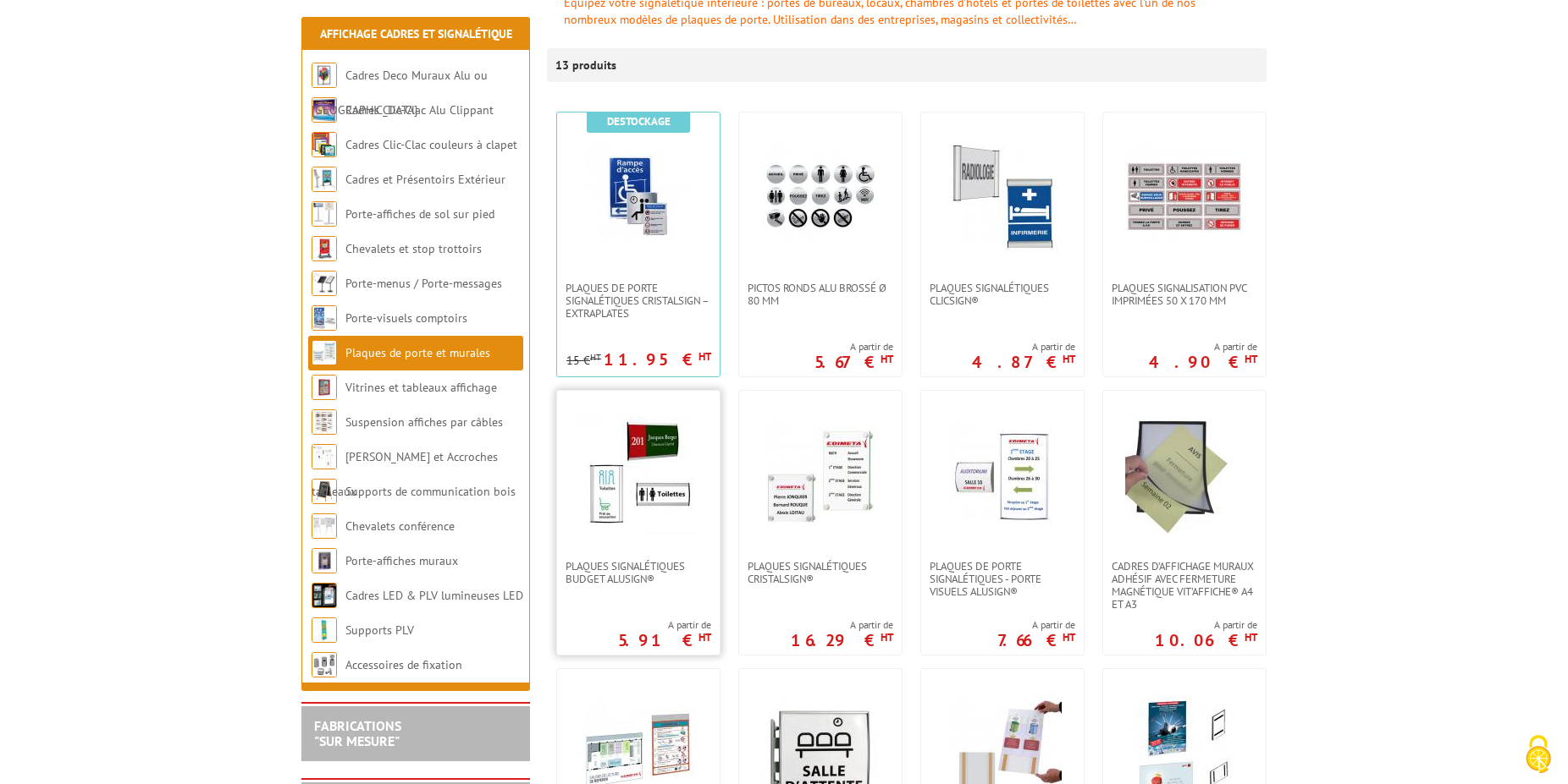
click at [588, 544] on link at bounding box center [638, 475] width 162 height 169
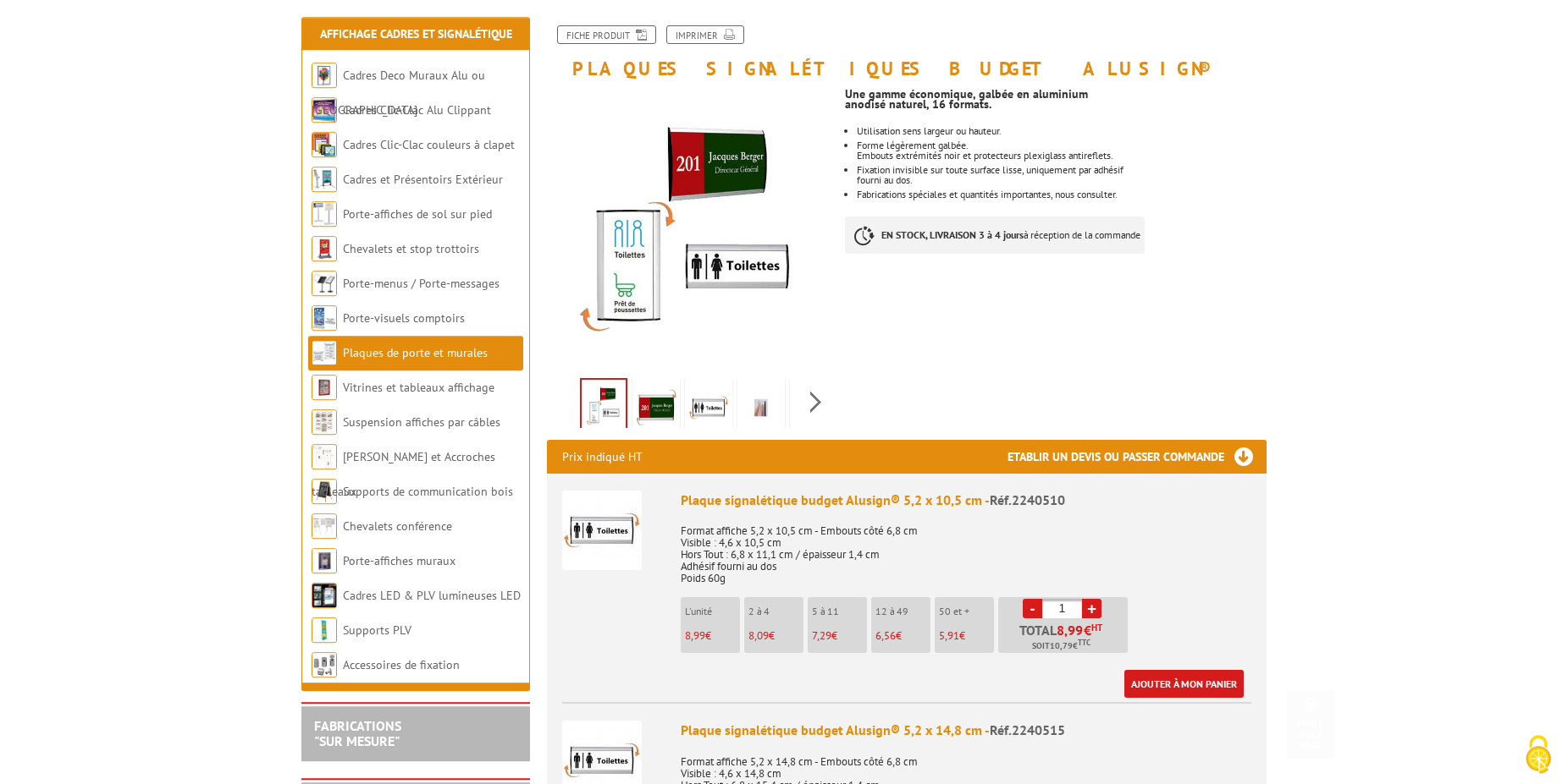
scroll to position [345, 0]
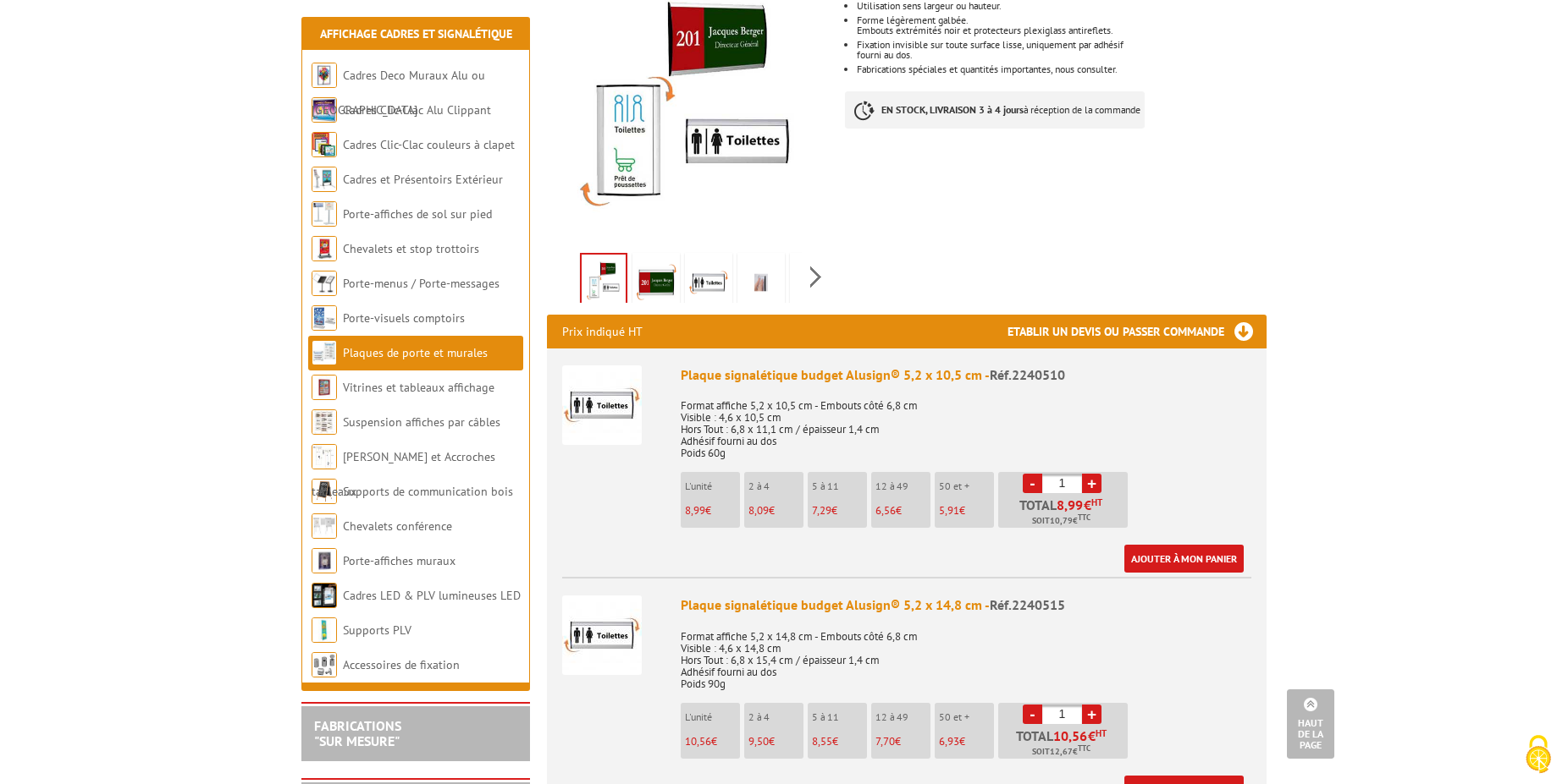
click at [712, 263] on img at bounding box center [708, 283] width 40 height 52
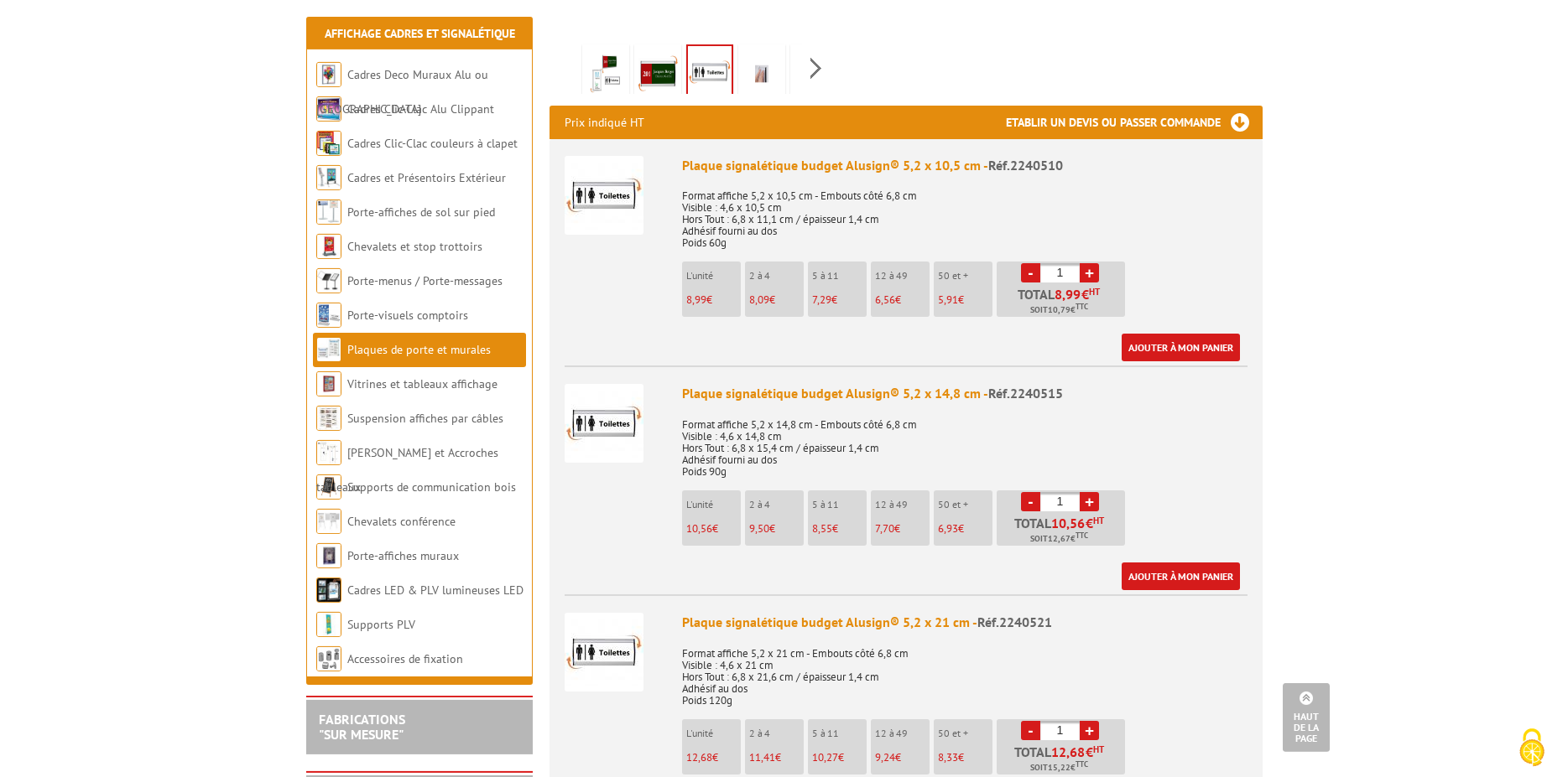
scroll to position [599, 0]
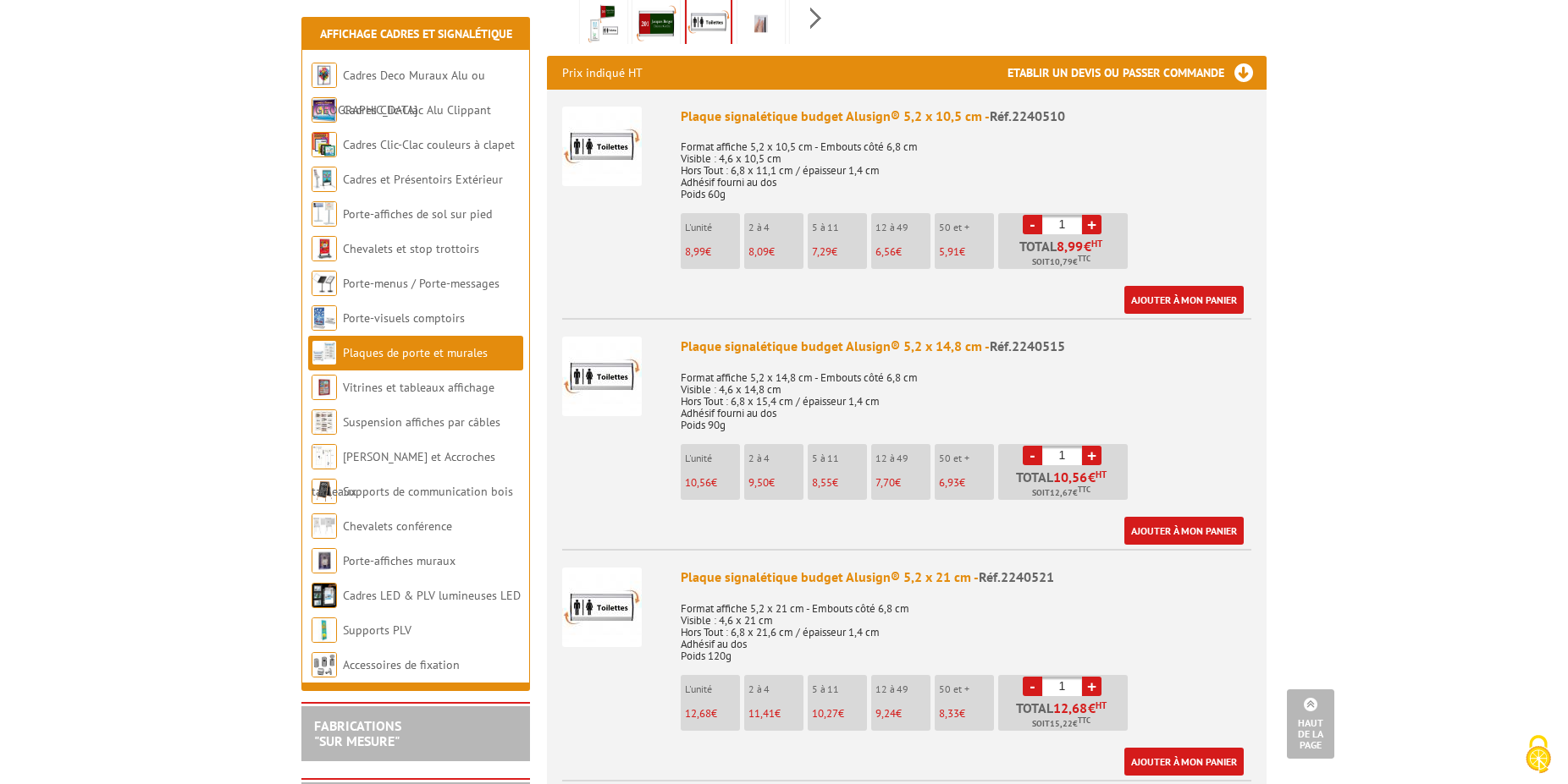
click at [1098, 215] on link "+" at bounding box center [1091, 224] width 20 height 20
type input "2"
click at [1165, 286] on link "Ajouter à mon panier" at bounding box center [1184, 300] width 119 height 28
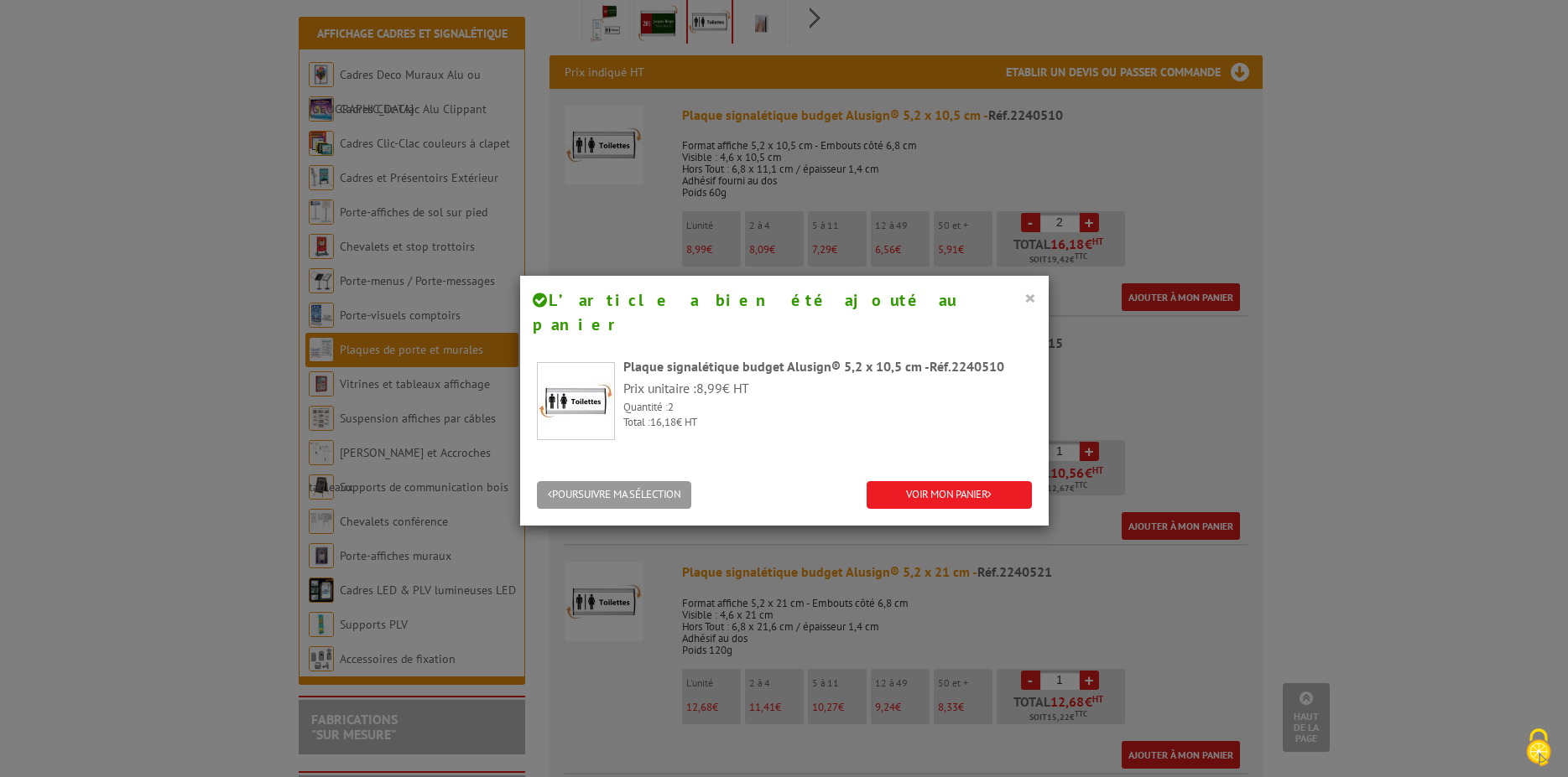
click at [1024, 297] on button "×" at bounding box center [1030, 298] width 12 height 22
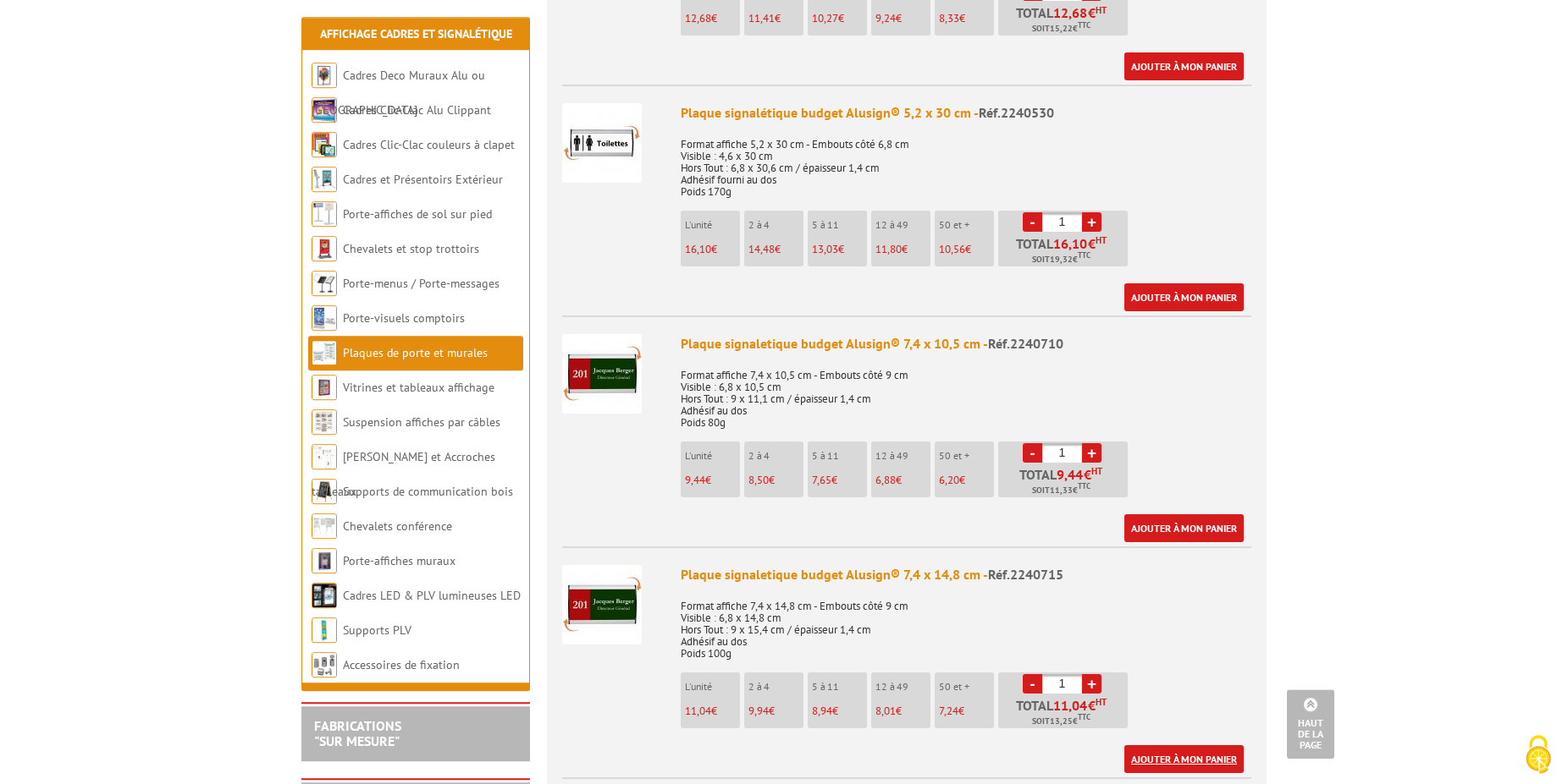
scroll to position [1208, 0]
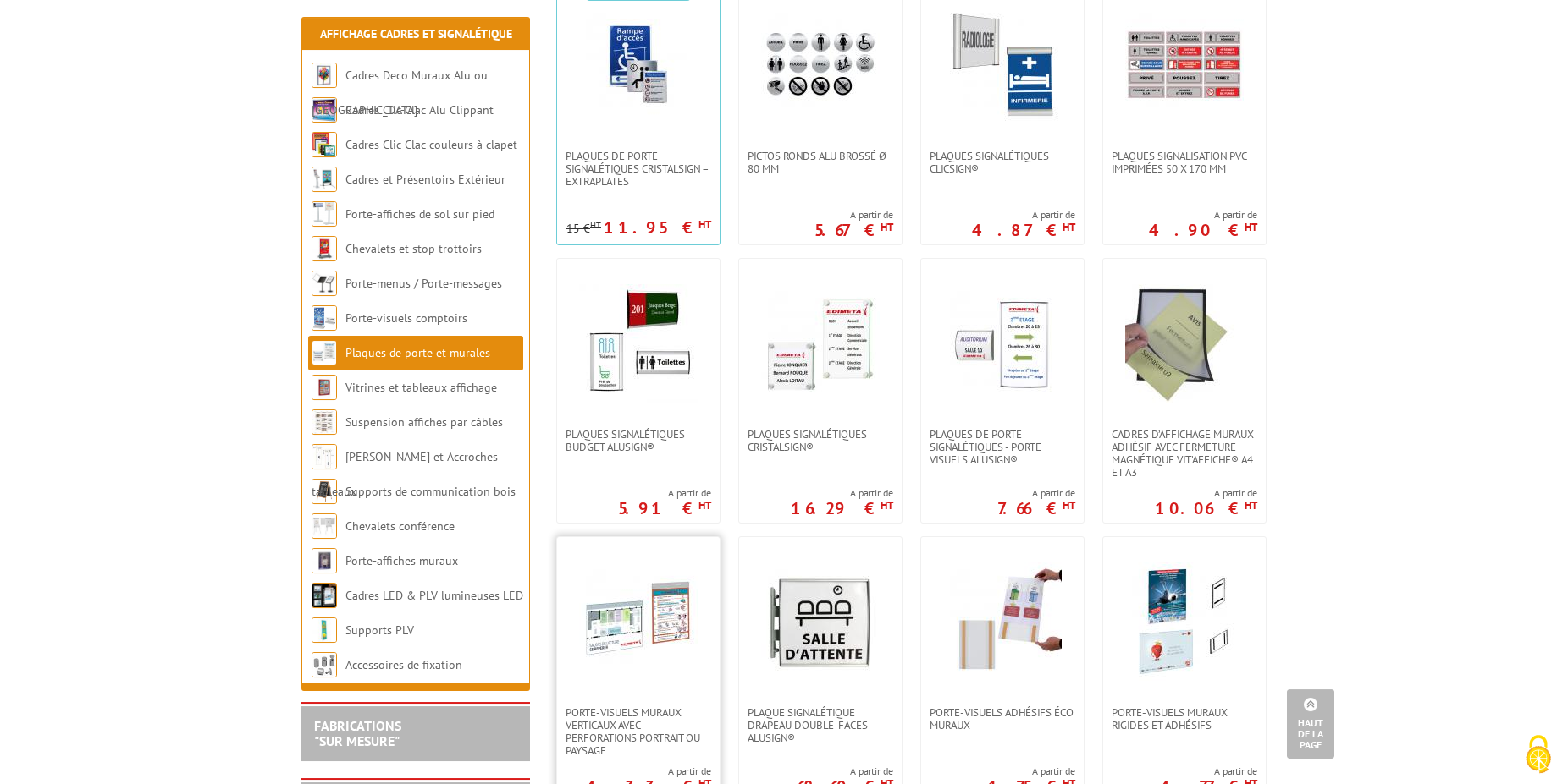
scroll to position [345, 0]
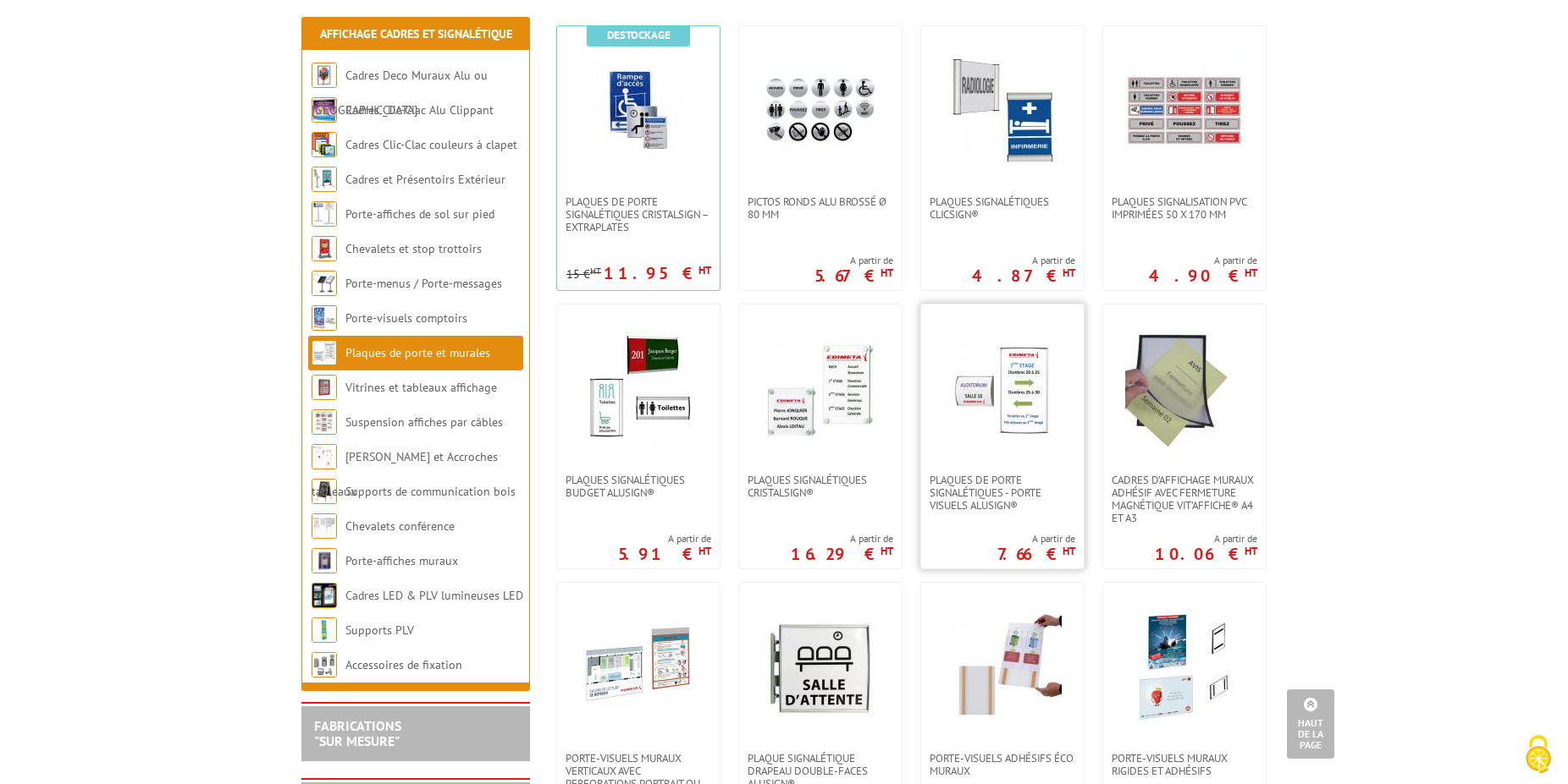
click at [1072, 406] on link at bounding box center [1002, 389] width 162 height 169
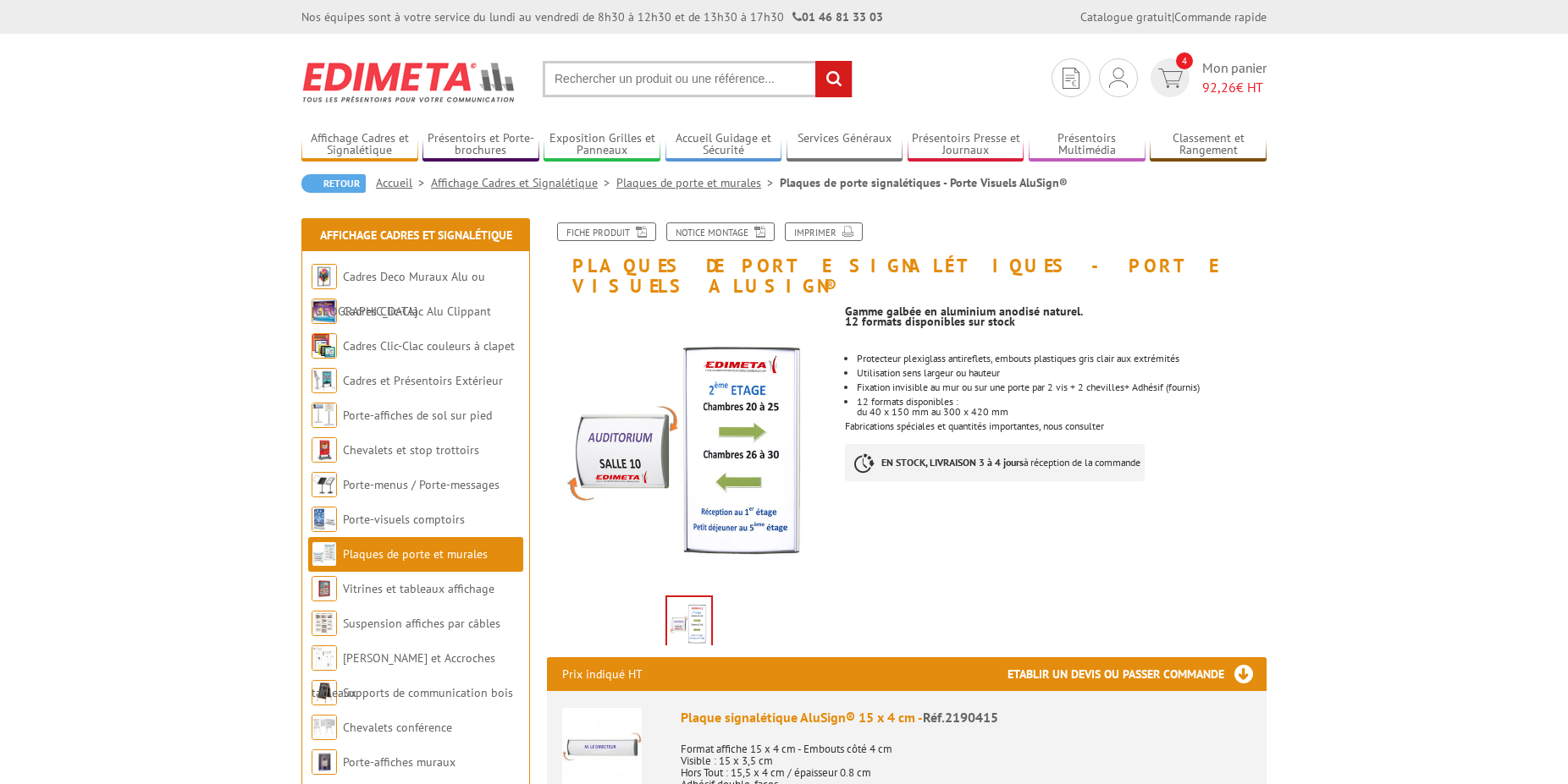
scroll to position [518, 0]
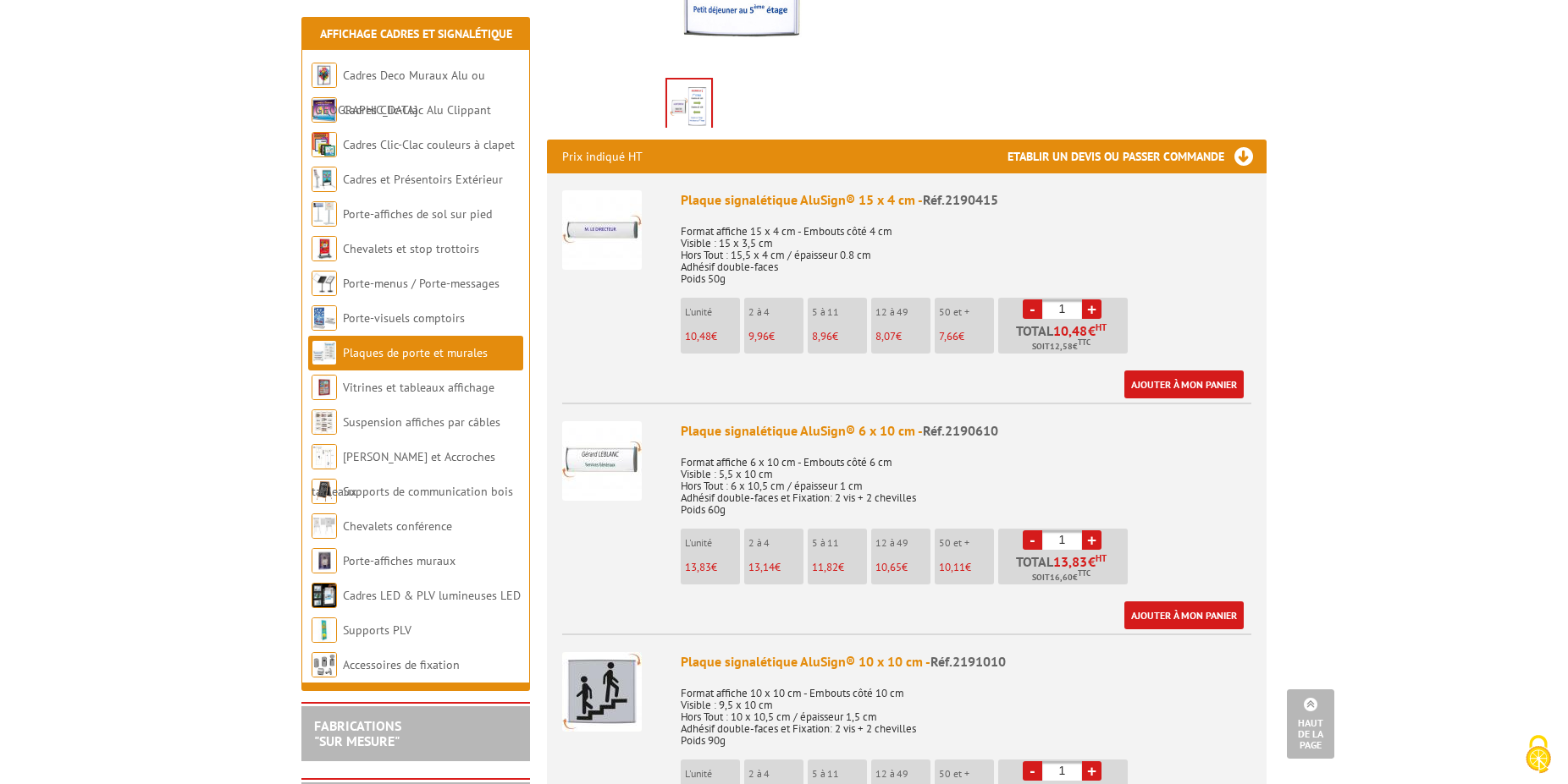
click at [1089, 300] on link "+" at bounding box center [1091, 309] width 20 height 20
click at [1023, 300] on link "-" at bounding box center [1032, 309] width 20 height 20
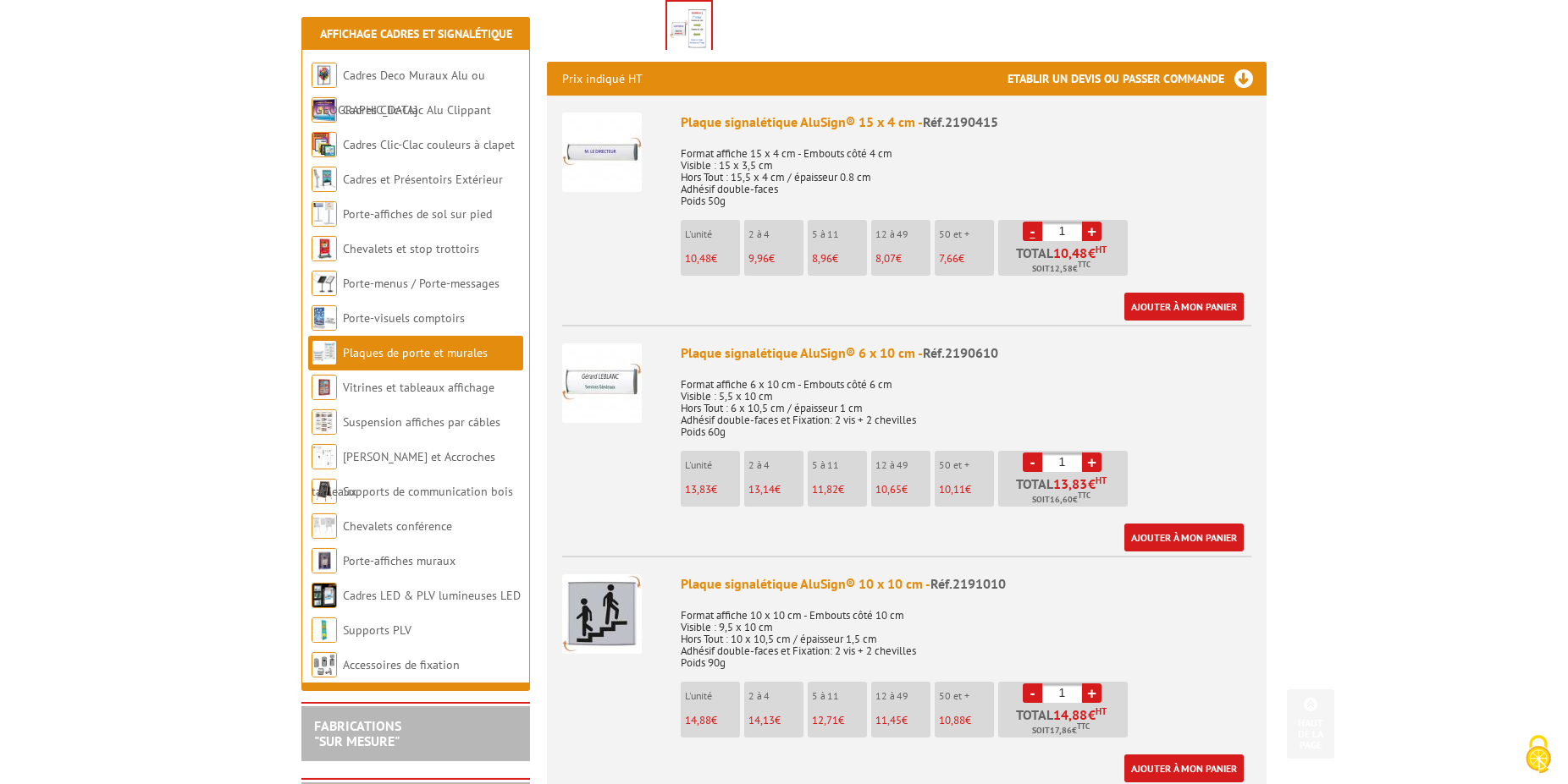
scroll to position [605, 0]
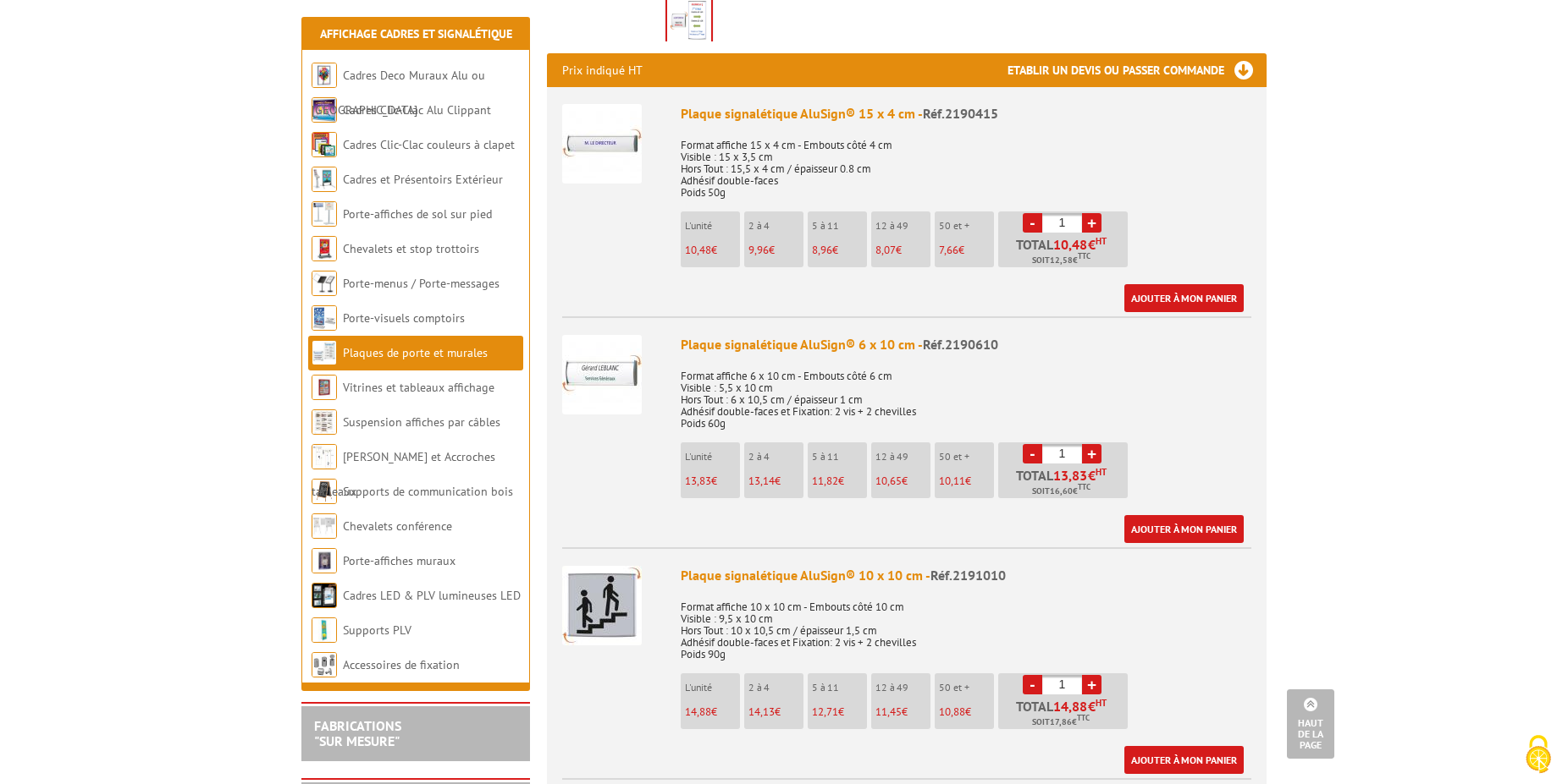
click at [1097, 213] on link "+" at bounding box center [1091, 222] width 20 height 20
click at [1029, 213] on link "-" at bounding box center [1032, 222] width 20 height 20
type input "1"
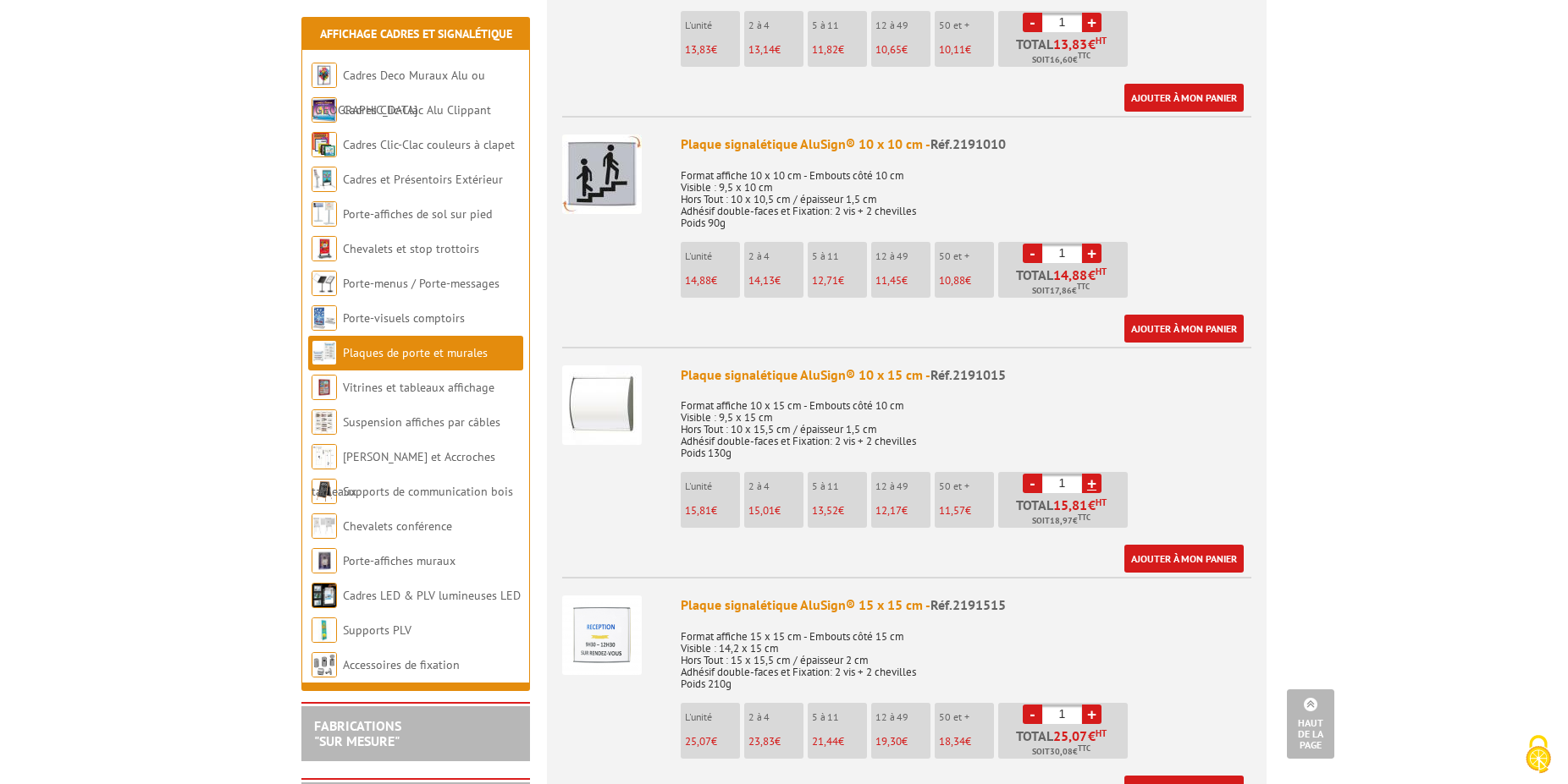
click at [1088, 472] on li "- 1 + Total 15,81 € HT Soit 18,97 € TTC" at bounding box center [1063, 500] width 130 height 56
click at [1089, 474] on link "+" at bounding box center [1091, 483] width 20 height 20
type input "2"
click at [1219, 545] on link "Ajouter à mon panier" at bounding box center [1184, 559] width 119 height 28
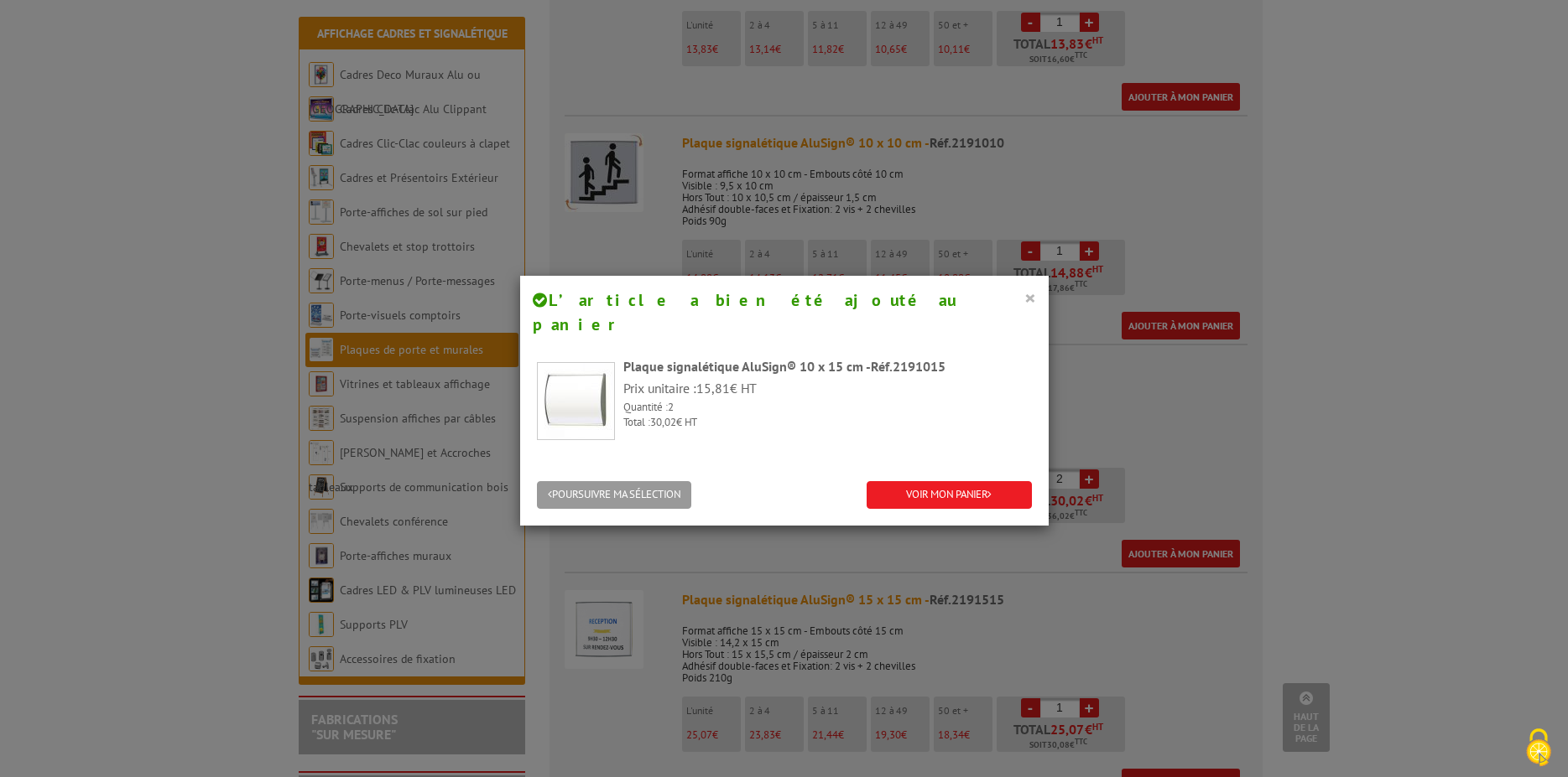
click at [1024, 306] on button "×" at bounding box center [1030, 298] width 12 height 22
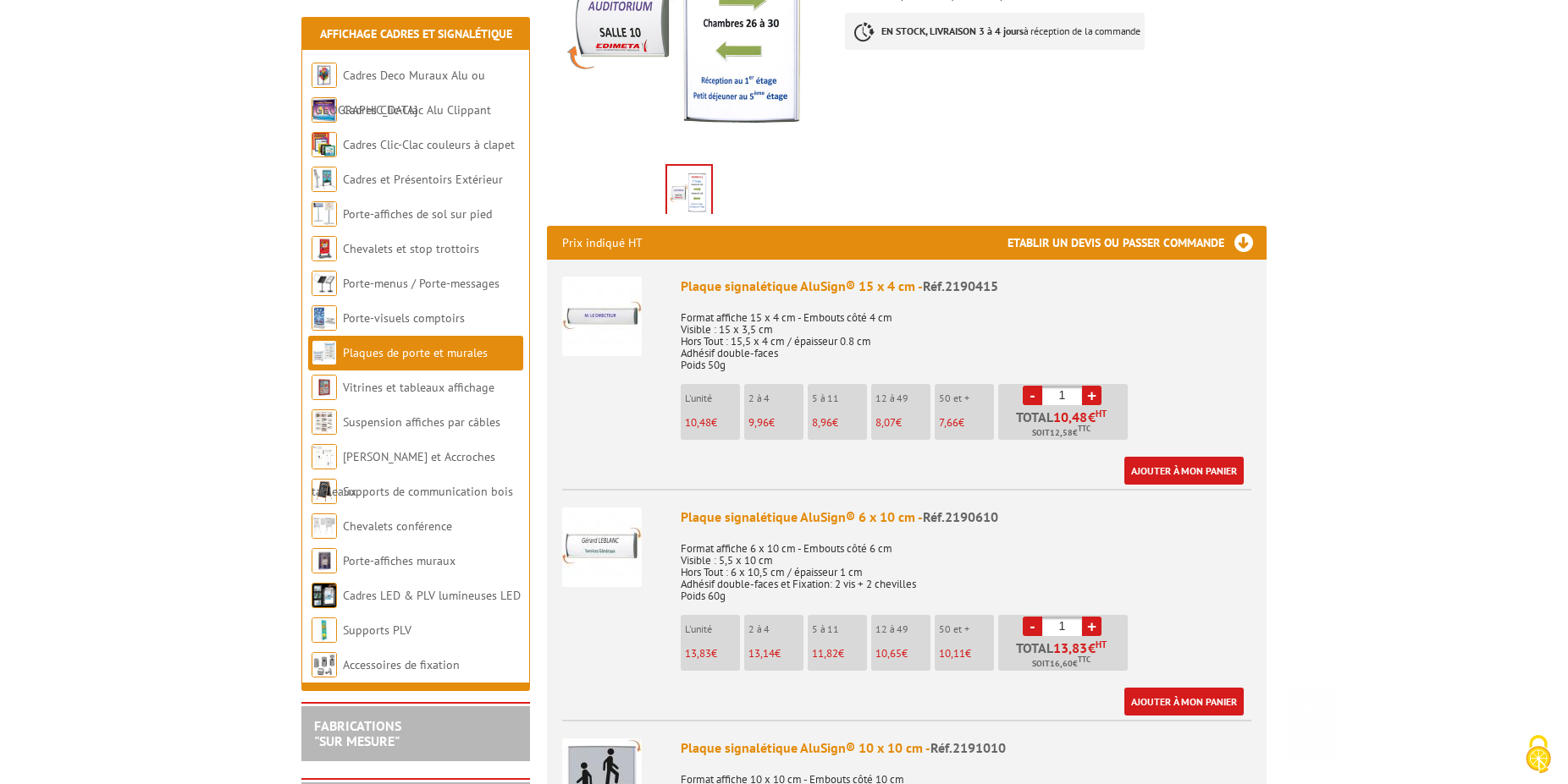
scroll to position [0, 0]
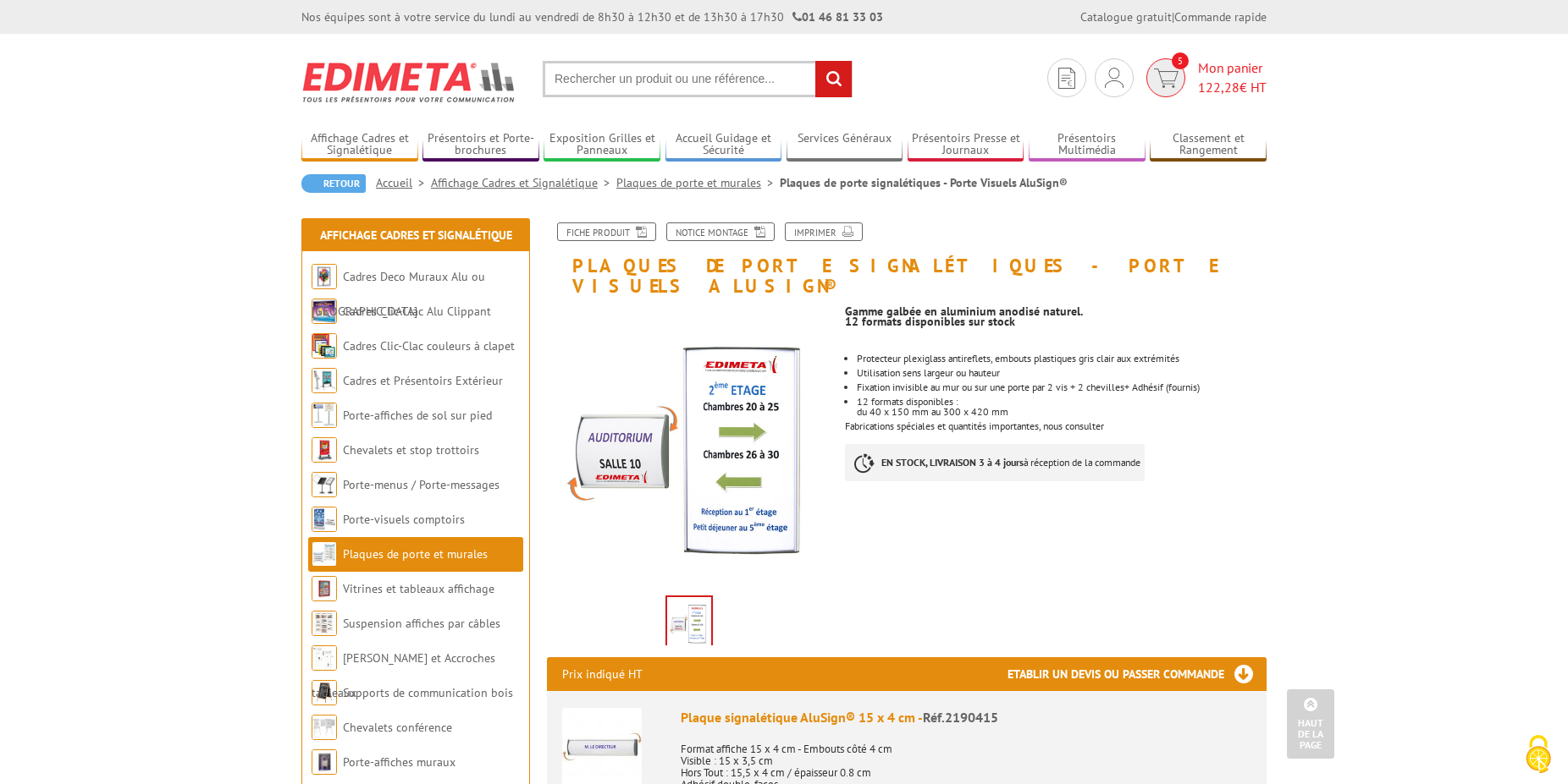
click at [1205, 74] on span "Mon panier 122,28 € HT" at bounding box center [1232, 77] width 69 height 39
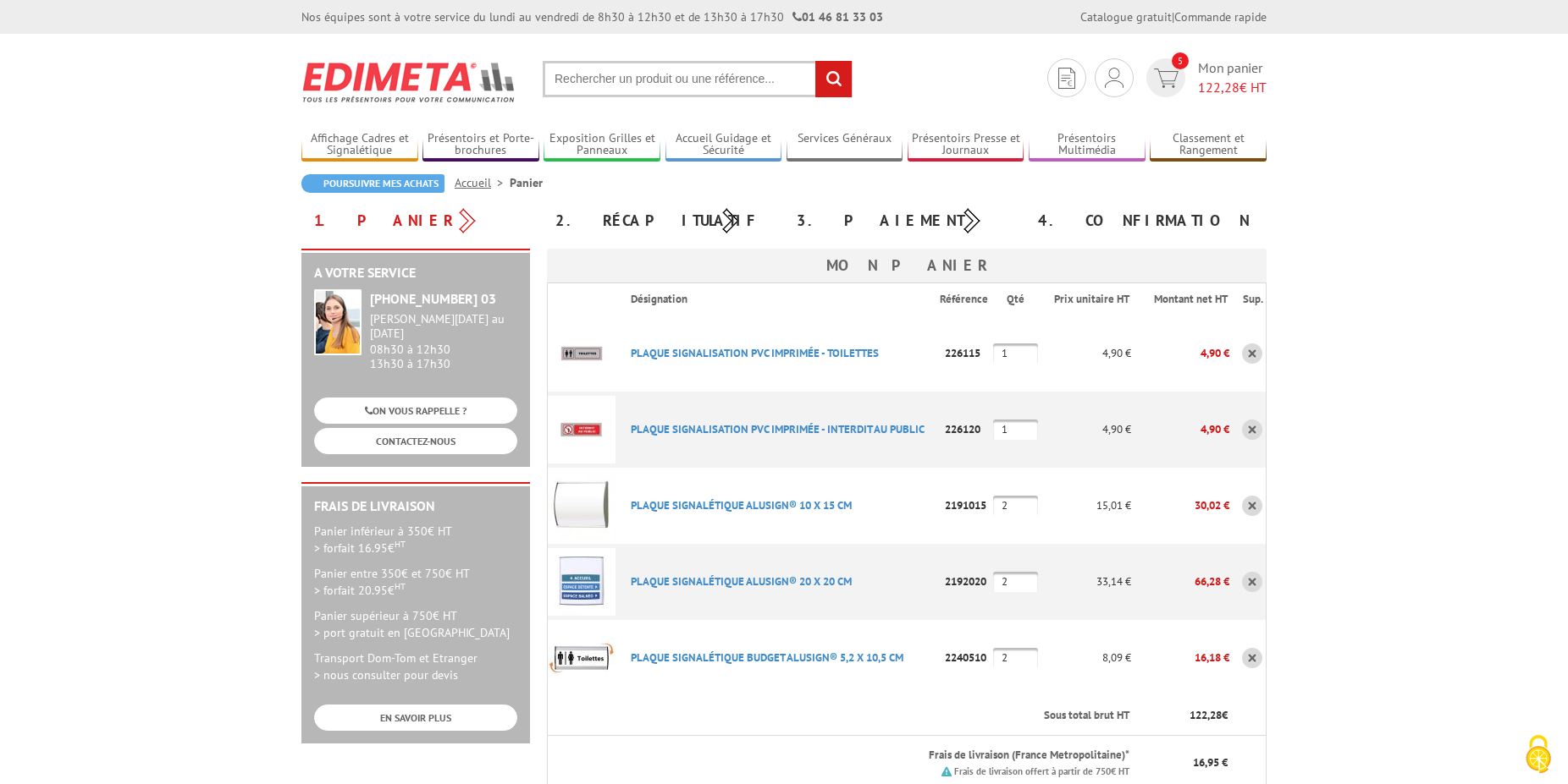
click at [1255, 655] on link at bounding box center [1252, 659] width 21 height 21
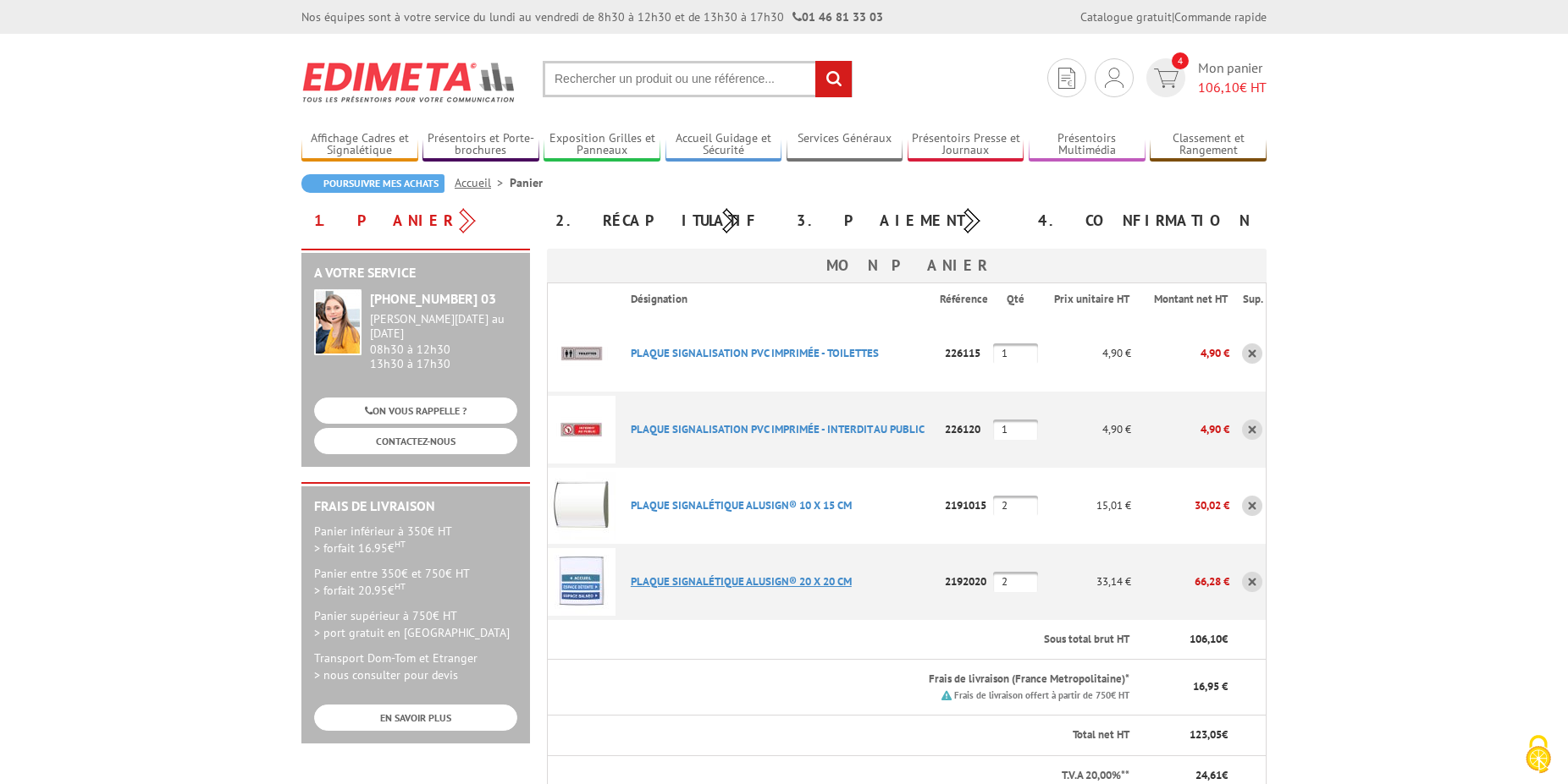
click at [686, 581] on link "PLAQUE SIGNALéTIQUE ALUSIGN® 20 X 20 CM" at bounding box center [741, 581] width 221 height 15
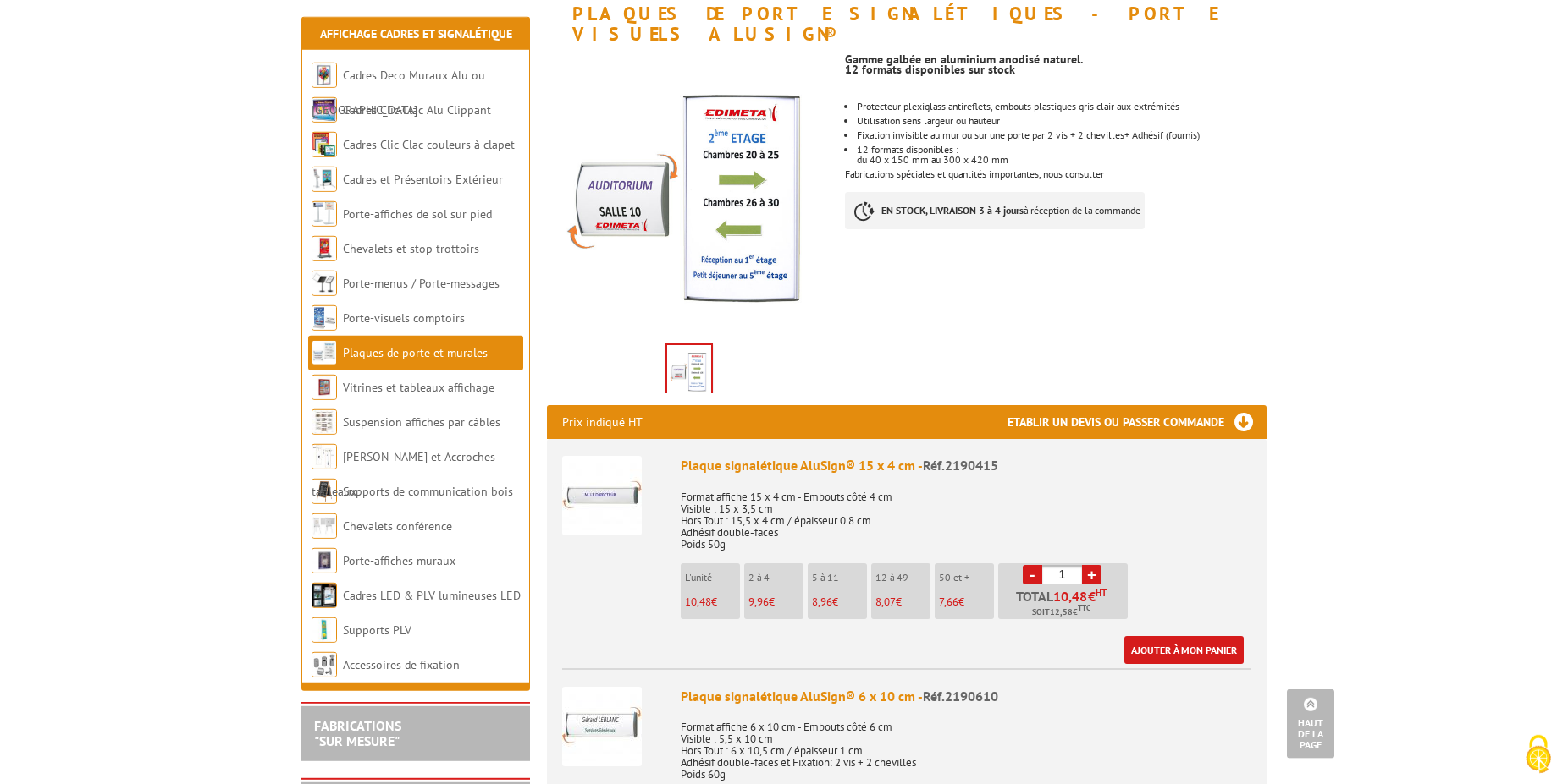
scroll to position [173, 0]
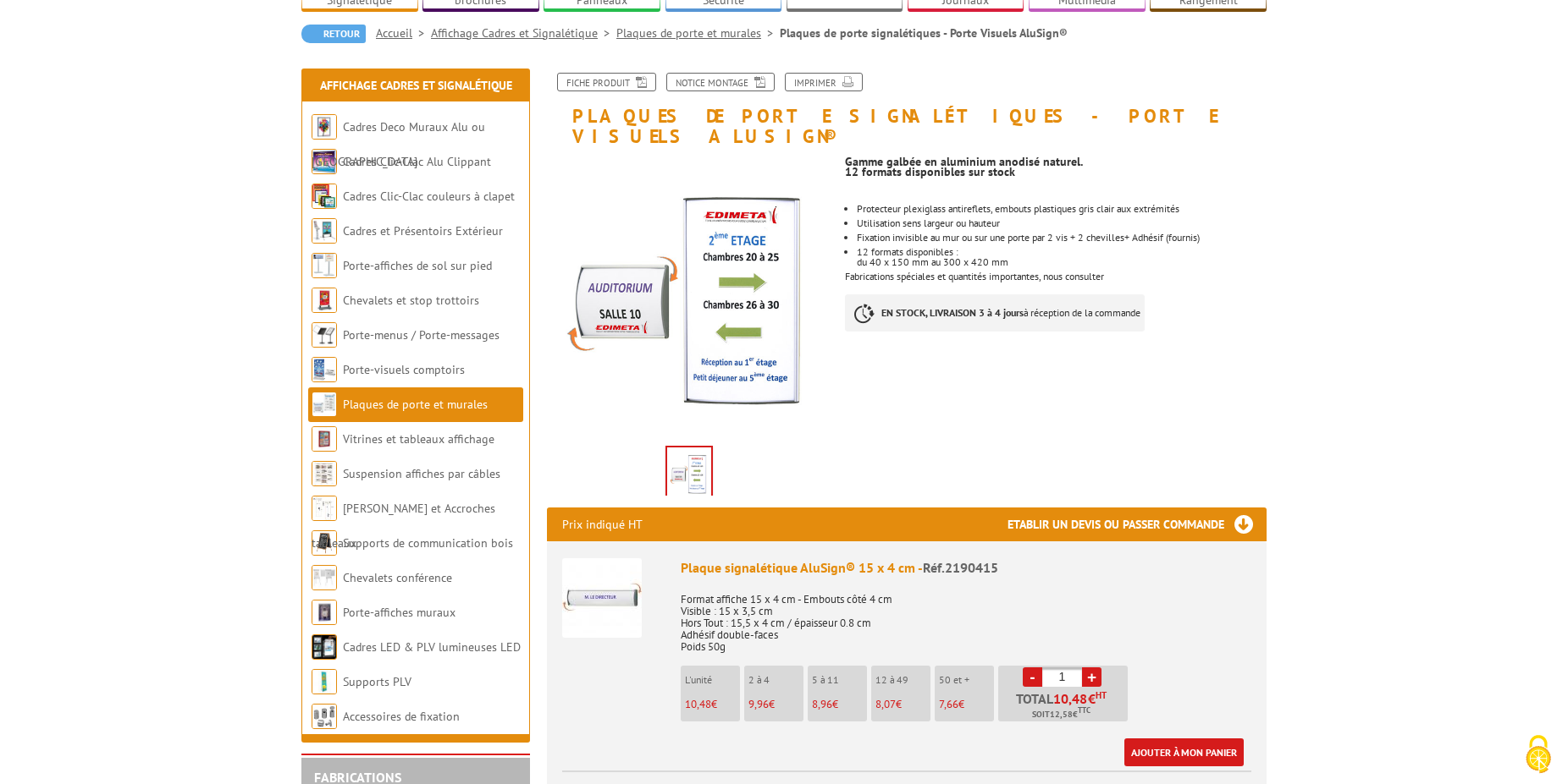
click at [392, 397] on link "Plaques de porte et murales" at bounding box center [415, 404] width 144 height 15
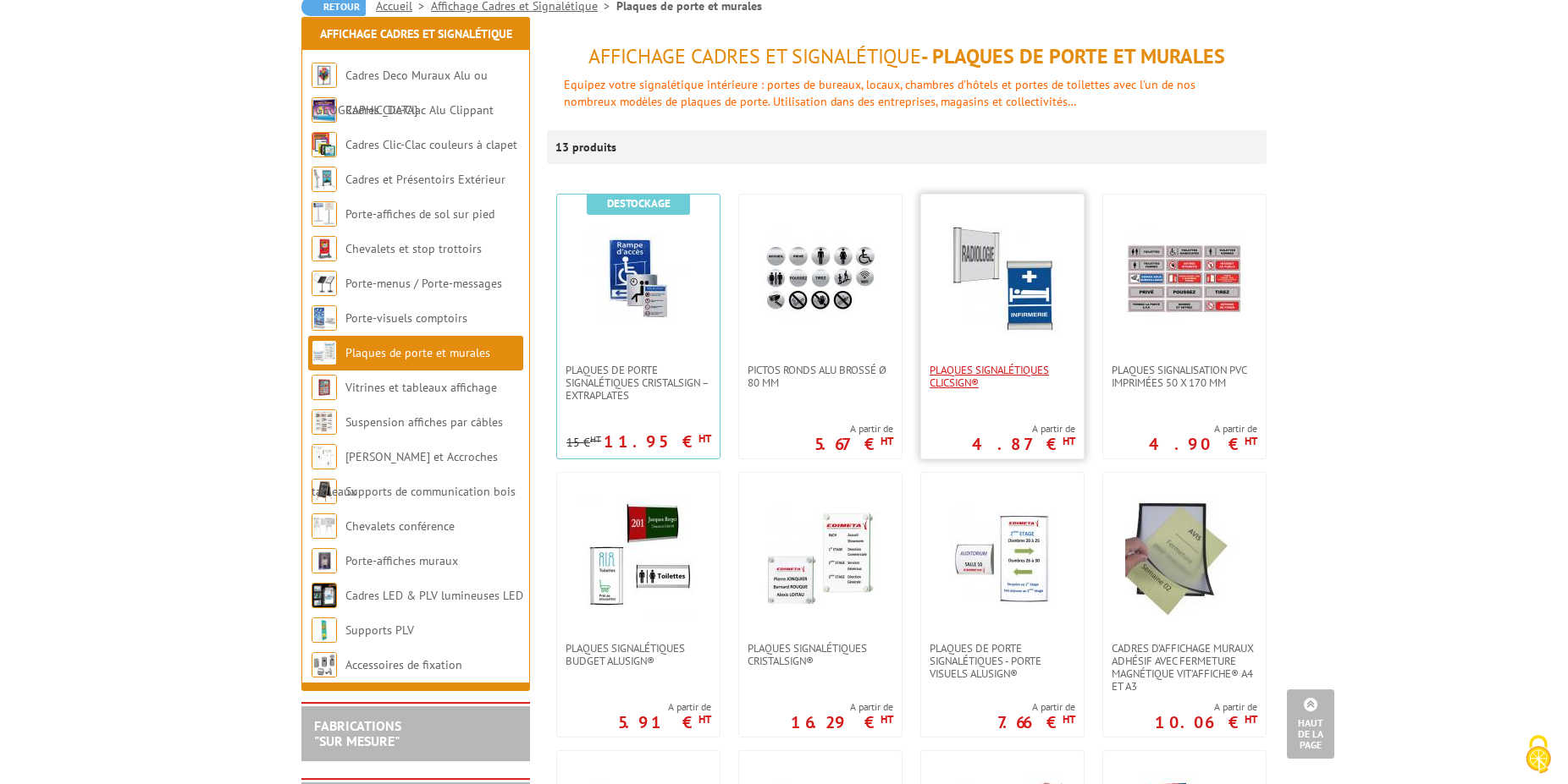
scroll to position [173, 0]
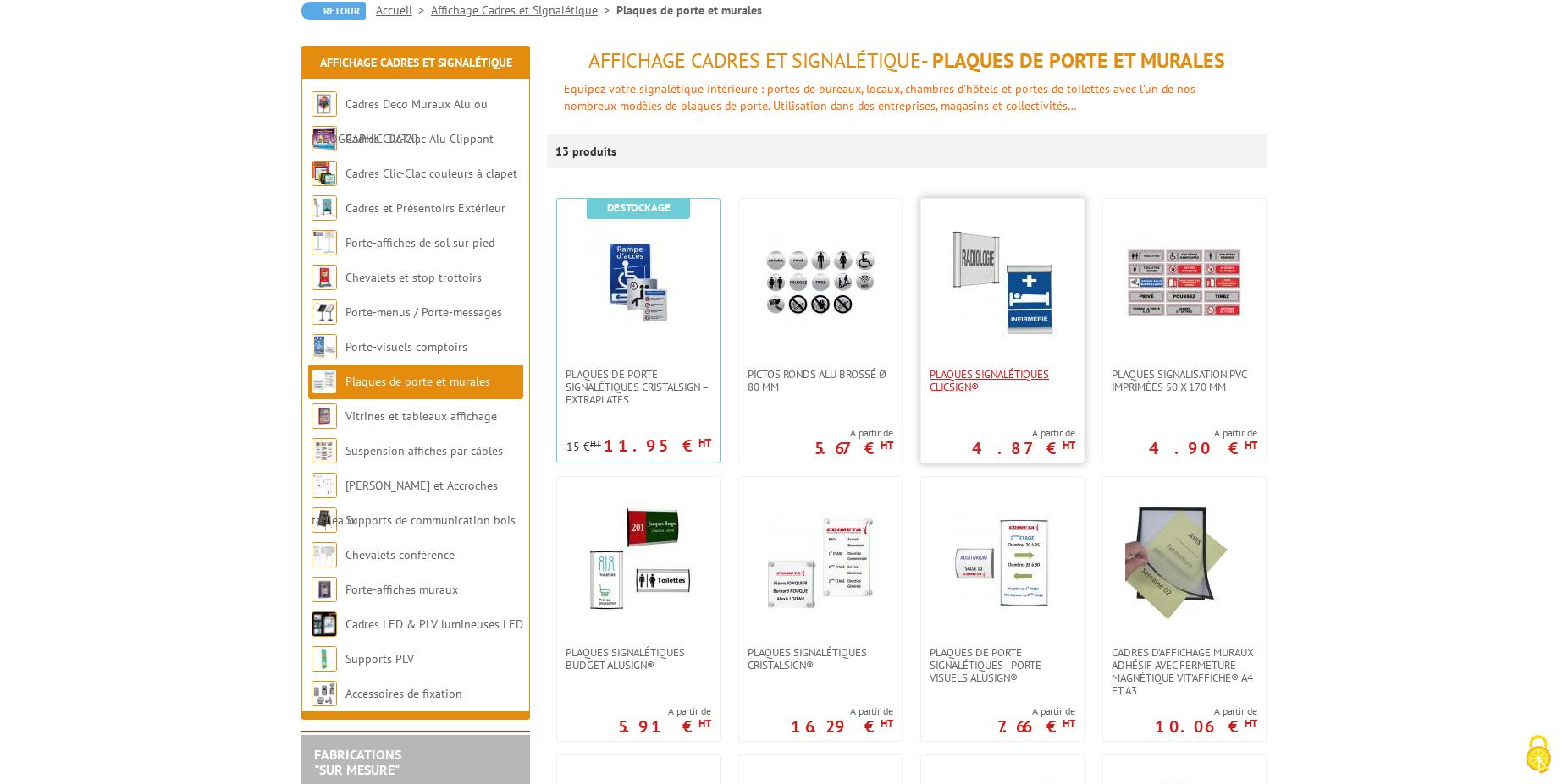
click at [998, 388] on span "Plaques signalétiques ClicSign®" at bounding box center [1002, 381] width 145 height 26
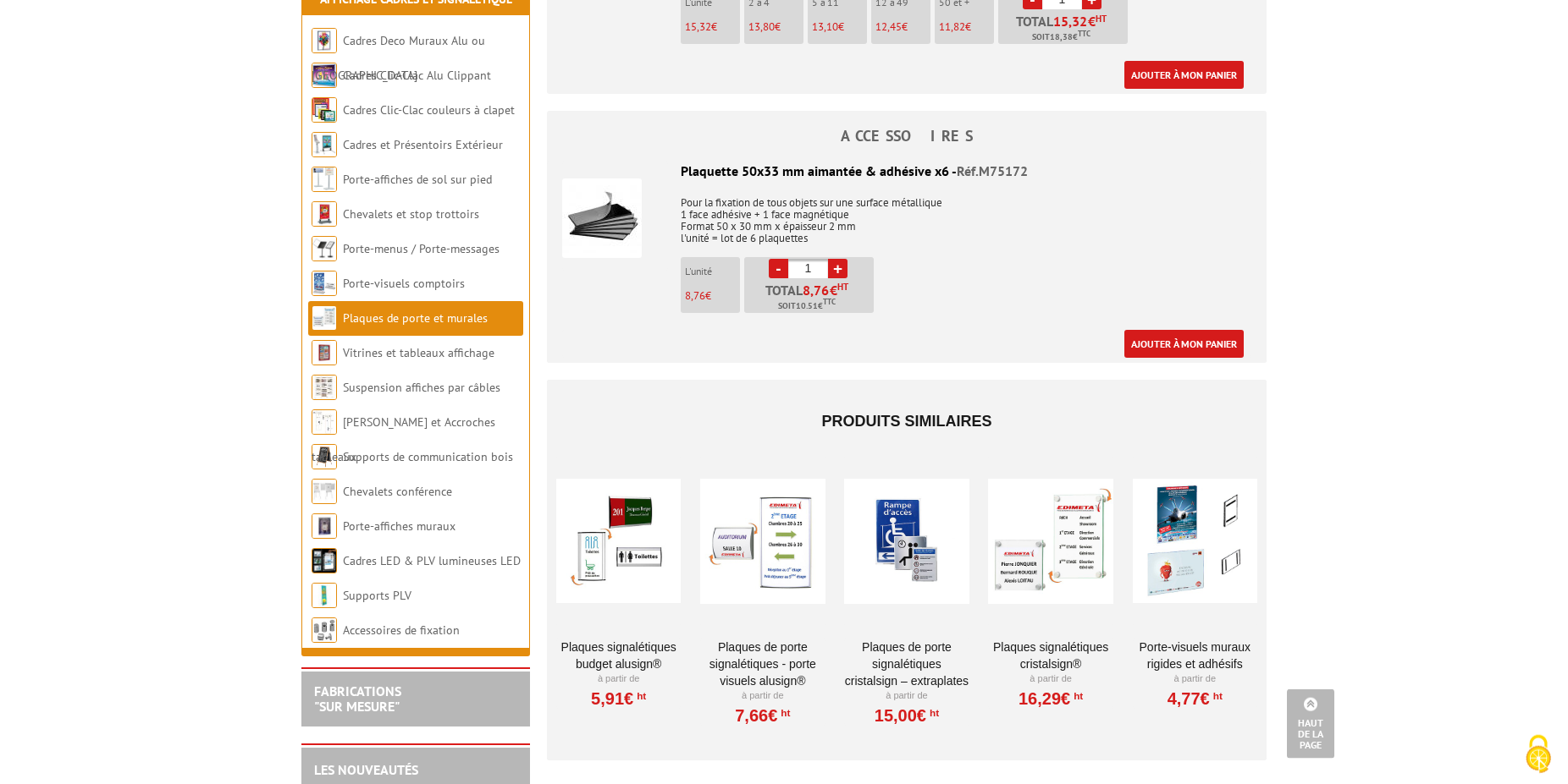
scroll to position [1637, 0]
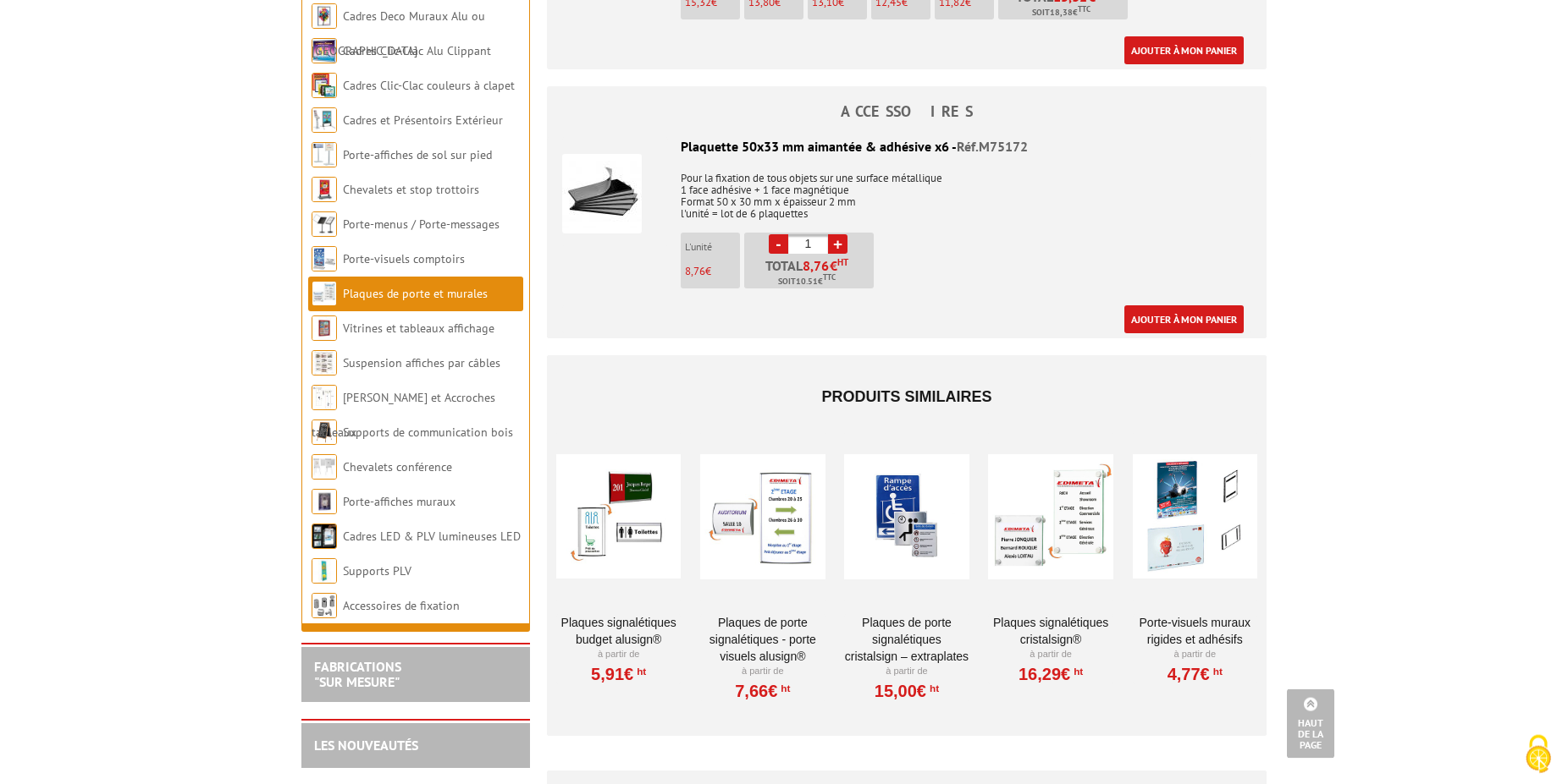
click at [767, 635] on link "Plaques de porte signalétiques - Porte Visuels AluSign®" at bounding box center [762, 639] width 125 height 51
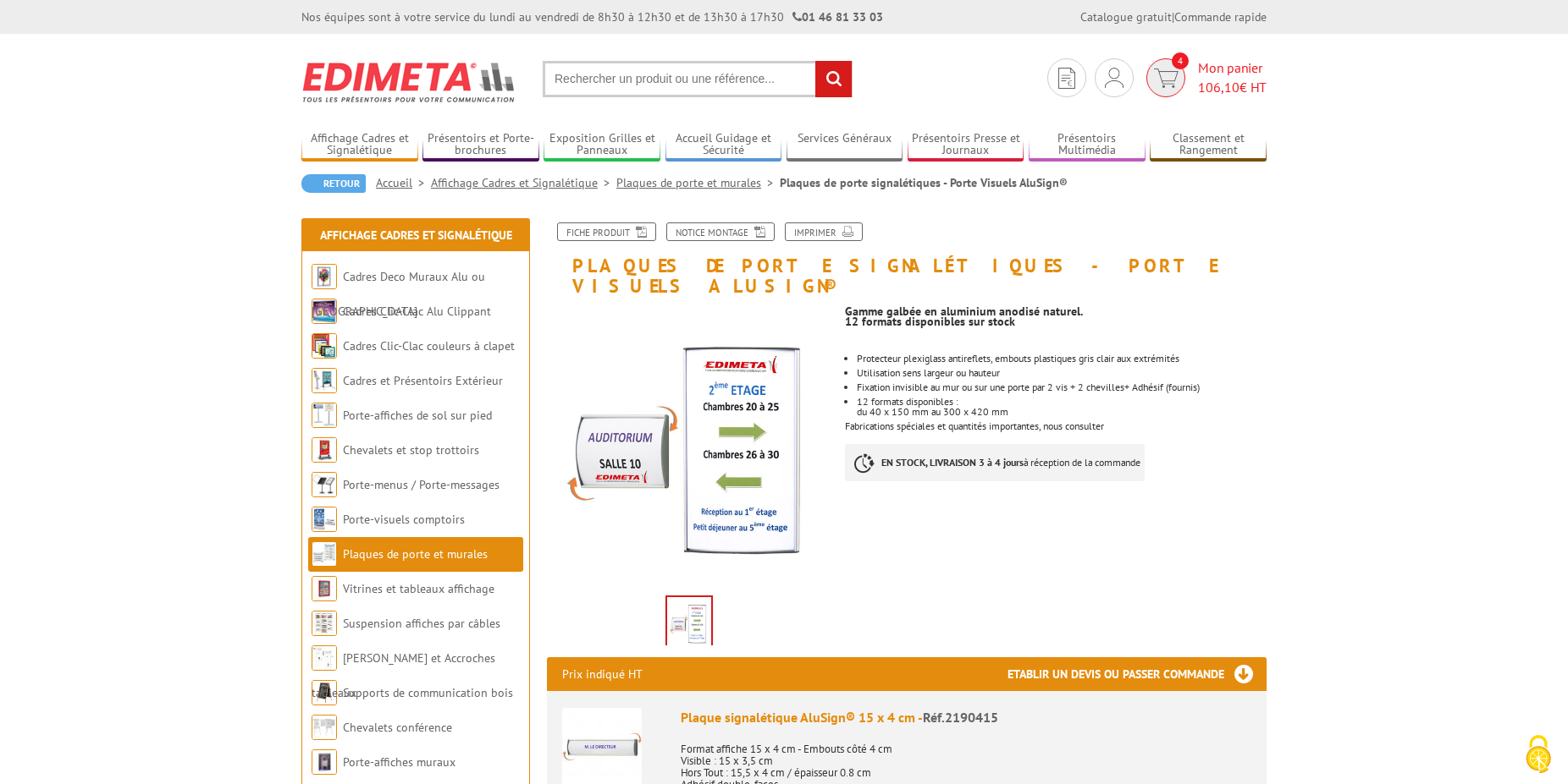
click at [1240, 63] on span "Mon panier 106,10 € HT" at bounding box center [1232, 77] width 69 height 39
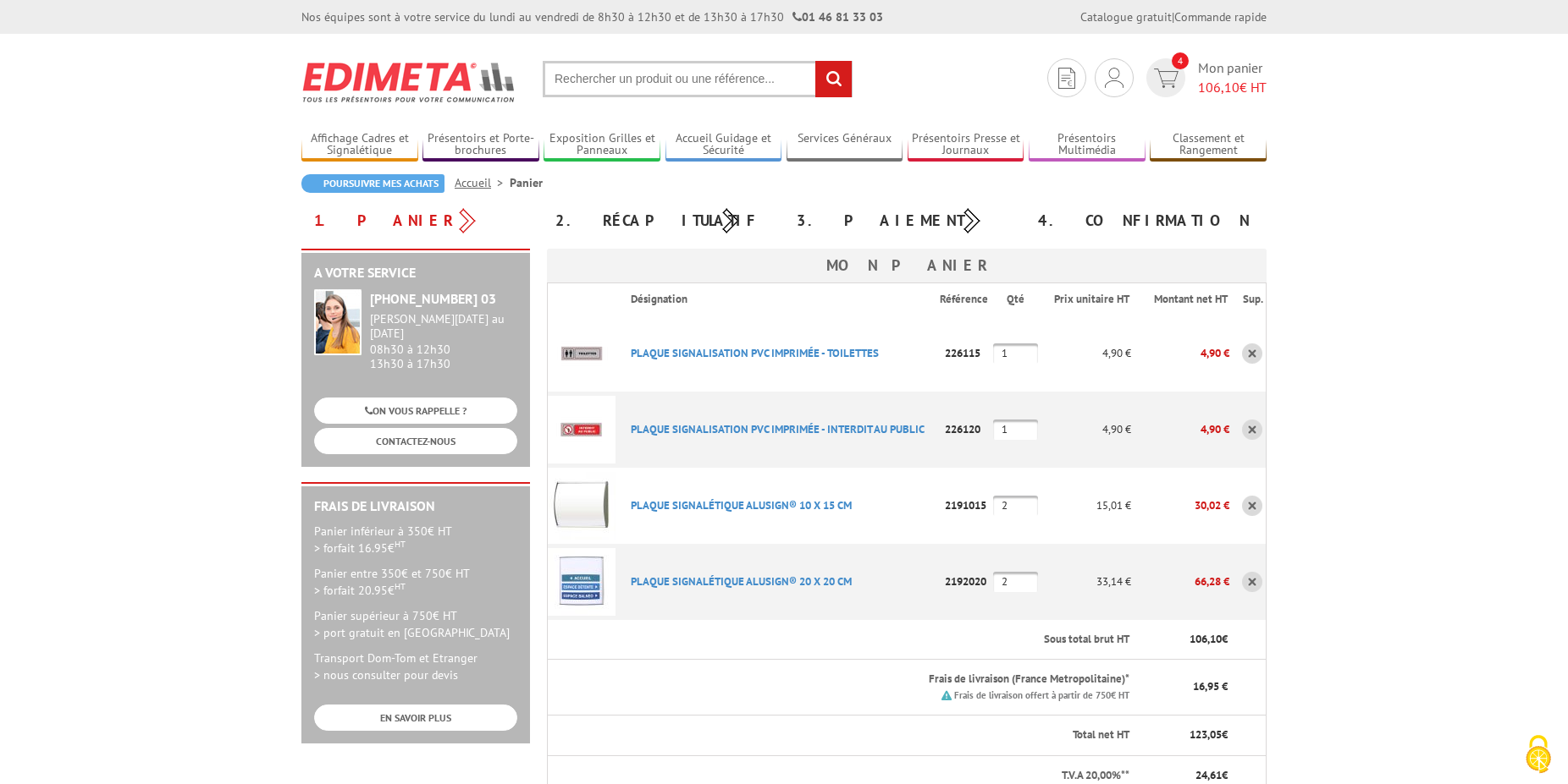
drag, startPoint x: 1022, startPoint y: 507, endPoint x: 996, endPoint y: 503, distance: 26.3
click at [996, 503] on input "2" at bounding box center [1016, 506] width 45 height 21
type input "4"
click at [1036, 438] on input "1" at bounding box center [1016, 430] width 45 height 21
click at [1019, 499] on input "4" at bounding box center [1016, 506] width 45 height 21
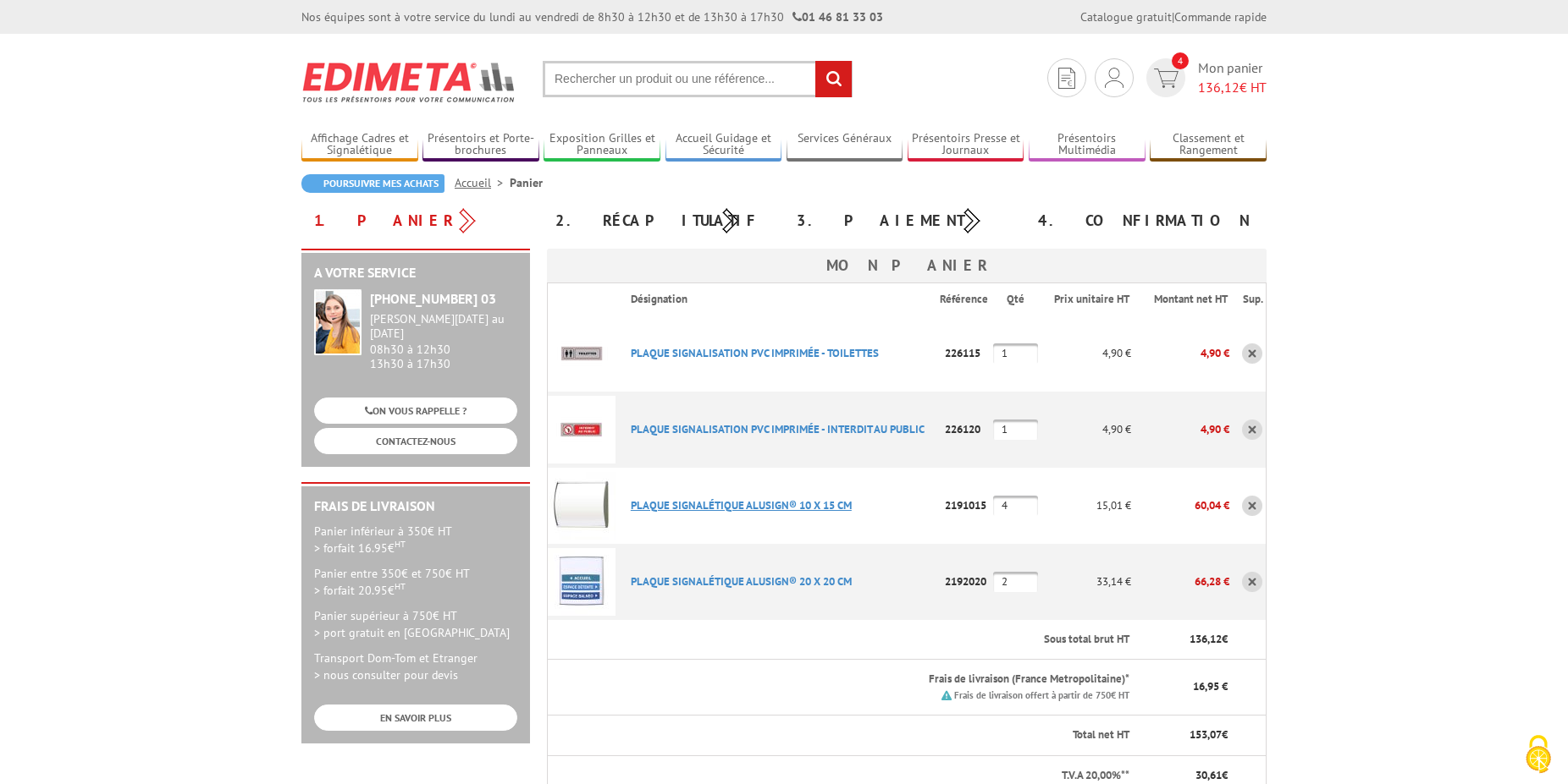
click at [744, 502] on link "PLAQUE SIGNALéTIQUE ALUSIGN® 10 X 15 CM" at bounding box center [741, 505] width 221 height 15
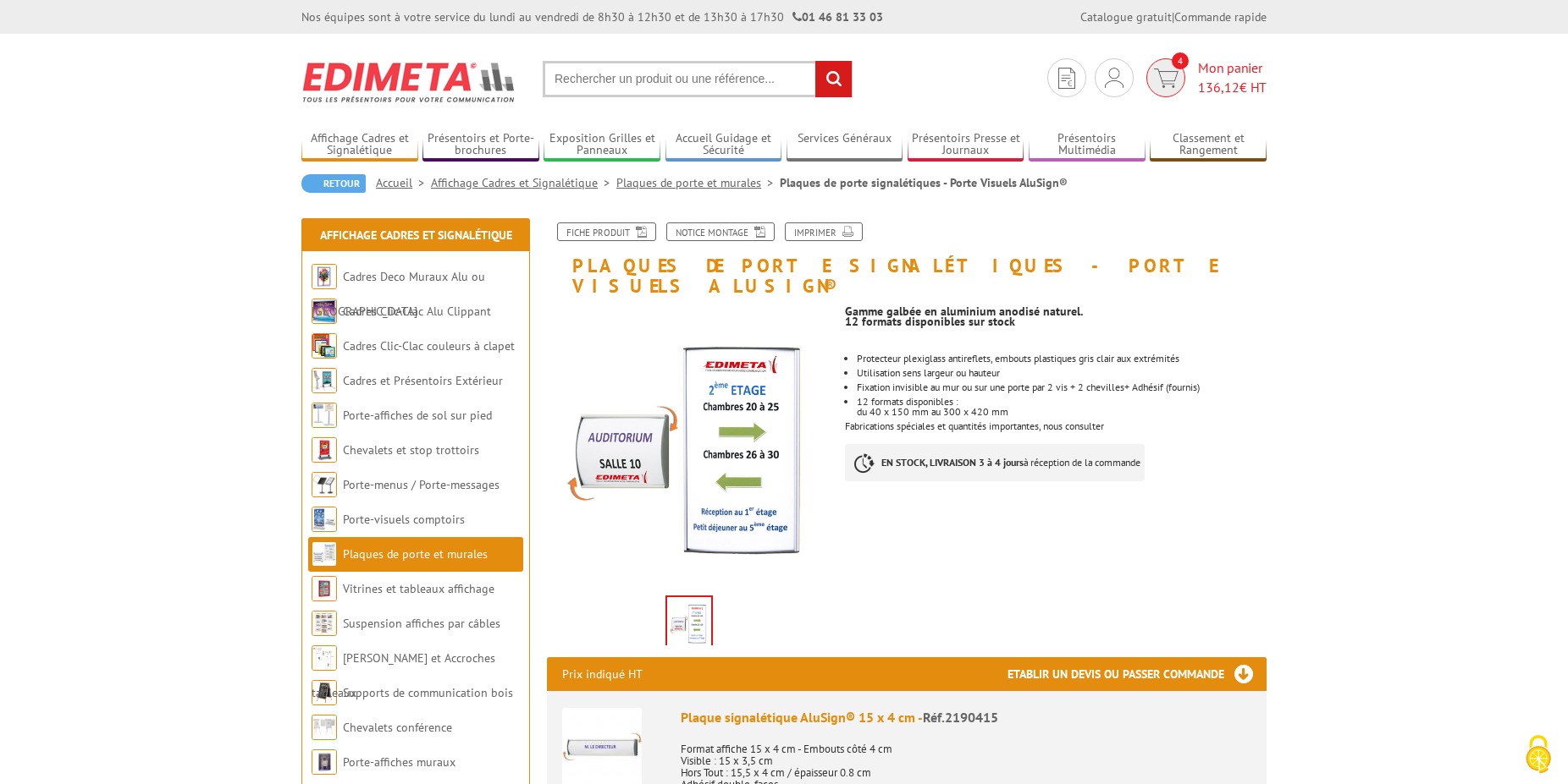
click at [1238, 88] on span "136,12 € HT" at bounding box center [1232, 88] width 69 height 20
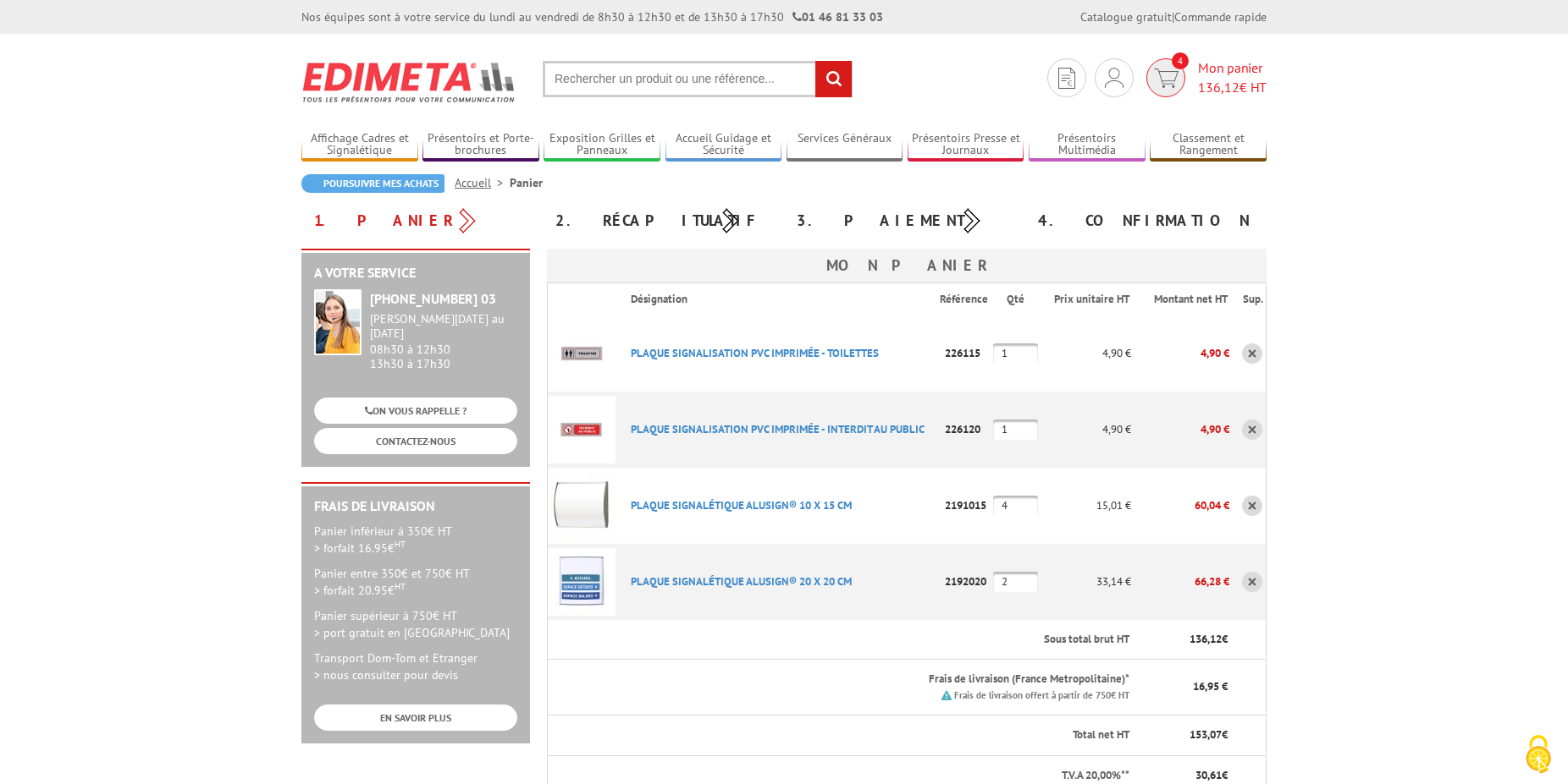
click at [1211, 84] on span "136,12" at bounding box center [1218, 88] width 41 height 17
click at [819, 514] on p "PLAQUE SIGNALéTIQUE ALUSIGN® 10 X 15 CM" at bounding box center [778, 505] width 323 height 29
click at [815, 506] on link "PLAQUE SIGNALéTIQUE ALUSIGN® 10 X 15 CM" at bounding box center [741, 505] width 221 height 15
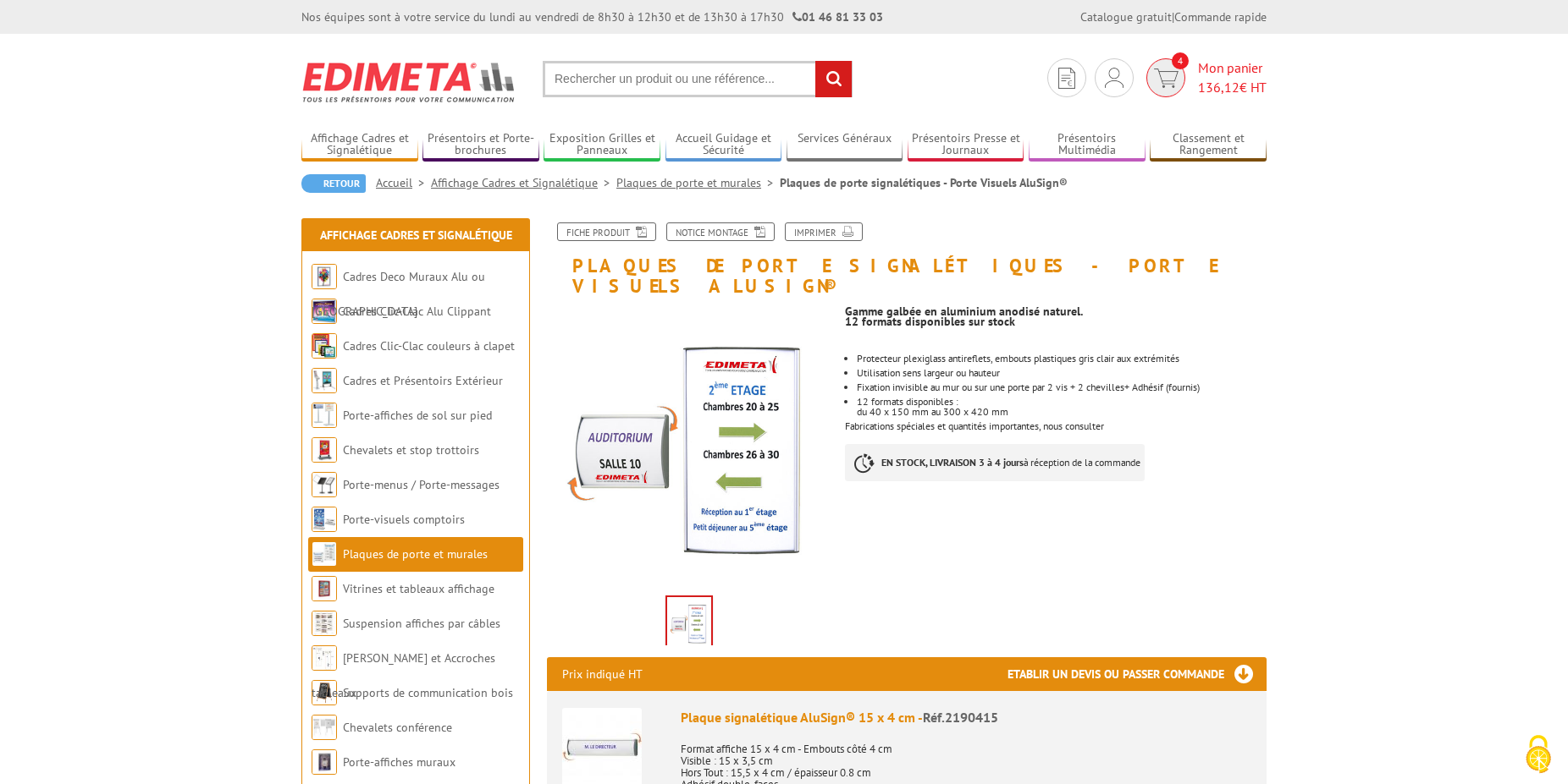
click at [1186, 70] on span "4" at bounding box center [1165, 77] width 47 height 39
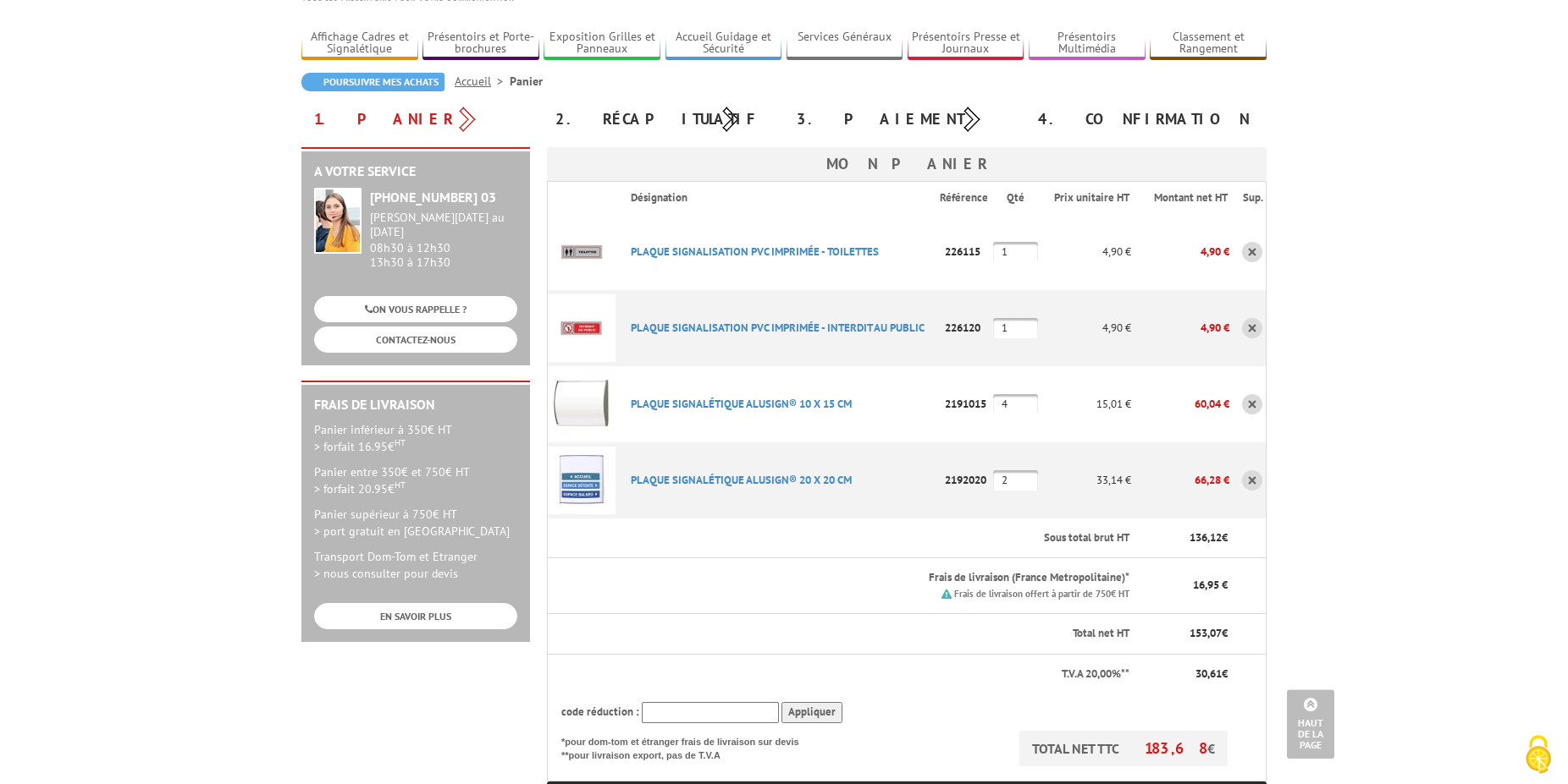
scroll to position [87, 0]
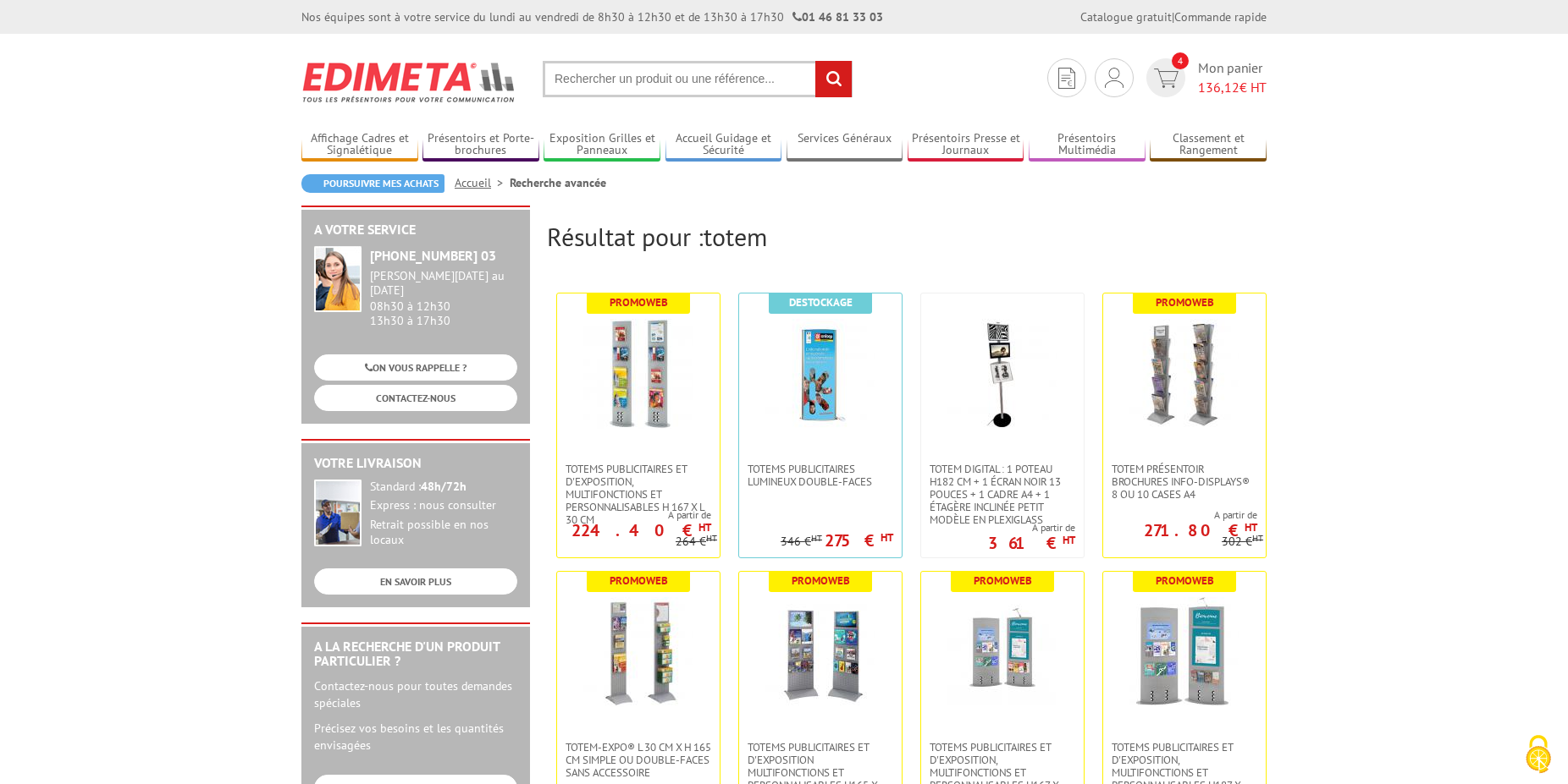
click at [632, 75] on input "text" at bounding box center [698, 79] width 310 height 36
type input "signalétique verticale"
click at [815, 61] on input "rechercher" at bounding box center [833, 79] width 36 height 36
